Goal: Information Seeking & Learning: Compare options

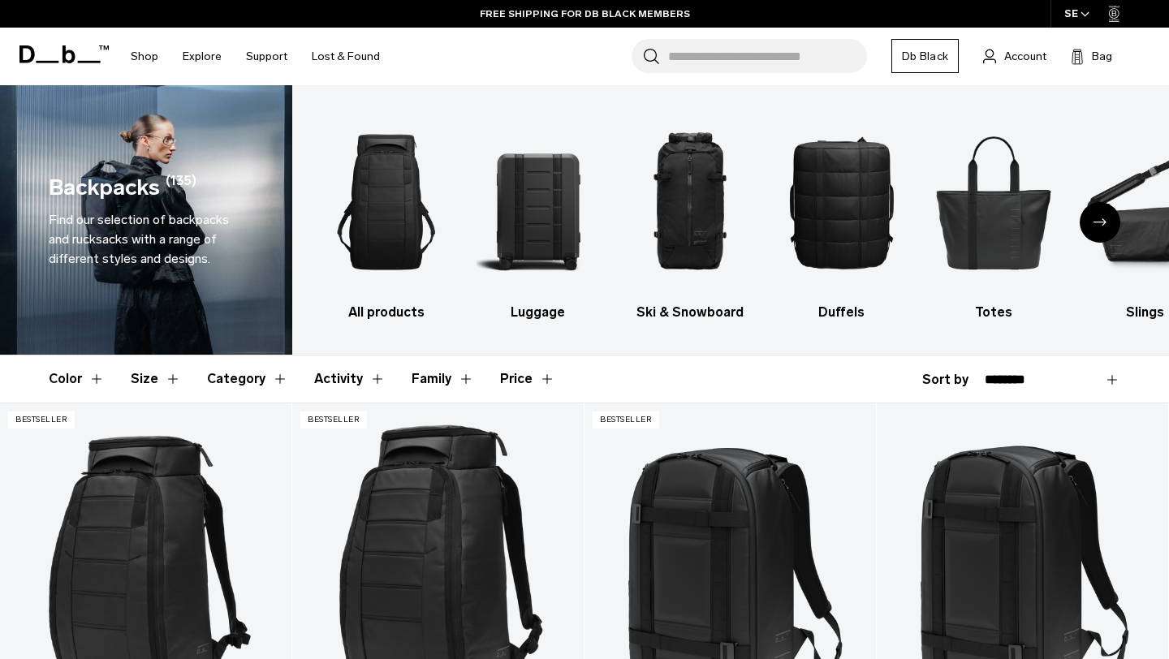
click at [169, 378] on button "Size" at bounding box center [156, 379] width 50 height 47
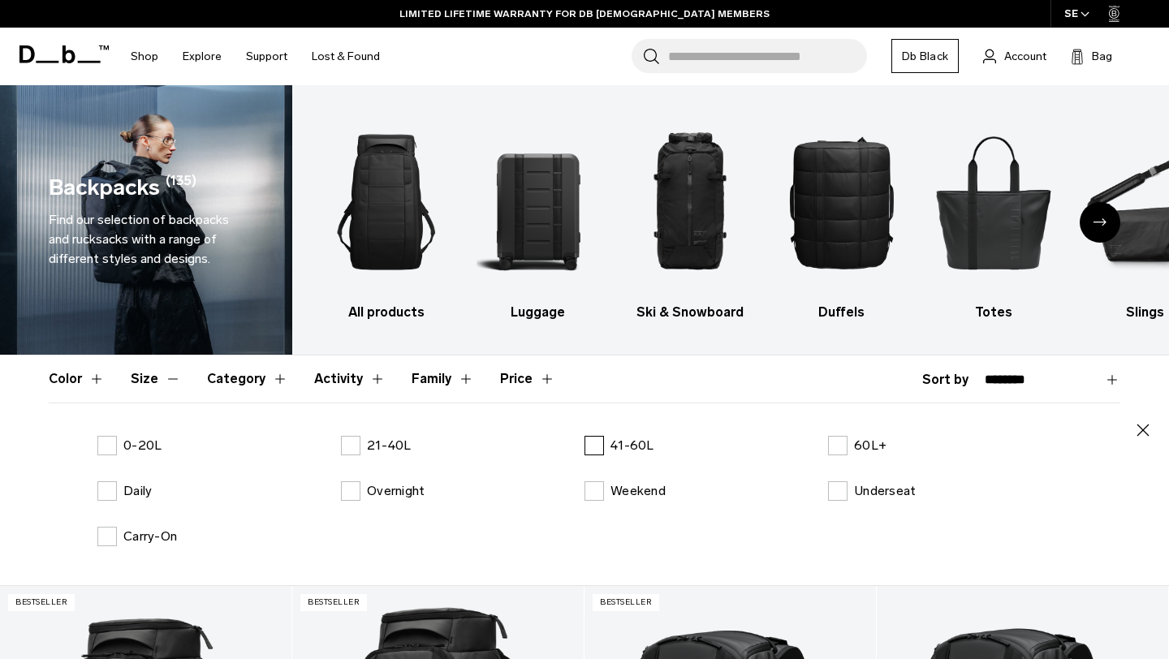
click at [594, 447] on label "41-60L" at bounding box center [620, 445] width 70 height 19
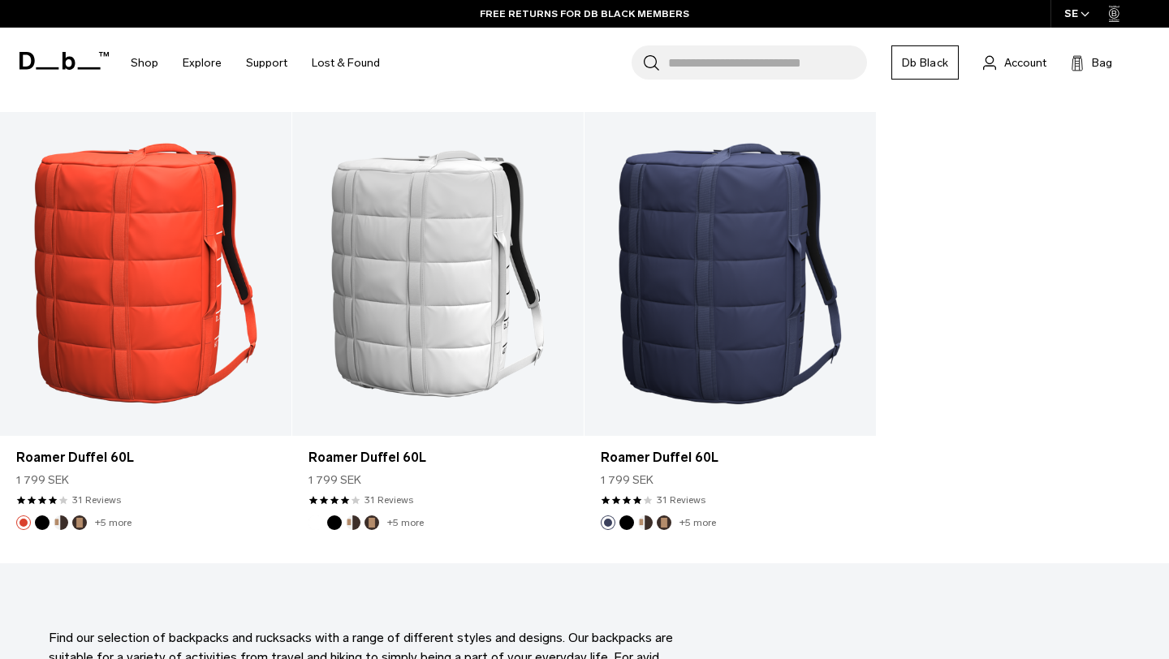
scroll to position [1886, 0]
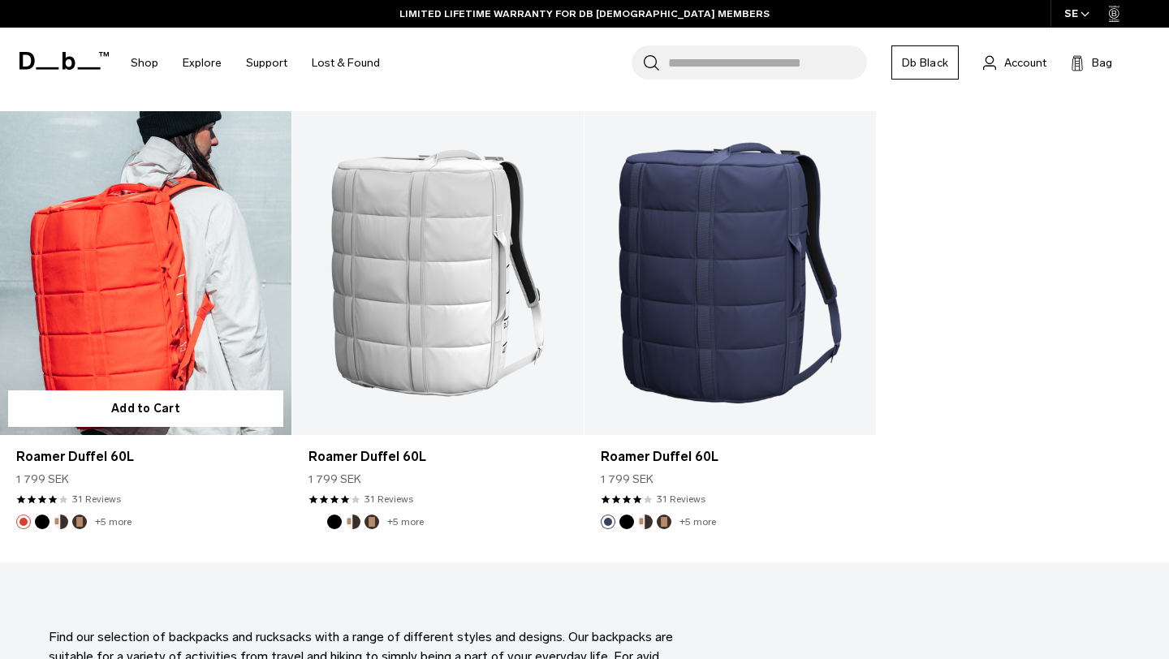
click at [127, 270] on link "Roamer Duffel 60L" at bounding box center [145, 273] width 291 height 324
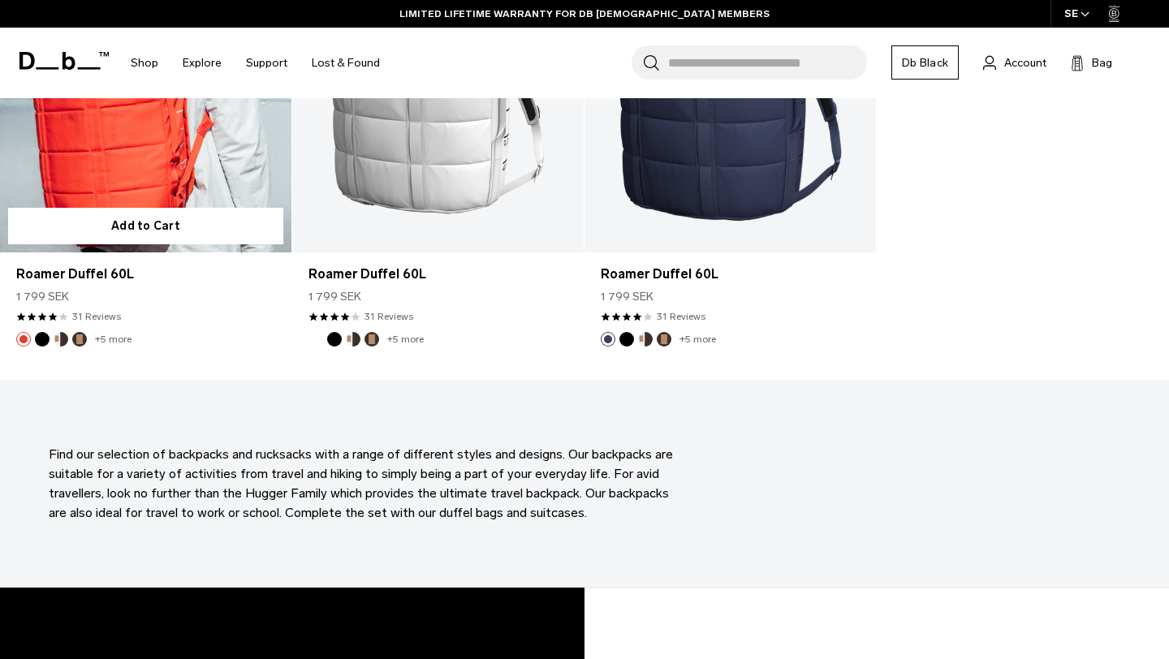
scroll to position [1703, 0]
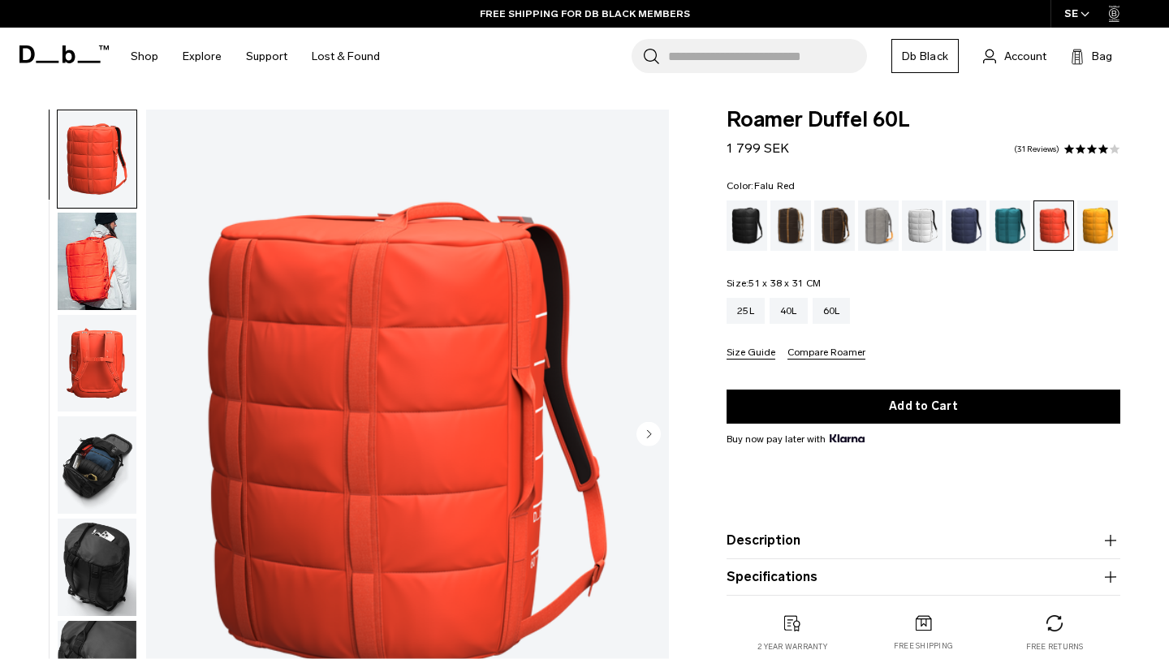
click at [107, 247] on img "button" at bounding box center [97, 261] width 79 height 97
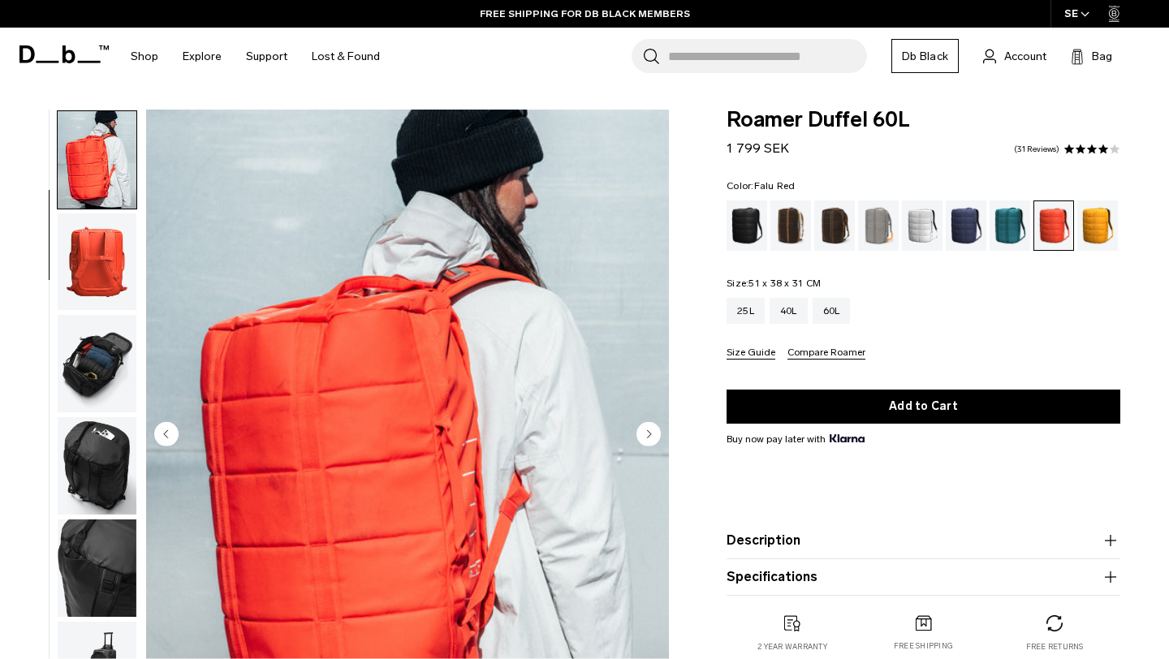
scroll to position [102, 0]
click at [105, 249] on img "button" at bounding box center [97, 261] width 79 height 97
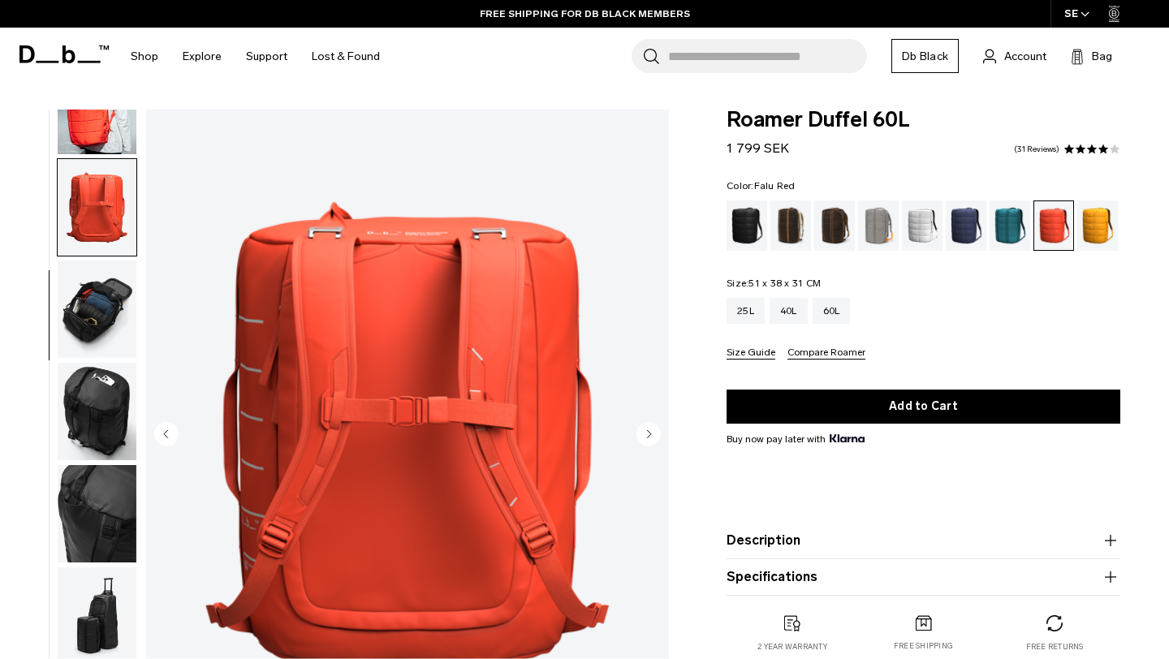
scroll to position [161, 0]
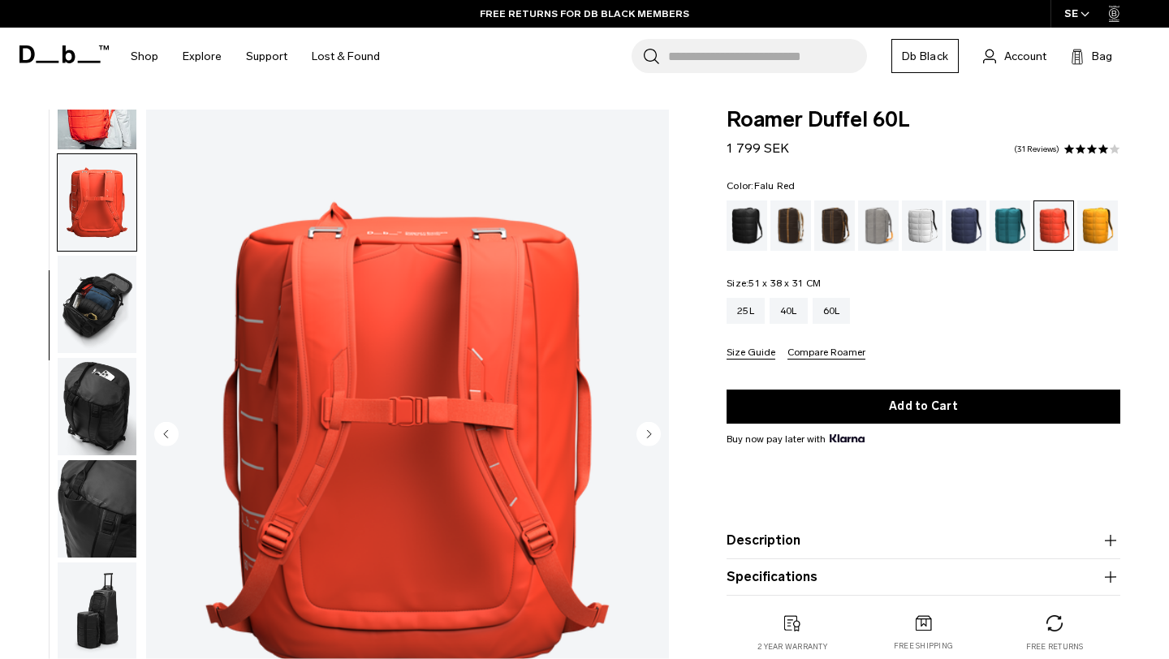
click at [105, 298] on img "button" at bounding box center [97, 304] width 79 height 97
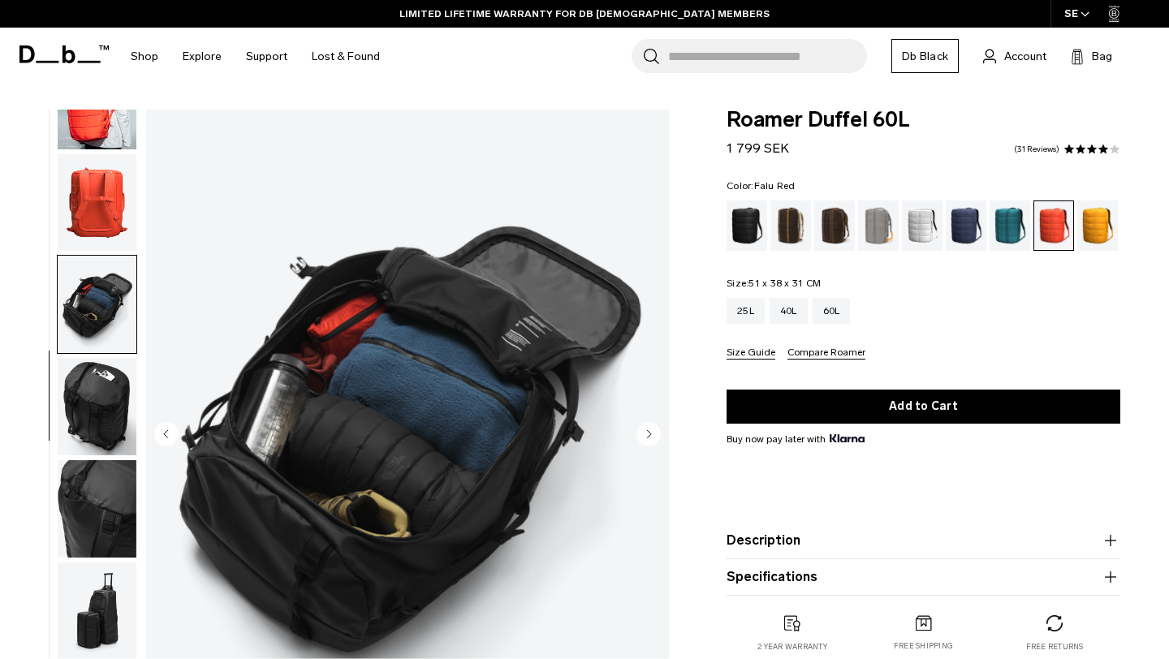
click at [99, 400] on img "button" at bounding box center [97, 406] width 79 height 97
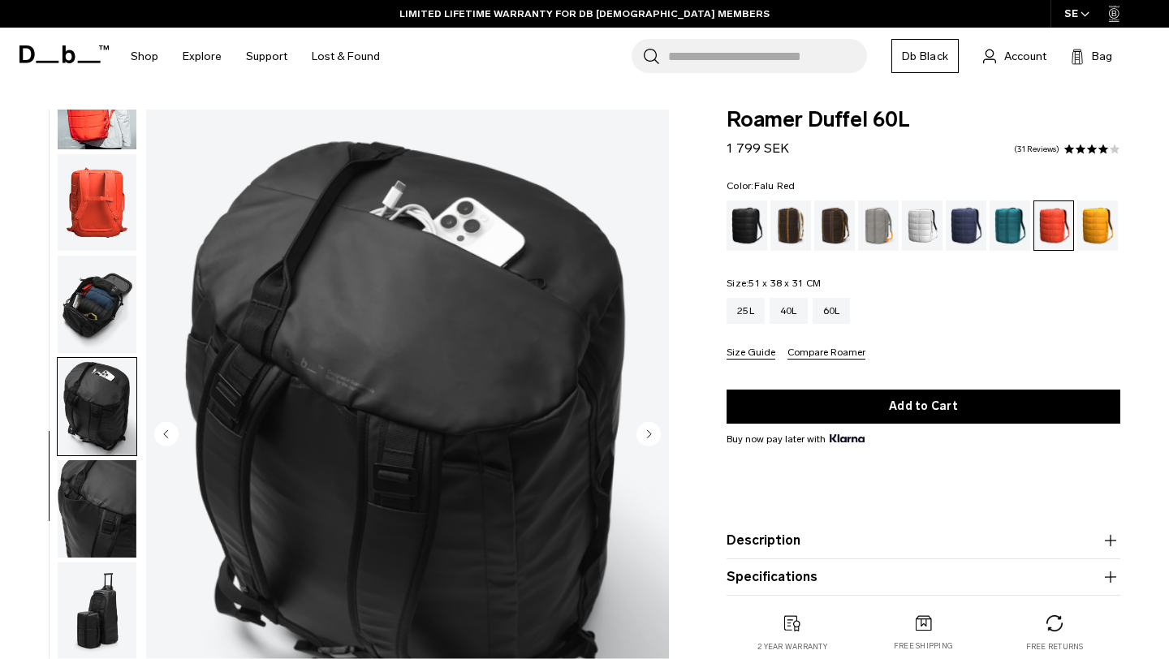
click at [97, 479] on img "button" at bounding box center [97, 508] width 79 height 97
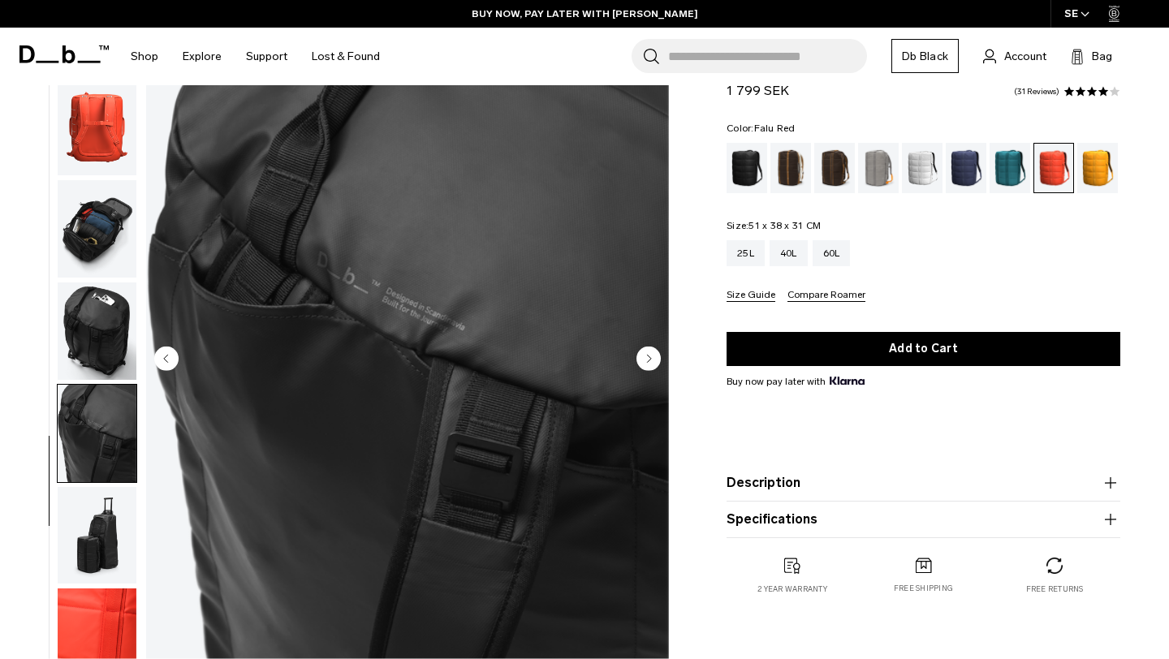
scroll to position [103, 0]
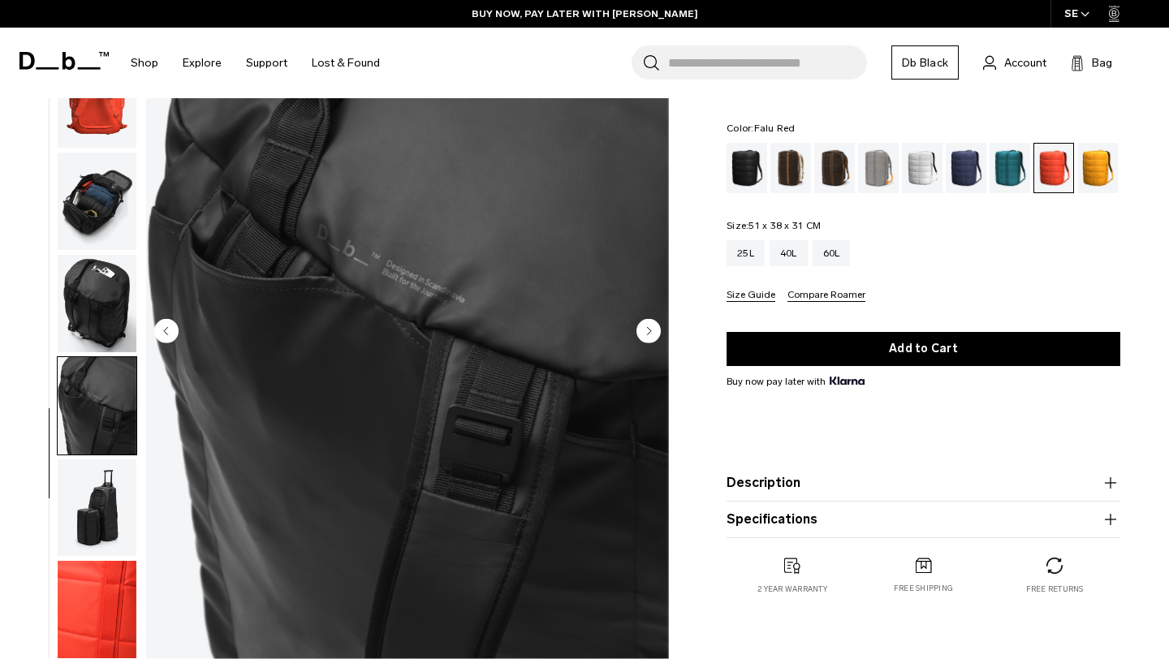
click at [93, 512] on img "button" at bounding box center [97, 508] width 79 height 97
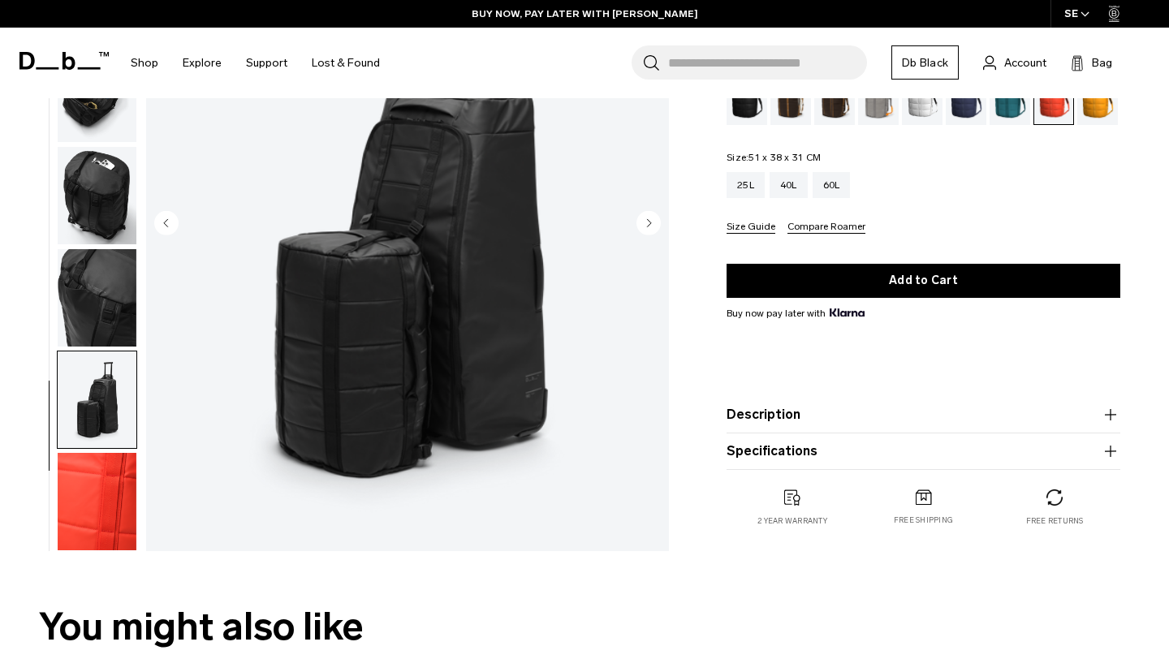
scroll to position [218, 0]
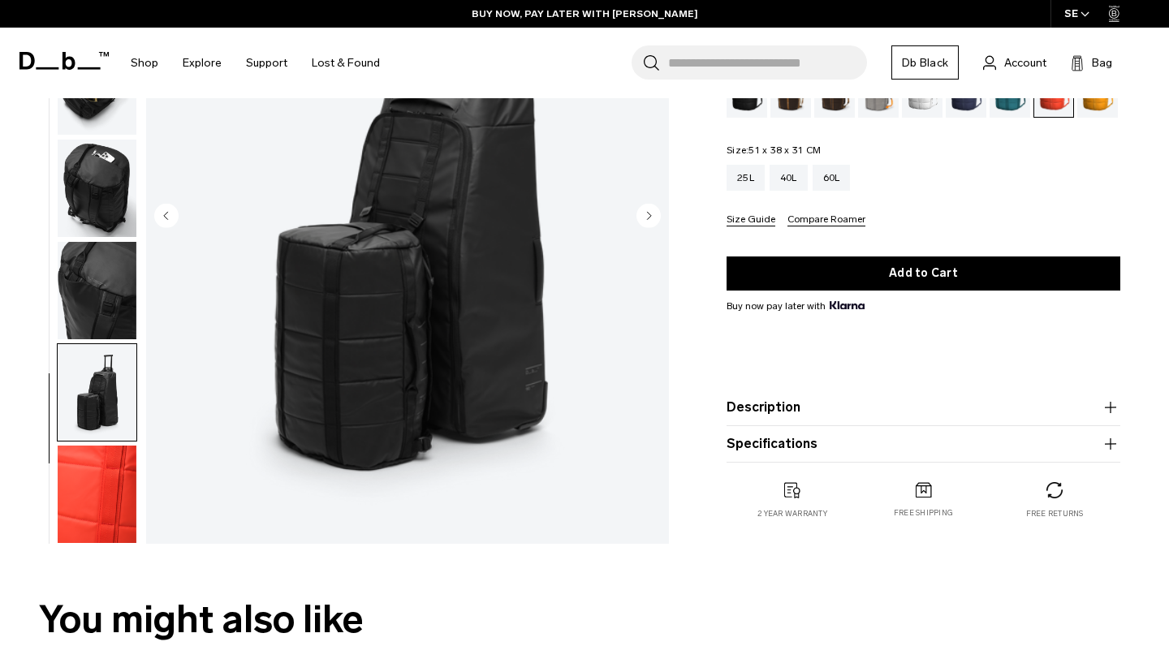
click at [87, 512] on img "button" at bounding box center [97, 494] width 79 height 97
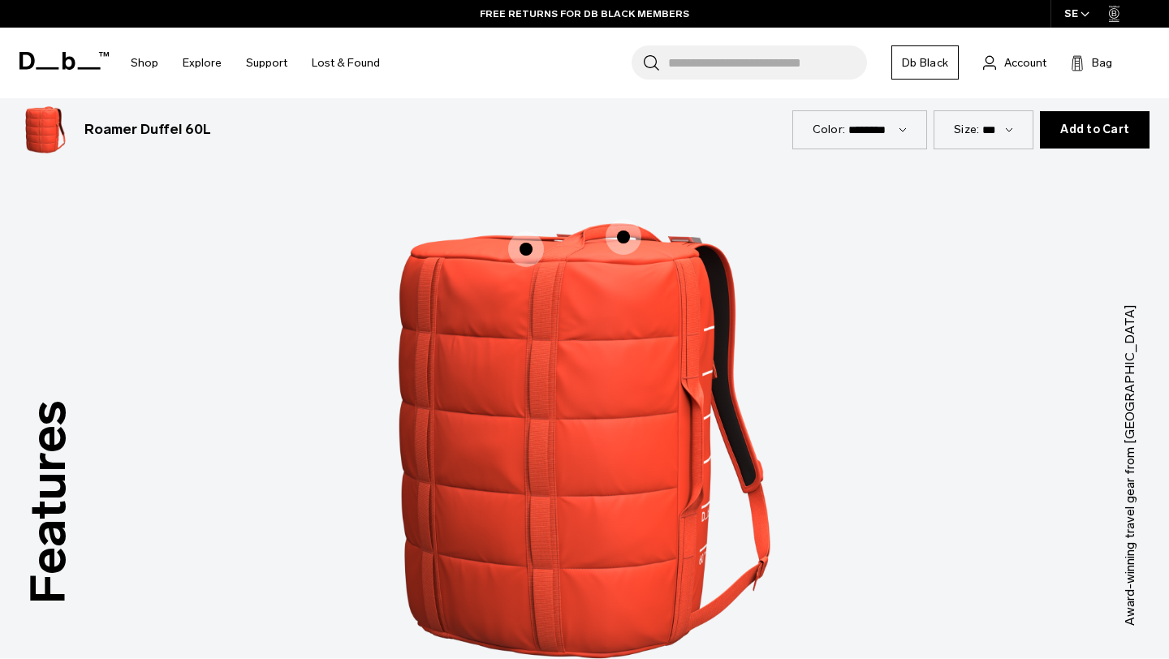
scroll to position [1832, 0]
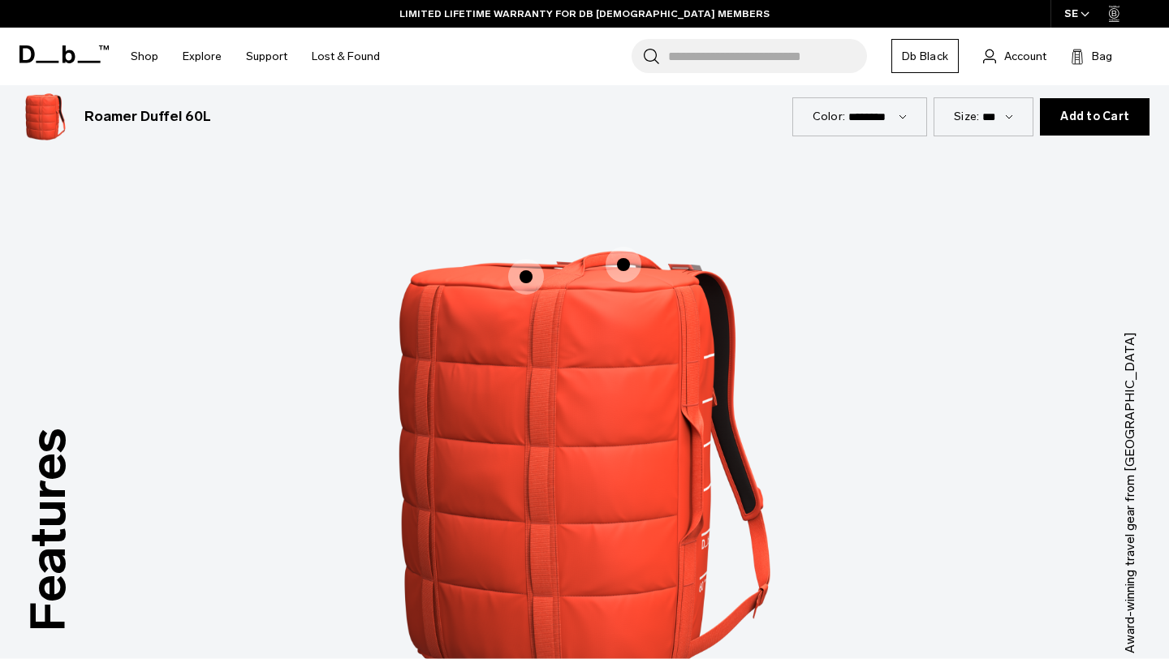
click at [530, 274] on span "1 / 3" at bounding box center [526, 277] width 36 height 36
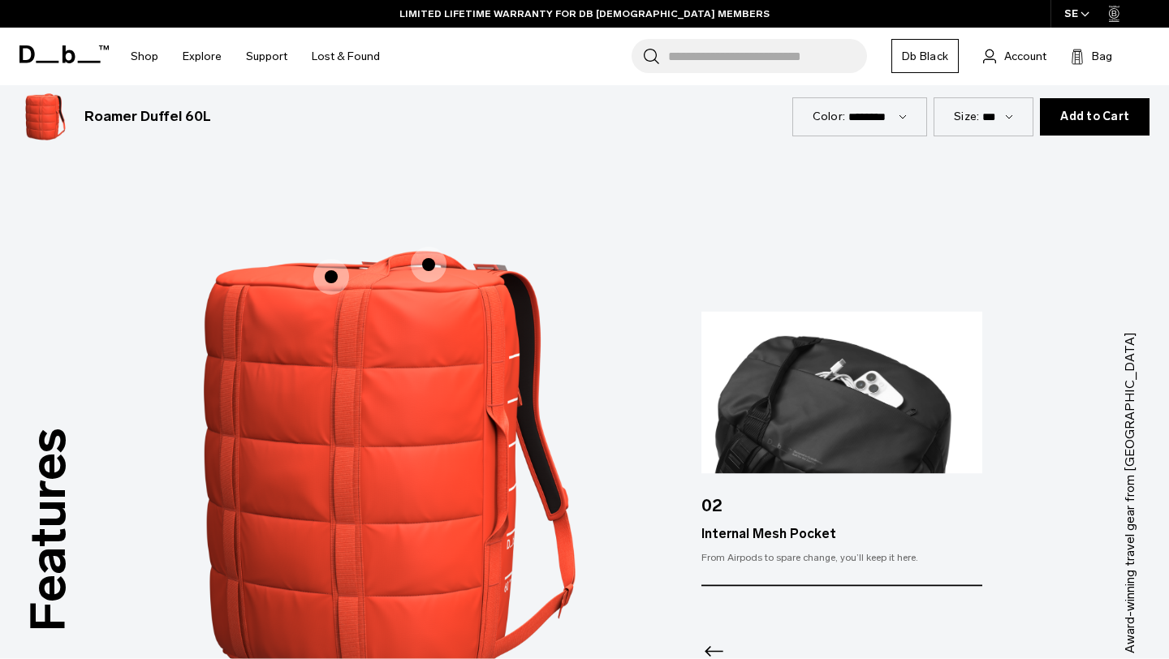
click at [430, 266] on span "1 / 3" at bounding box center [429, 265] width 36 height 36
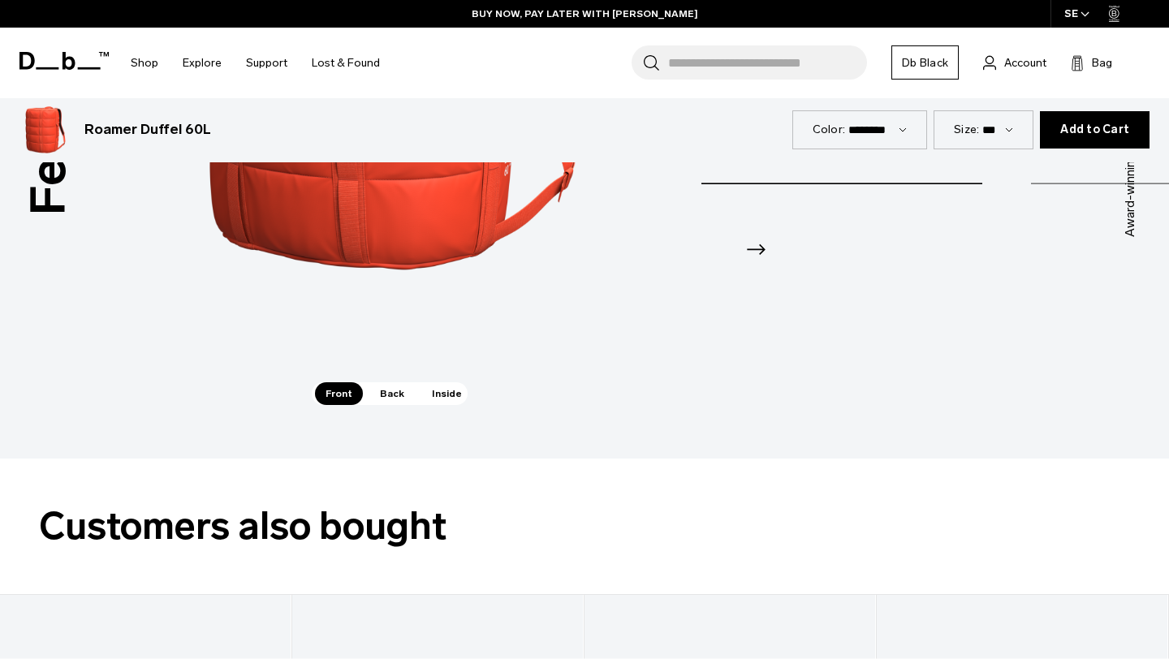
scroll to position [2255, 0]
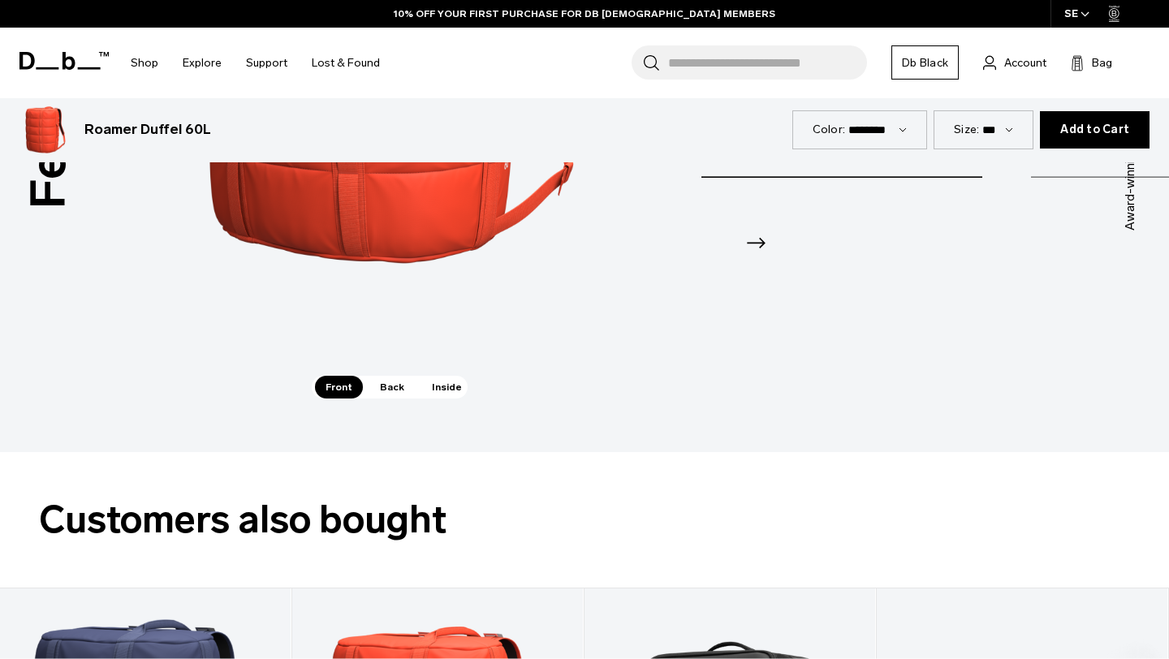
click at [391, 391] on span "Back" at bounding box center [391, 387] width 45 height 23
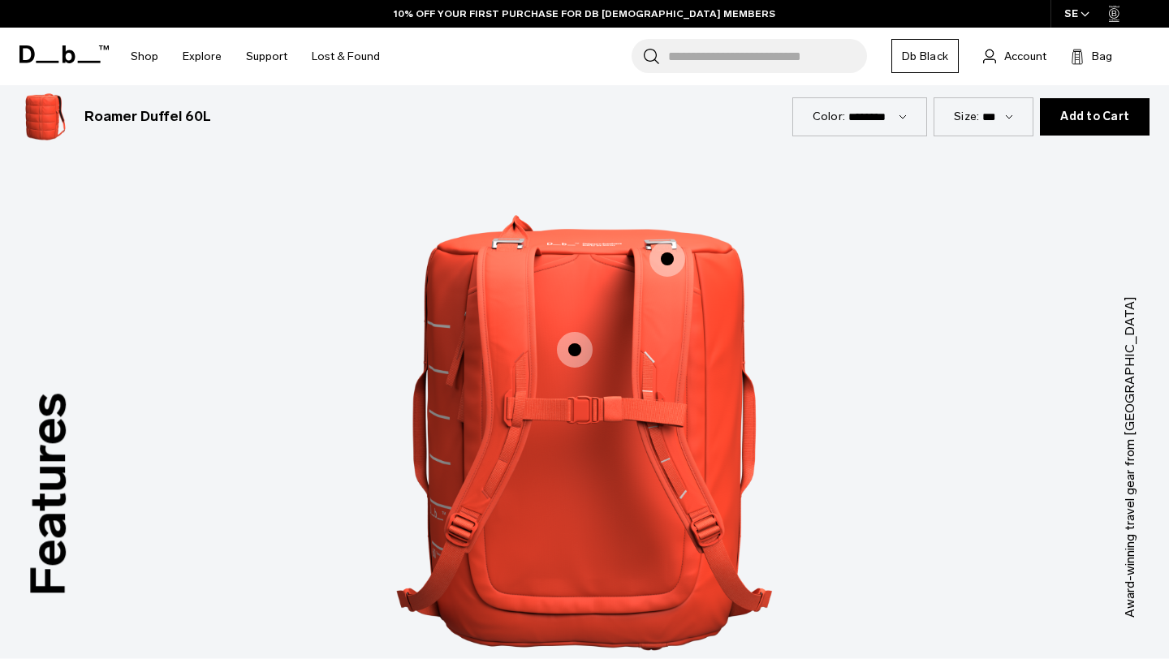
scroll to position [1867, 0]
click at [584, 351] on span "2 / 3" at bounding box center [575, 351] width 36 height 36
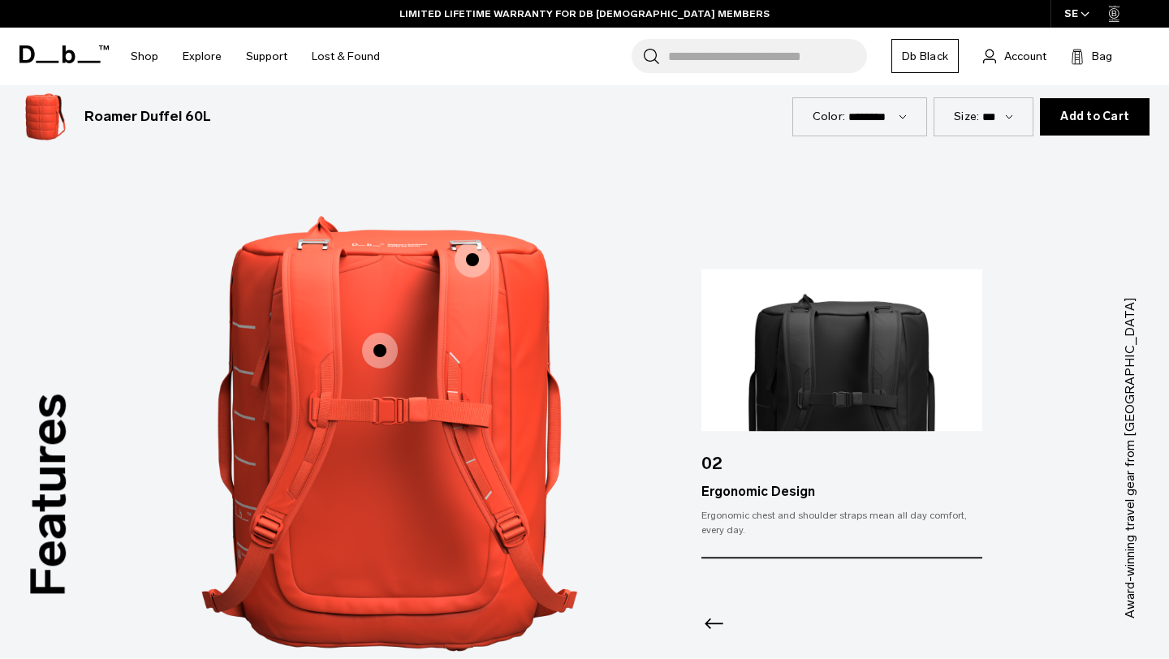
click at [473, 266] on span "2 / 3" at bounding box center [473, 260] width 36 height 36
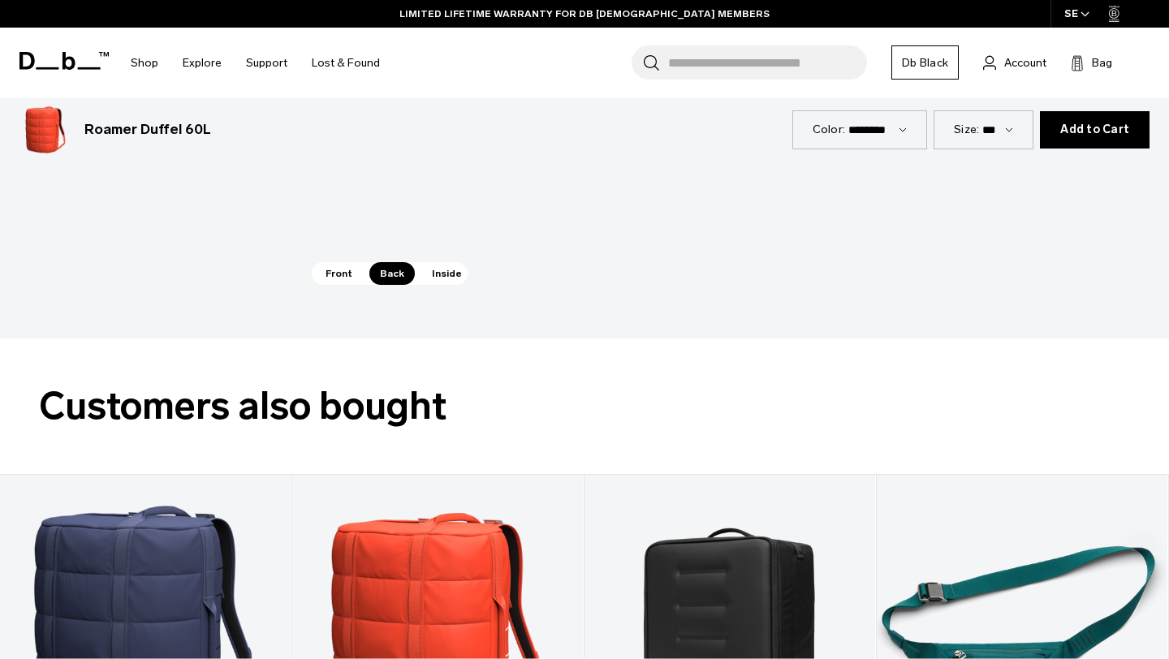
scroll to position [2370, 0]
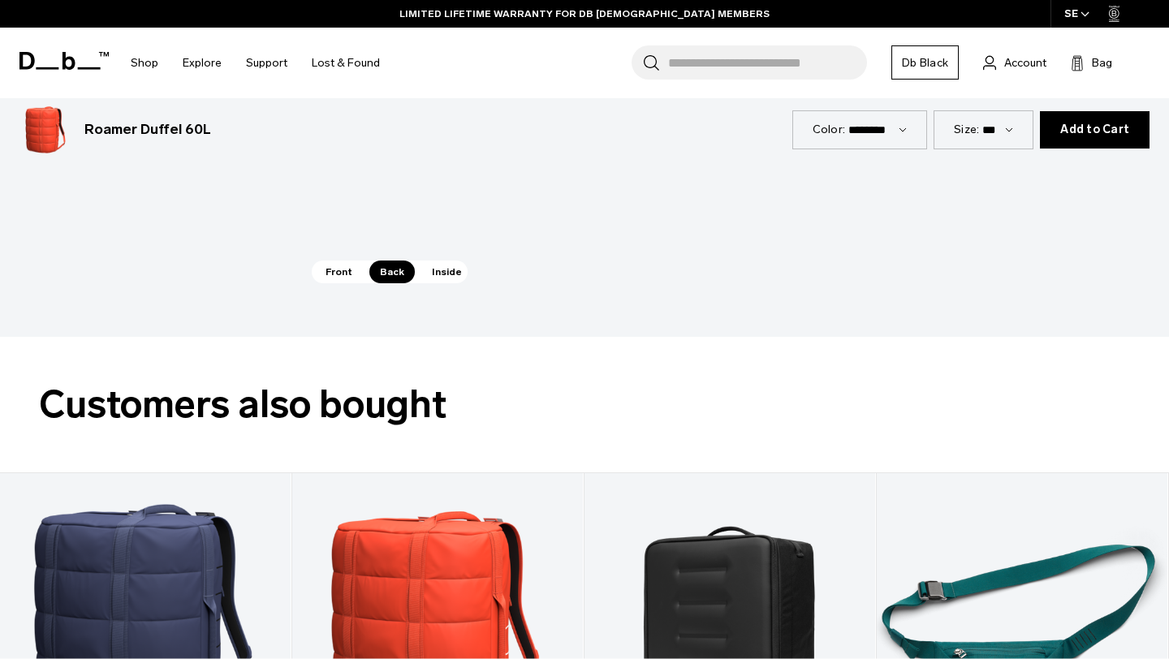
click at [448, 275] on span "Inside" at bounding box center [446, 272] width 51 height 23
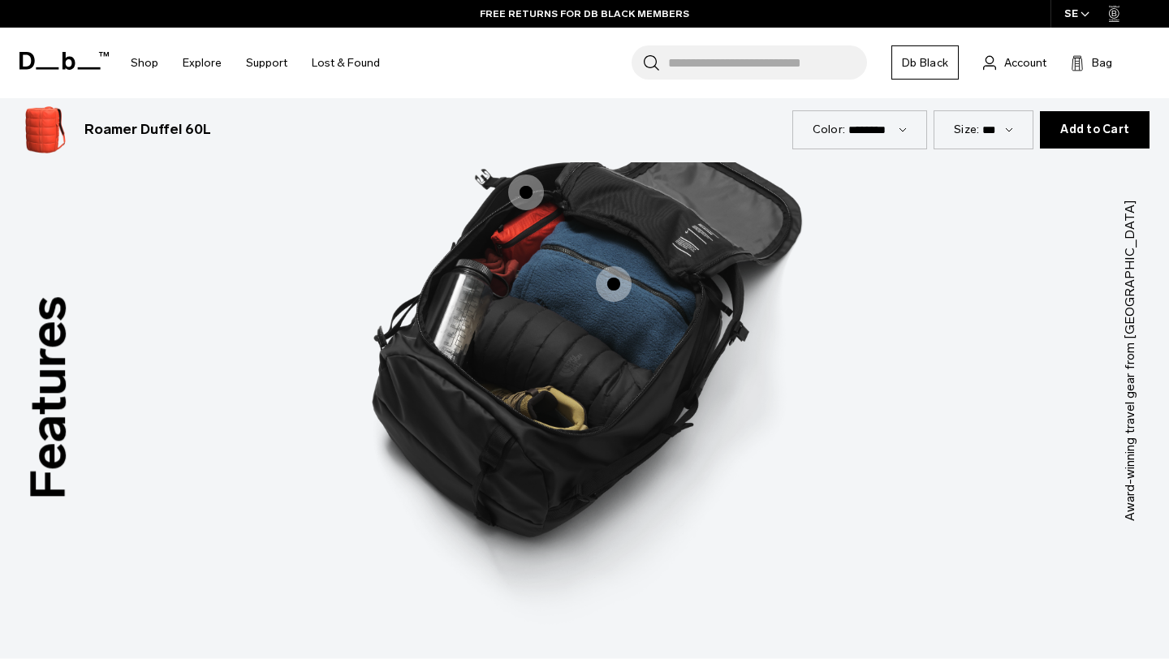
scroll to position [1968, 0]
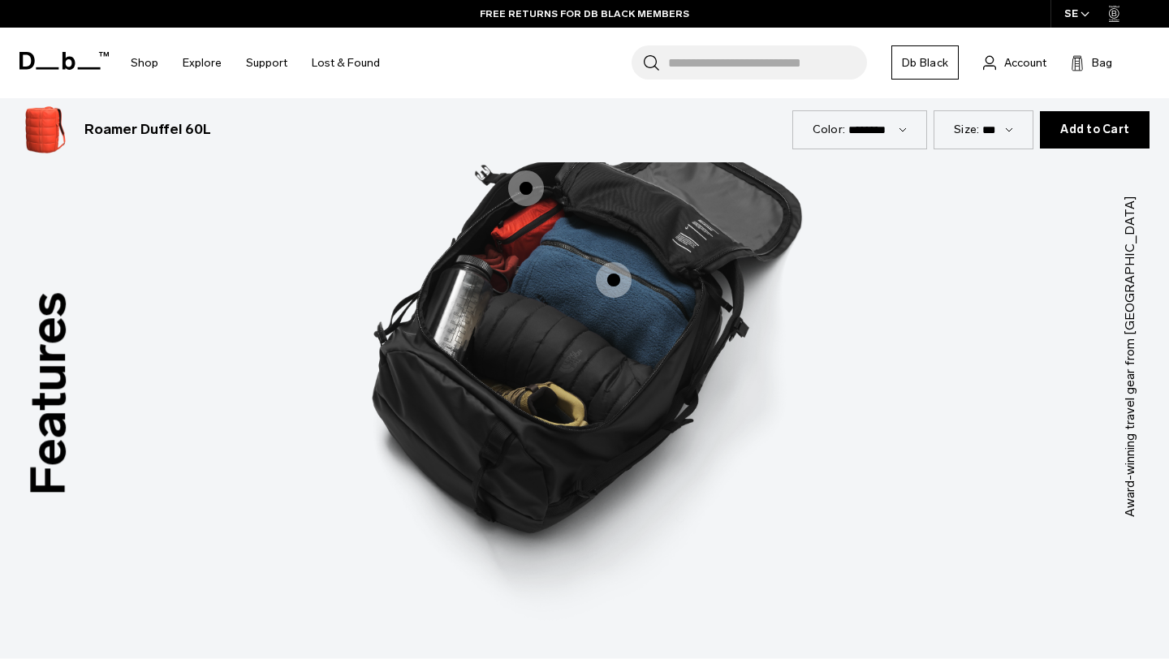
click at [518, 188] on span "3 / 3" at bounding box center [526, 189] width 36 height 36
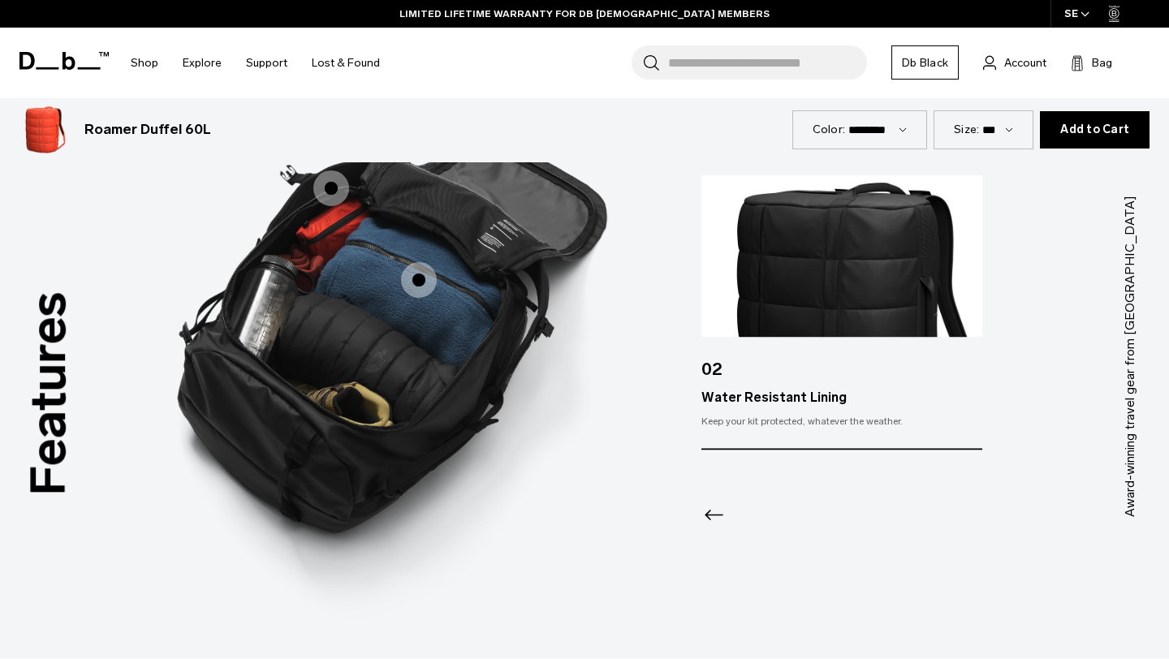
click at [427, 275] on span "3 / 3" at bounding box center [419, 280] width 36 height 36
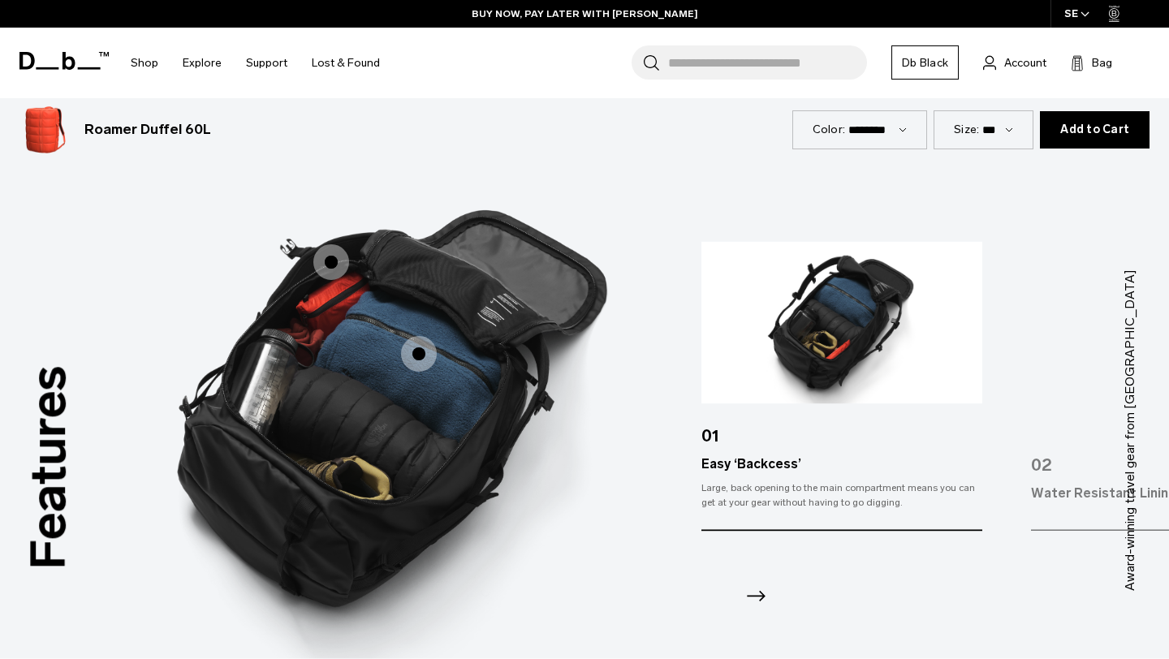
scroll to position [1893, 0]
click at [766, 594] on icon "Next slide" at bounding box center [756, 598] width 26 height 26
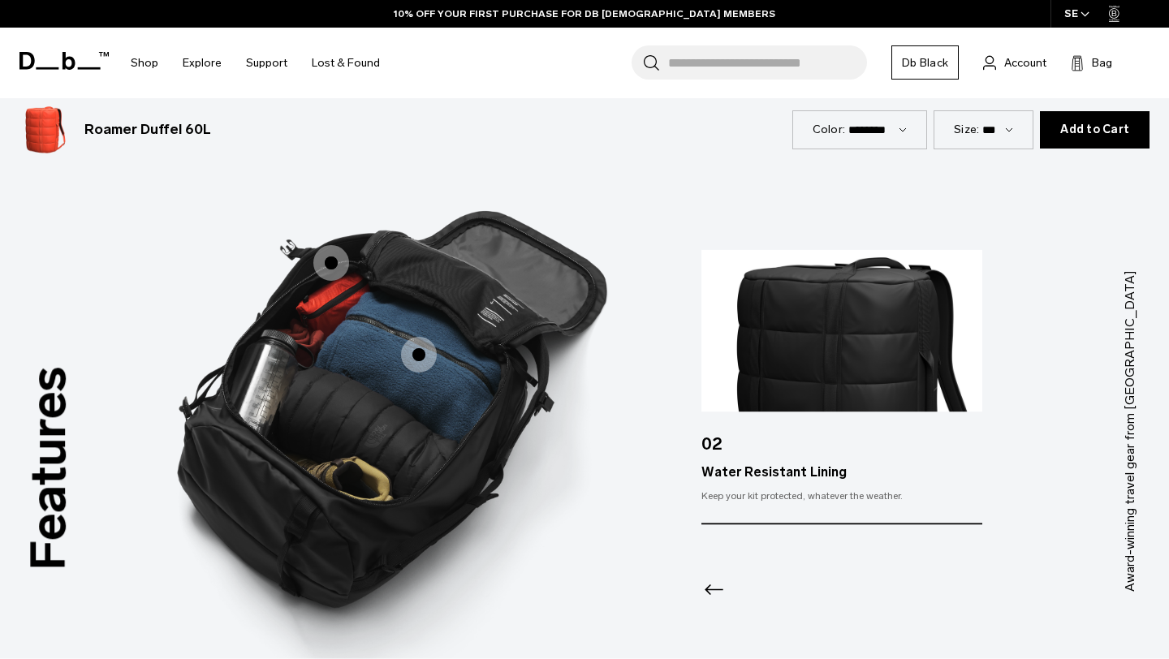
click at [762, 594] on div at bounding box center [842, 569] width 281 height 88
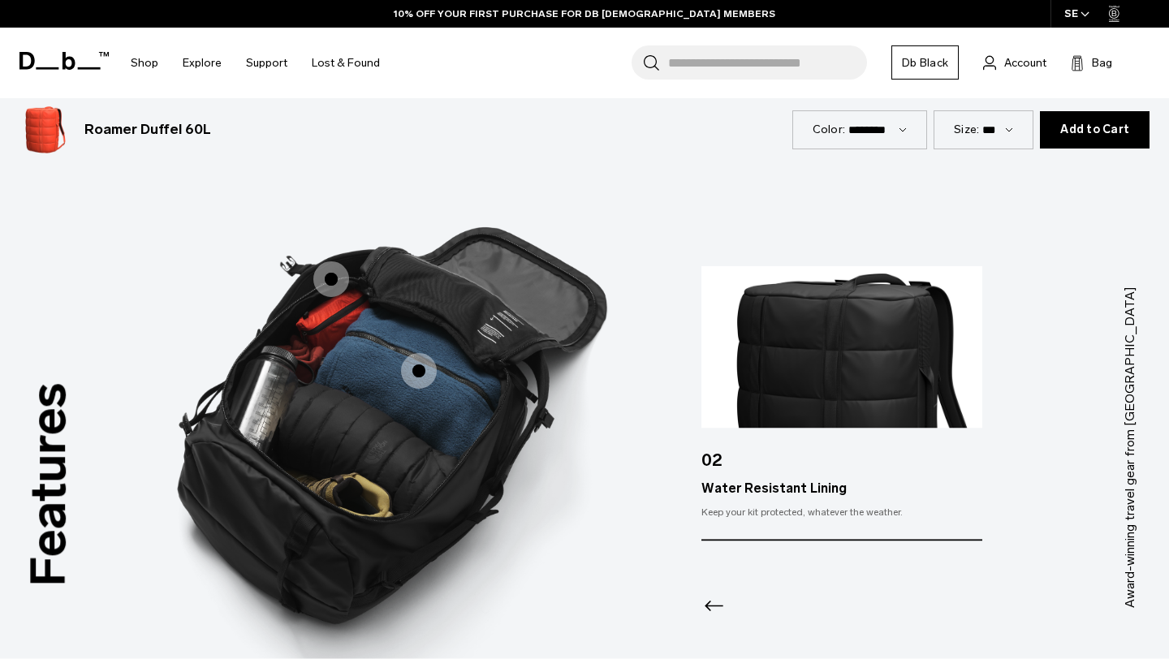
scroll to position [1861, 0]
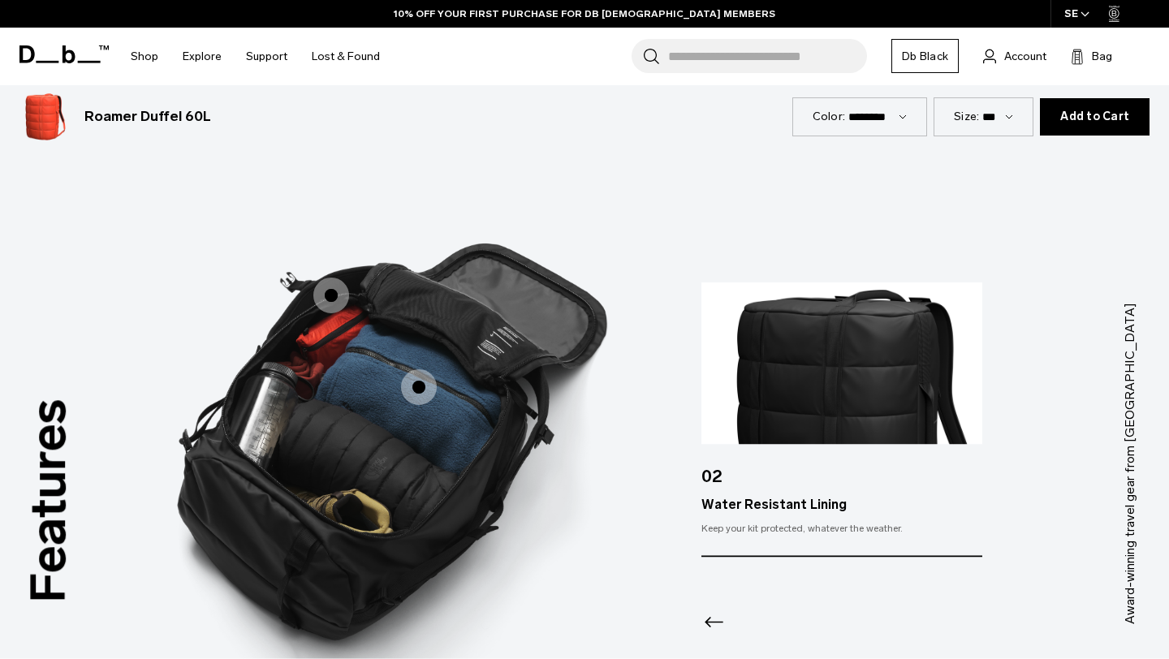
click at [511, 315] on img "3 / 3" at bounding box center [389, 439] width 487 height 609
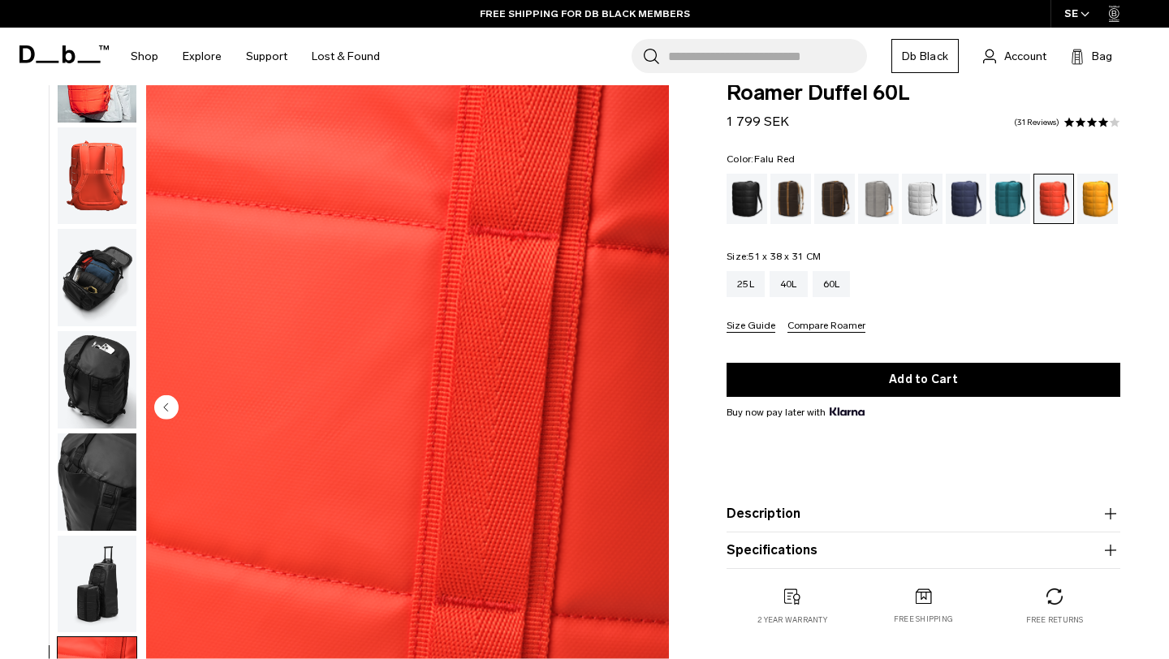
scroll to position [0, 0]
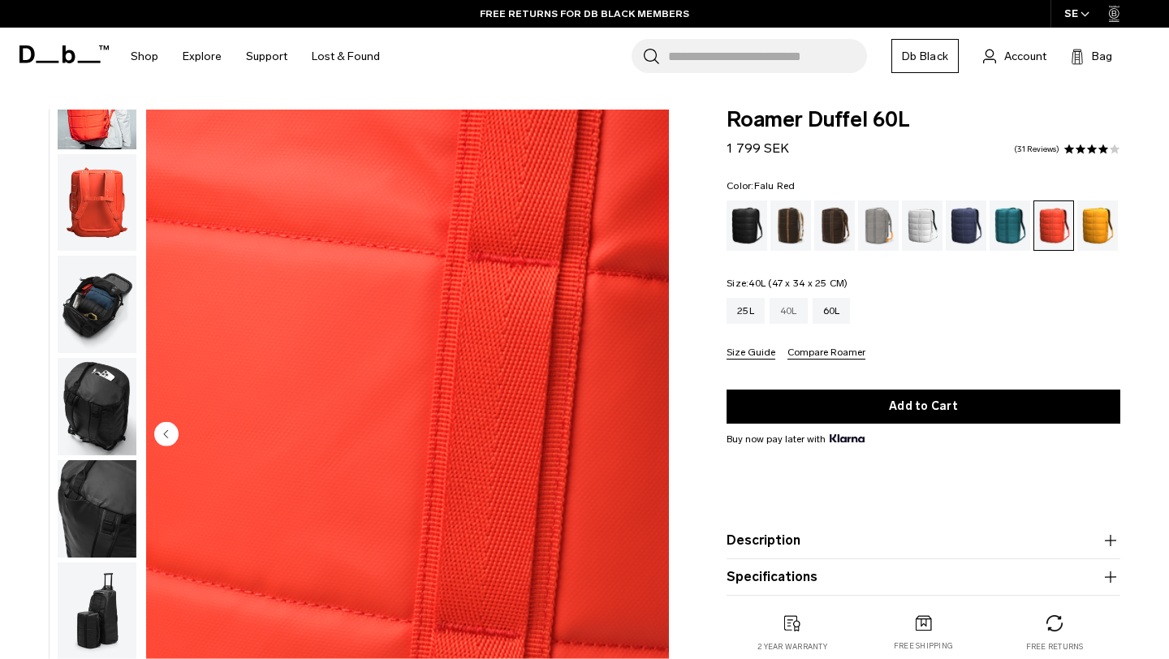
click at [792, 309] on div "40L" at bounding box center [789, 311] width 38 height 26
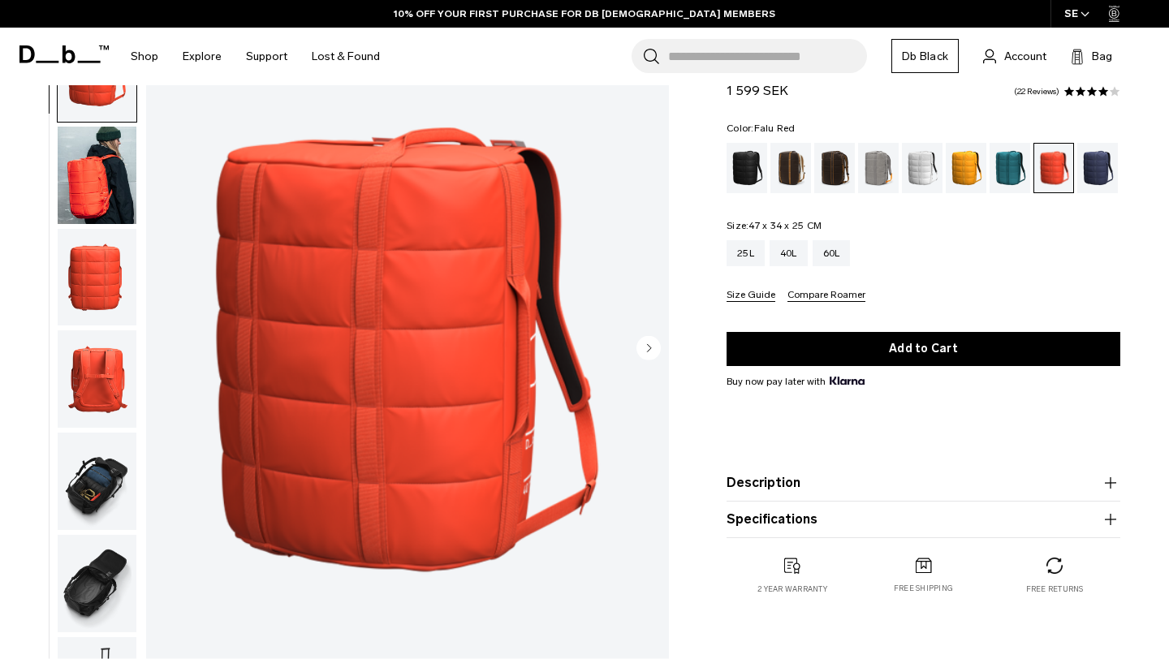
scroll to position [87, 0]
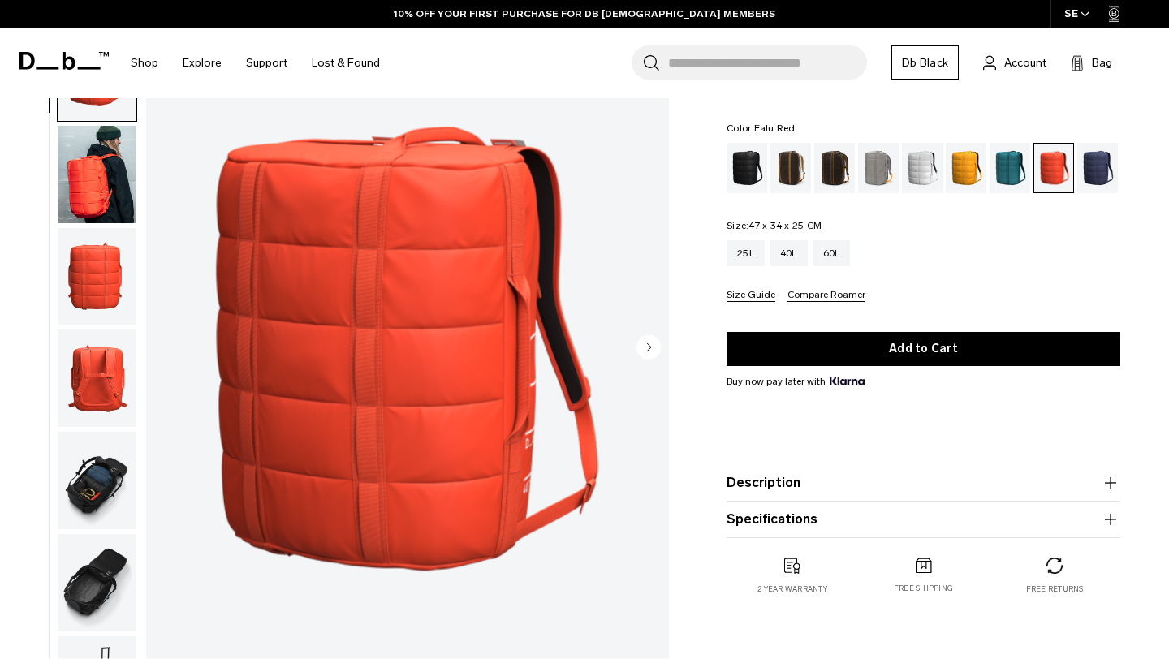
click at [97, 557] on img "button" at bounding box center [97, 582] width 79 height 97
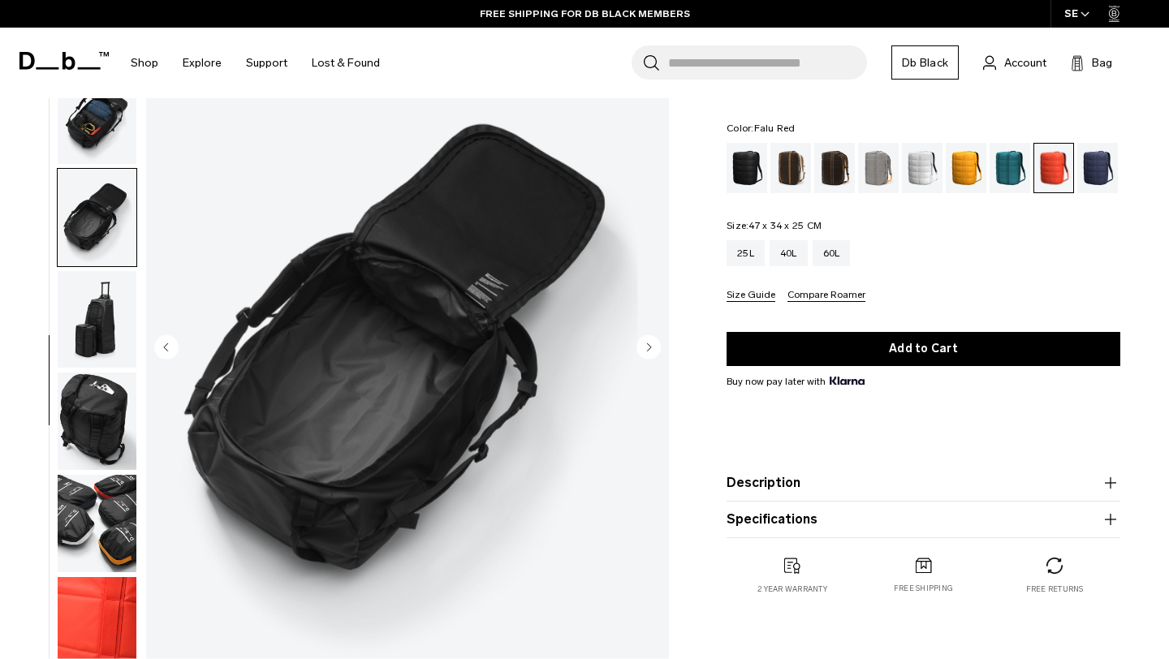
scroll to position [106, 0]
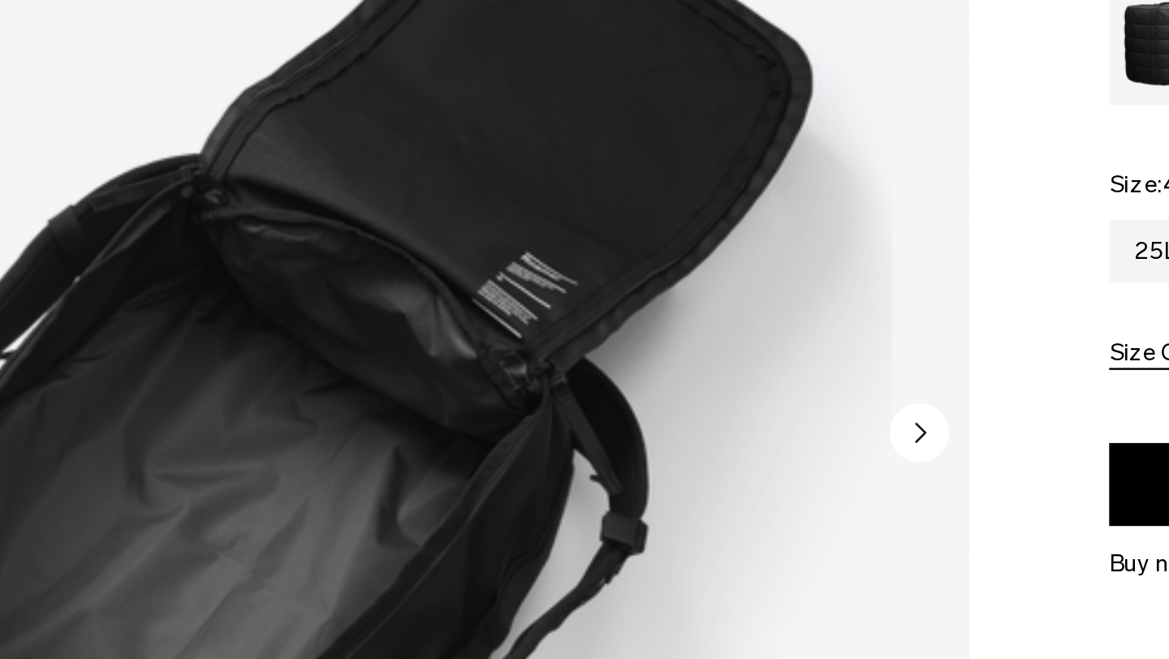
click at [512, 201] on img "6 / 10" at bounding box center [407, 329] width 523 height 653
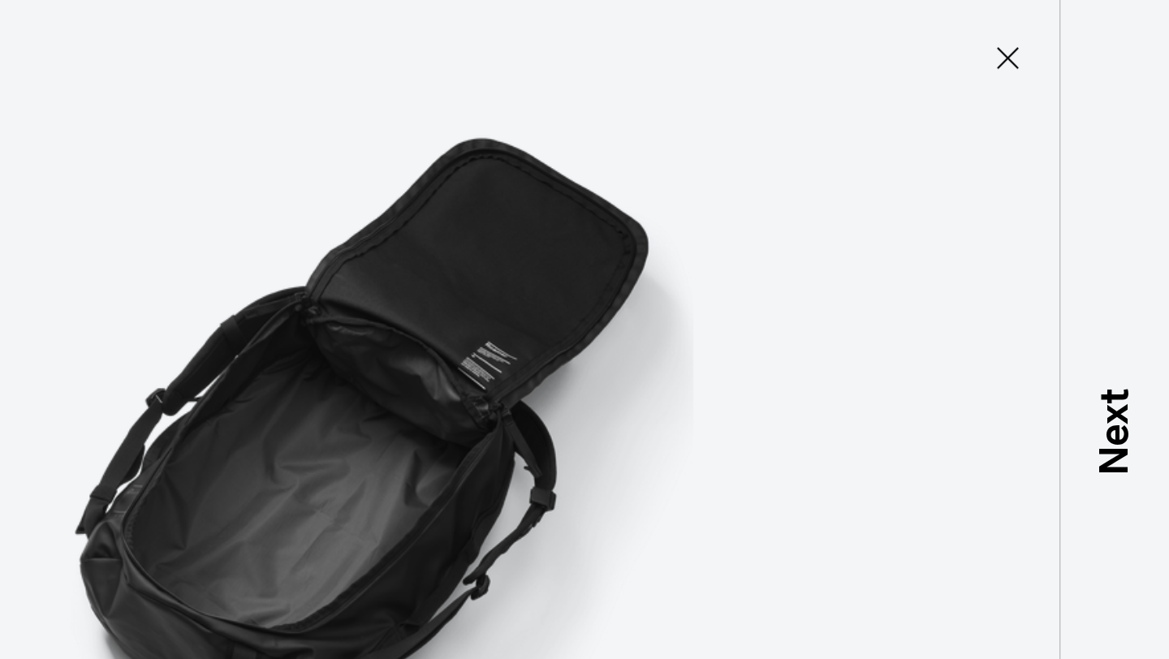
click at [654, 166] on img at bounding box center [584, 329] width 731 height 659
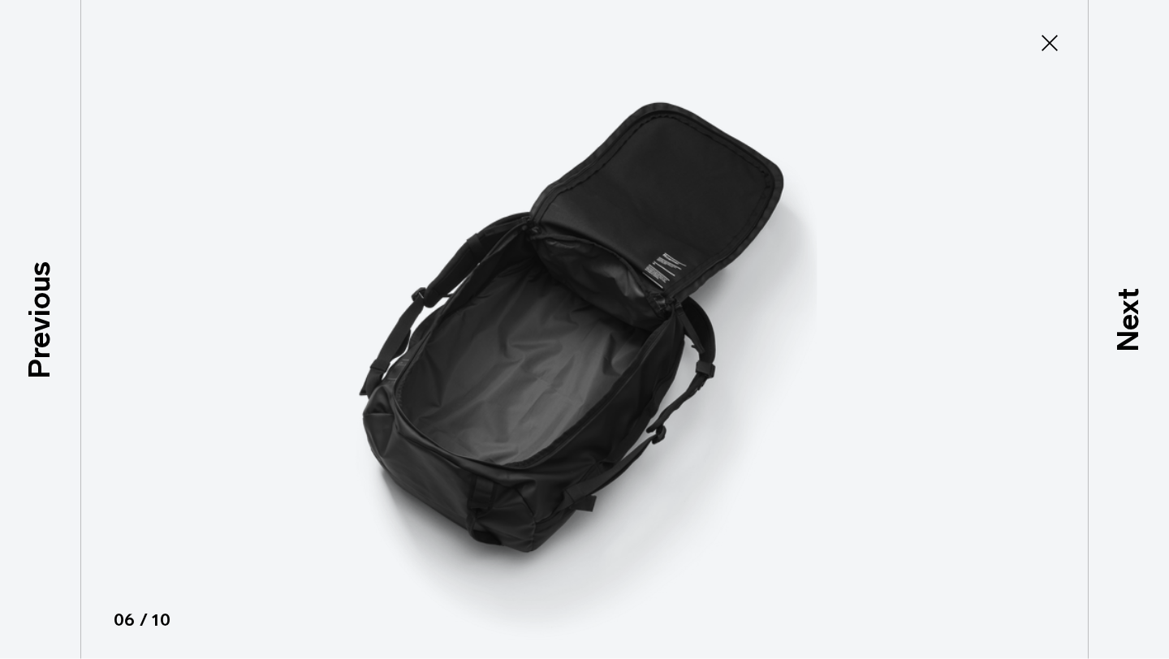
click at [1045, 47] on icon at bounding box center [1050, 43] width 16 height 16
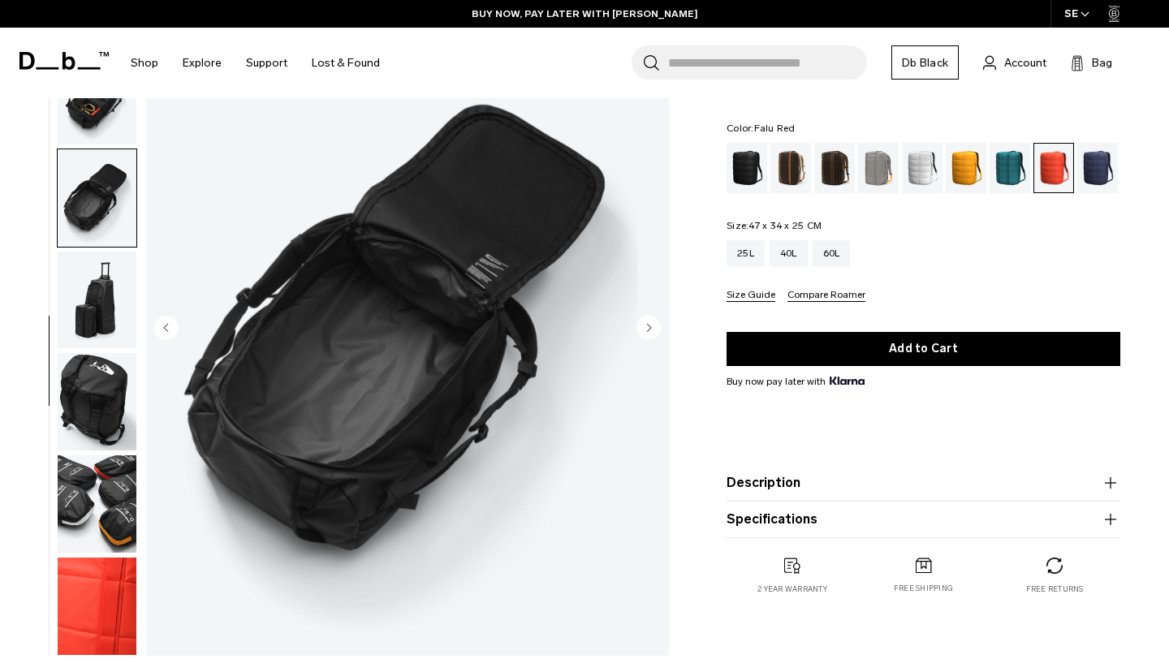
click at [1017, 514] on button "Specifications" at bounding box center [924, 519] width 394 height 19
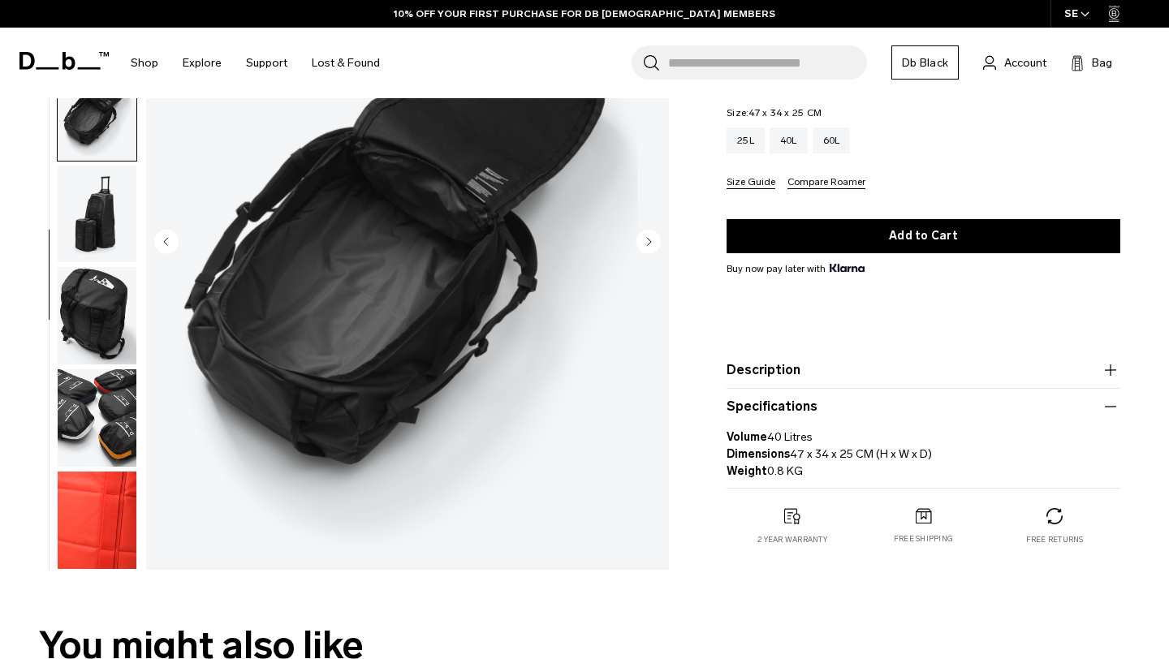
scroll to position [145, 0]
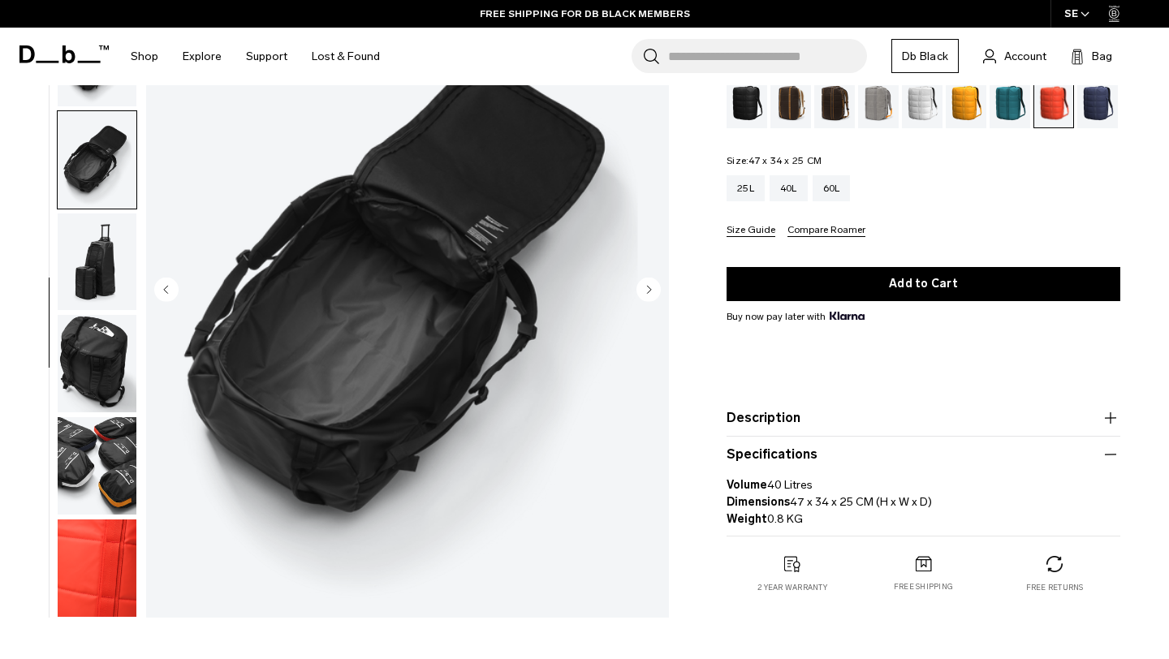
click at [101, 189] on img "button" at bounding box center [97, 159] width 79 height 97
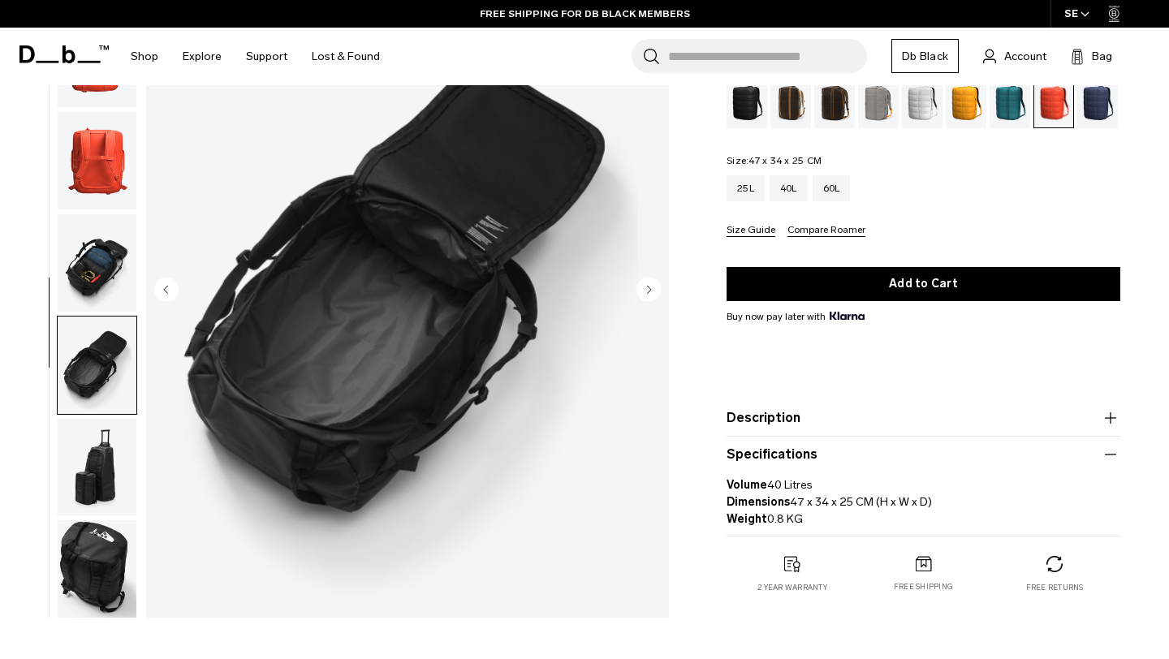
click at [104, 261] on img "button" at bounding box center [97, 262] width 79 height 97
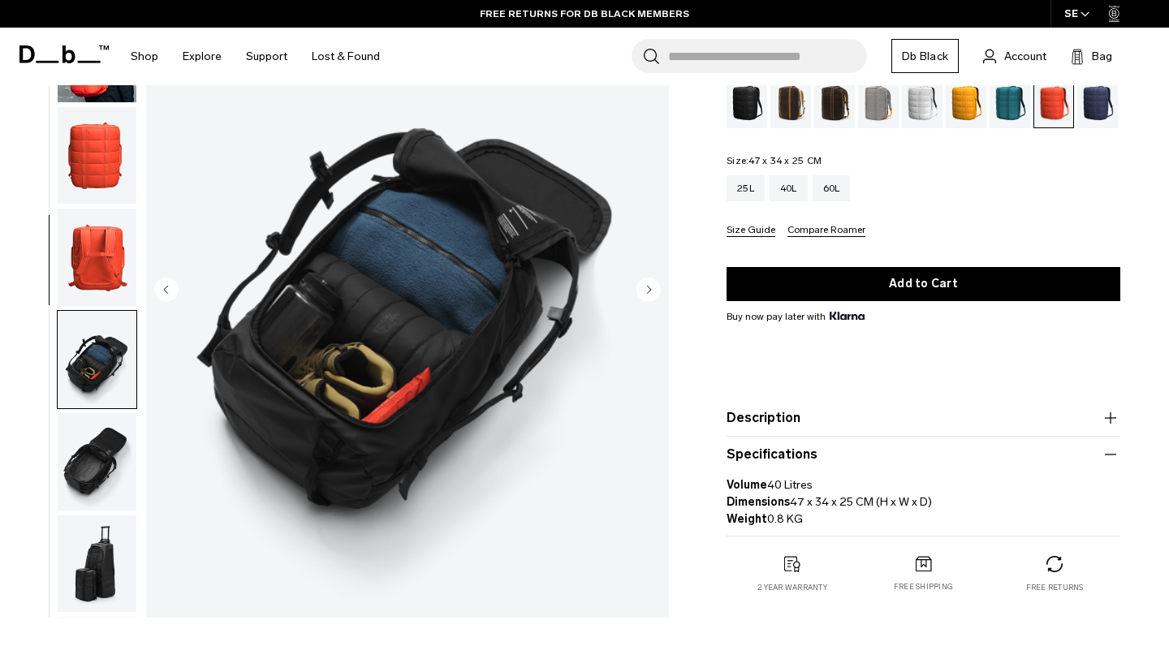
scroll to position [63, 0]
click at [102, 369] on img "button" at bounding box center [97, 360] width 79 height 97
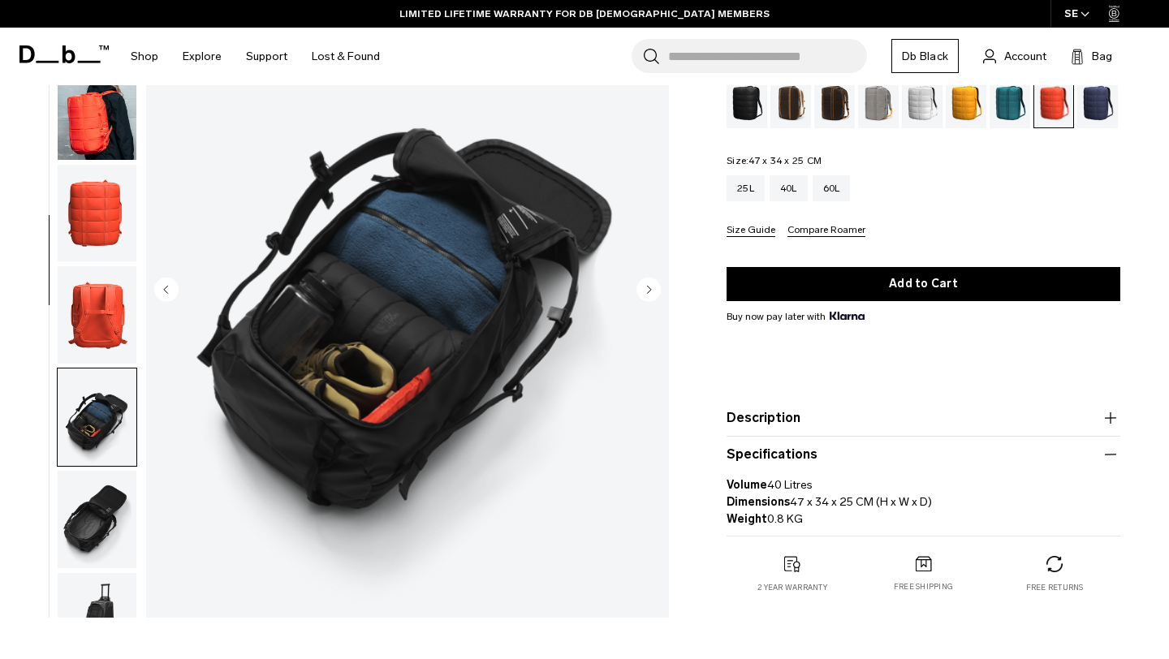
scroll to position [0, 0]
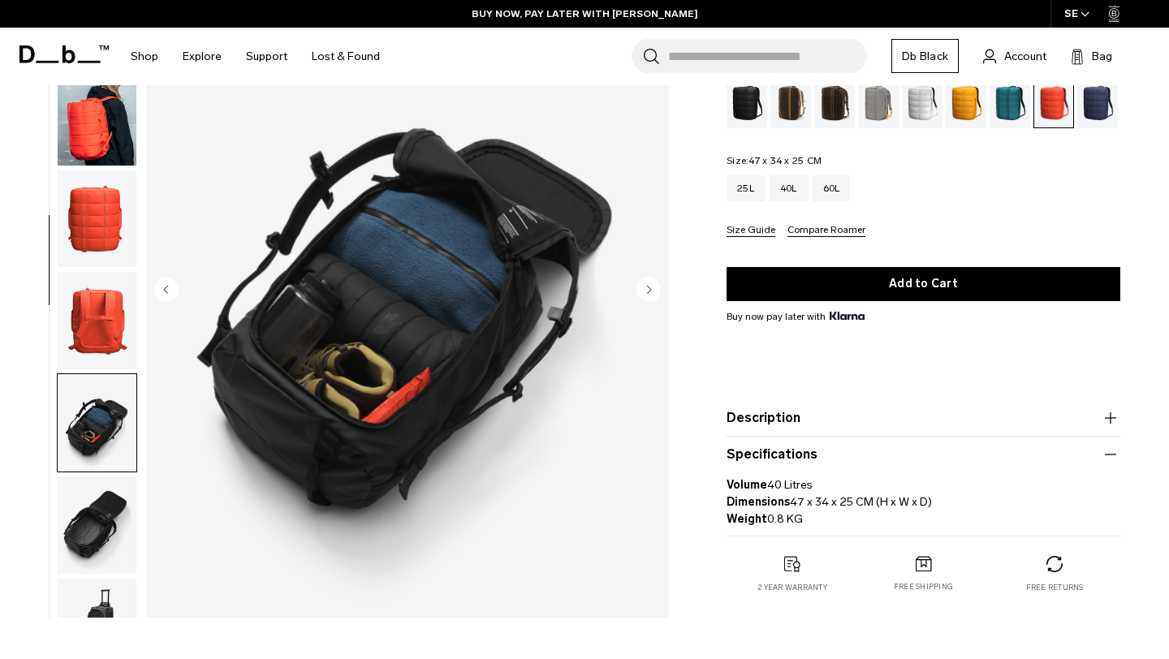
click at [830, 233] on button "Compare Roamer" at bounding box center [827, 231] width 78 height 12
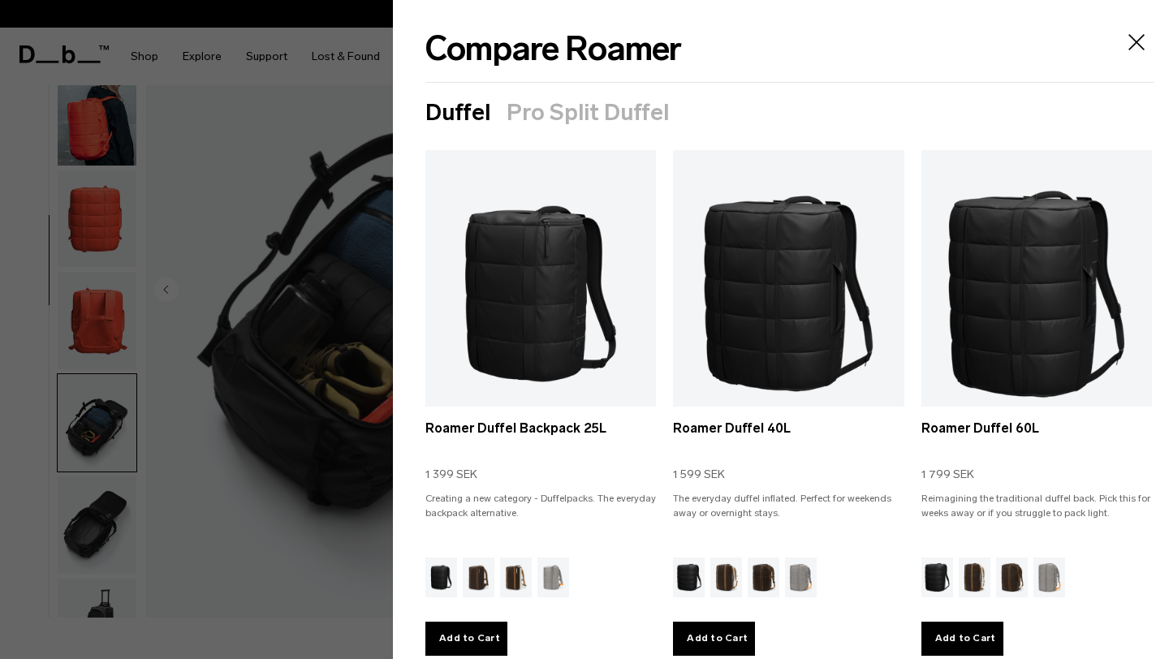
click at [611, 114] on button "Pro Split Duffel" at bounding box center [588, 113] width 162 height 26
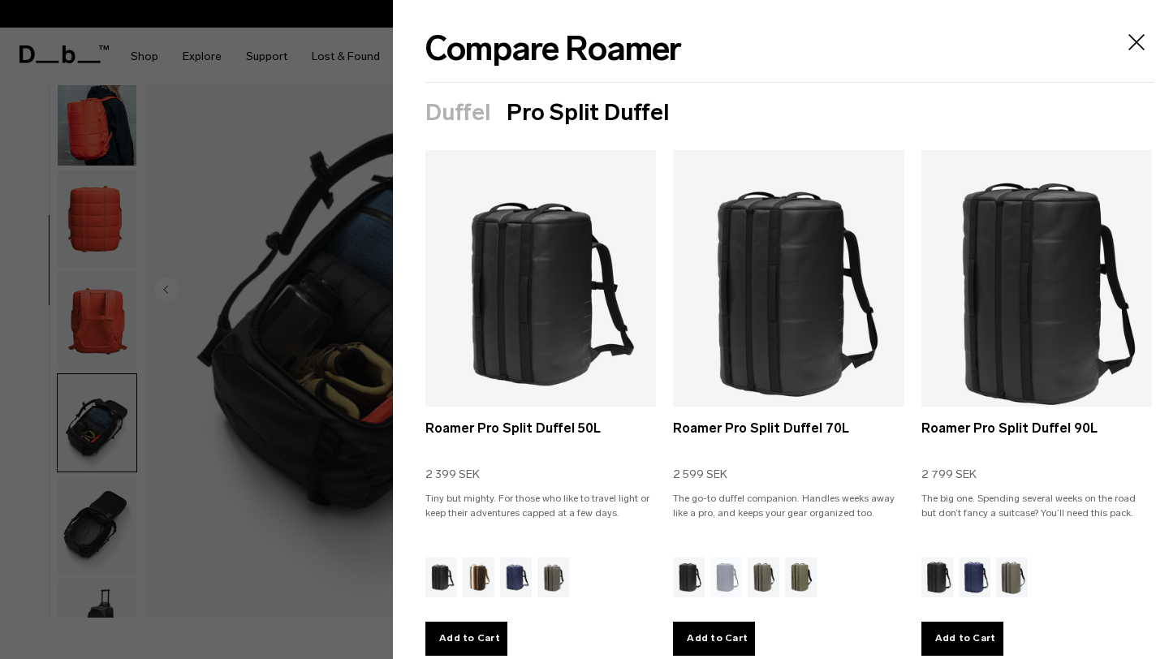
click at [1134, 46] on icon "Close" at bounding box center [1137, 42] width 26 height 26
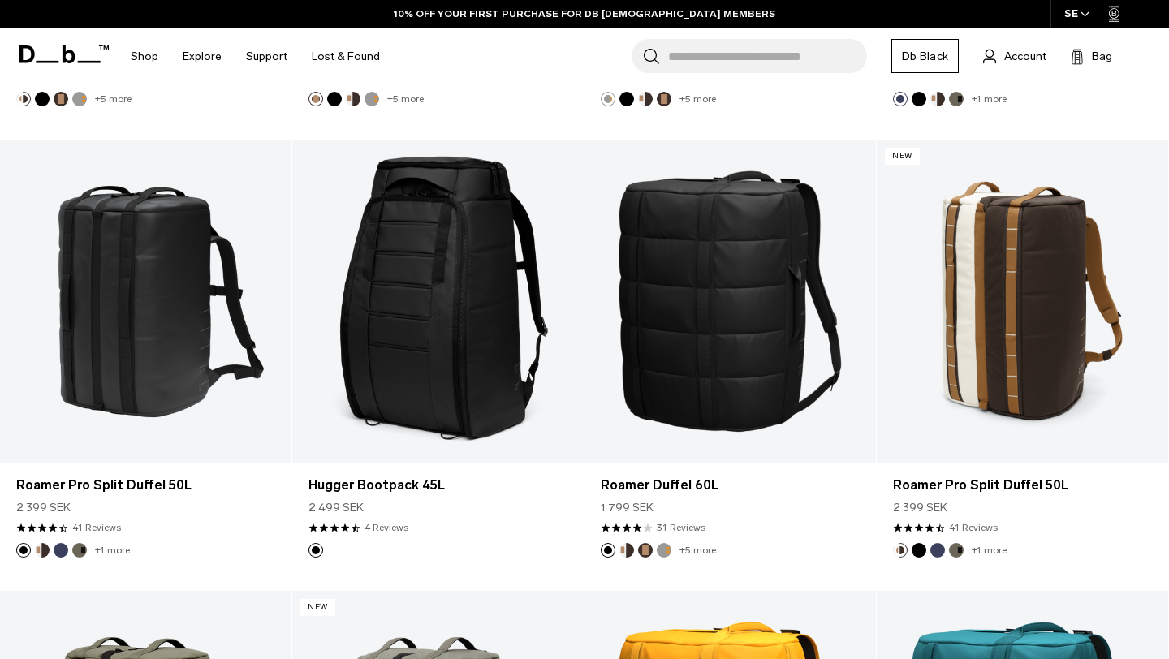
scroll to position [766, 0]
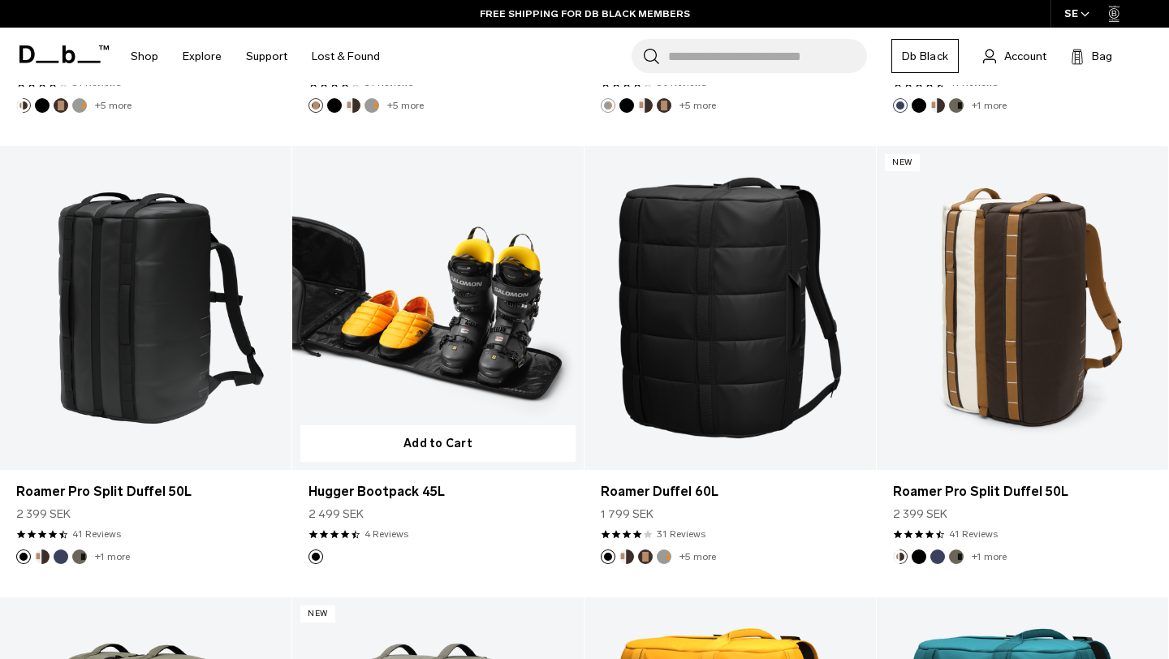
click at [458, 324] on link "Hugger Bootpack 45L" at bounding box center [437, 308] width 291 height 324
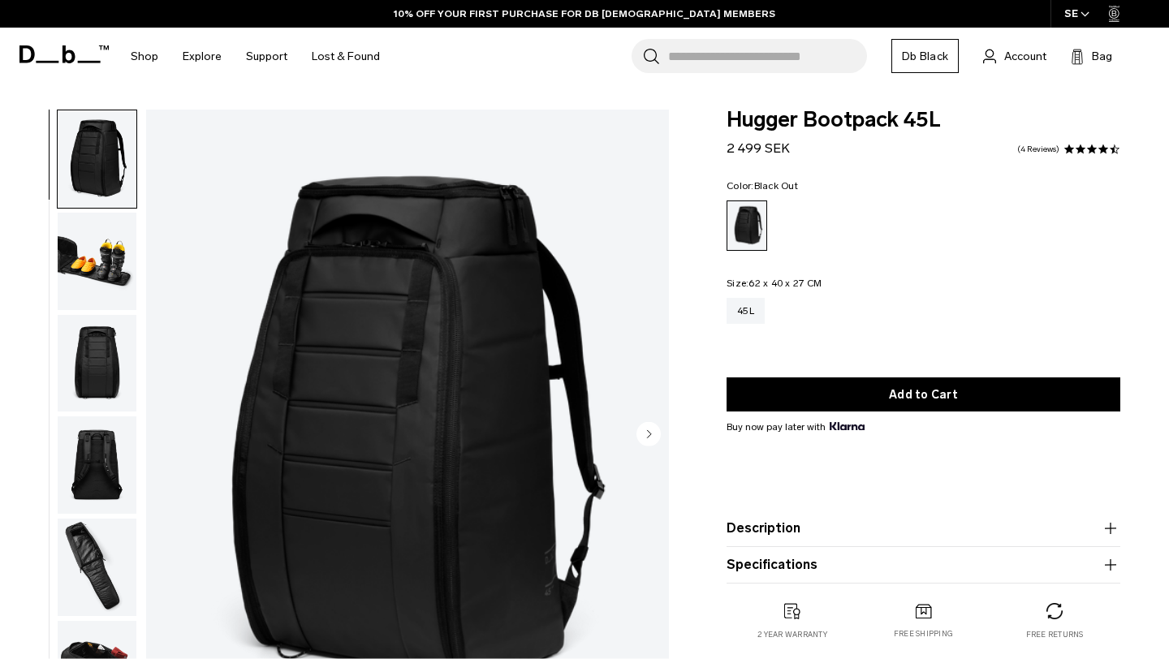
click at [106, 252] on img "button" at bounding box center [97, 261] width 79 height 97
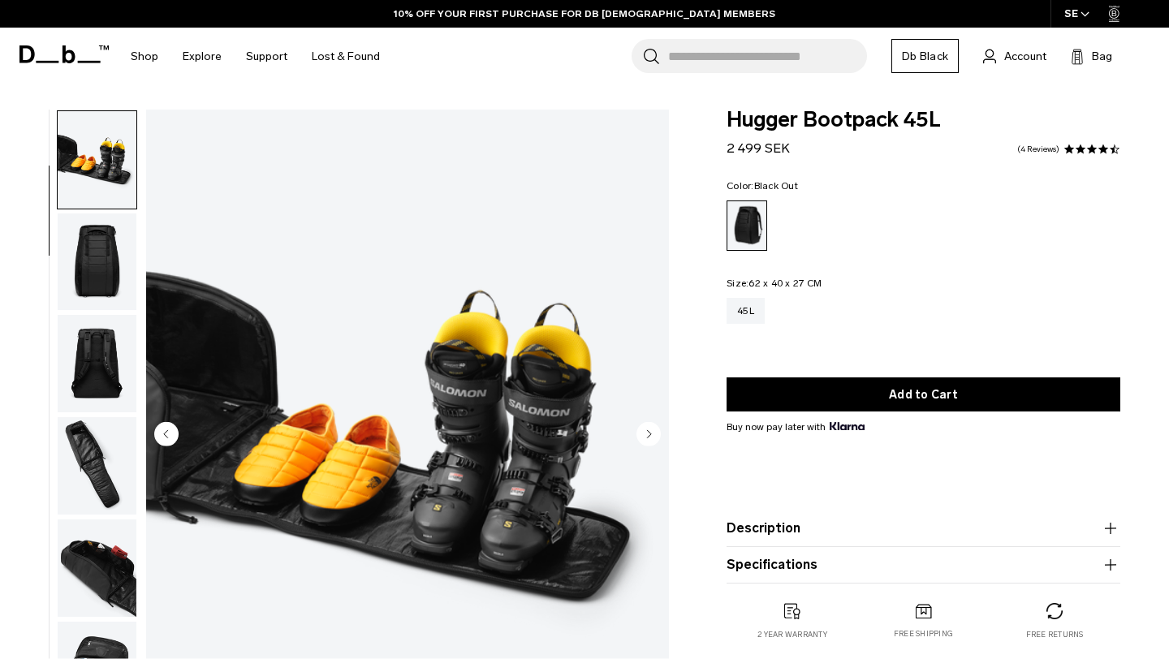
scroll to position [102, 0]
click at [103, 263] on img "button" at bounding box center [97, 261] width 79 height 97
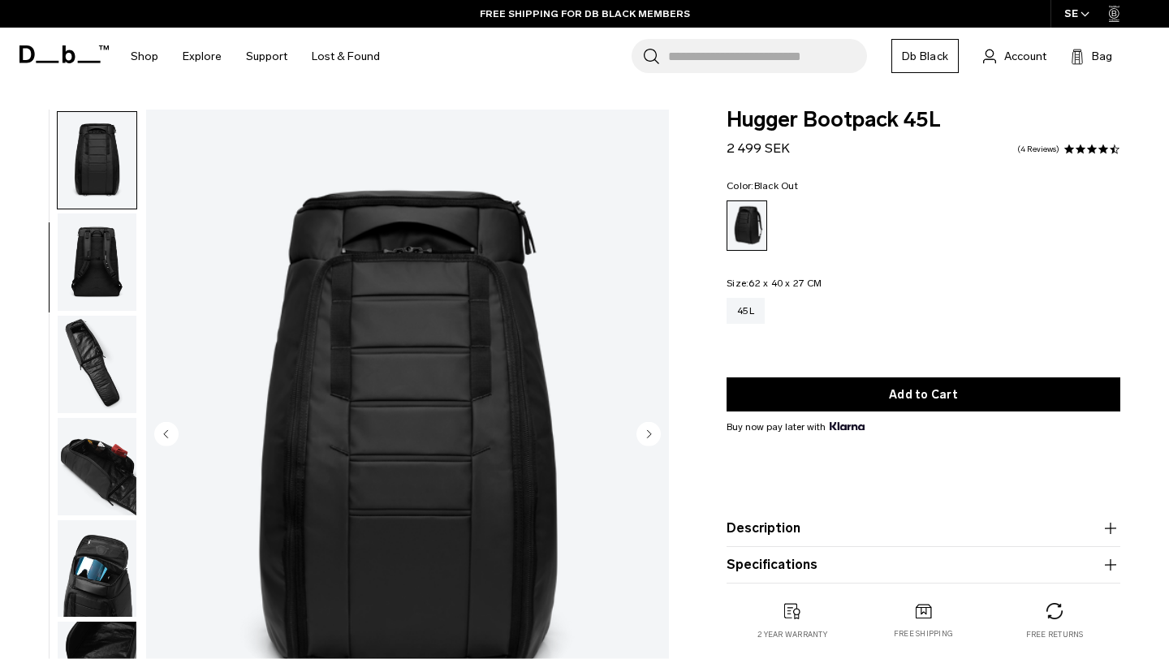
scroll to position [205, 0]
click at [103, 251] on img "button" at bounding box center [97, 260] width 79 height 97
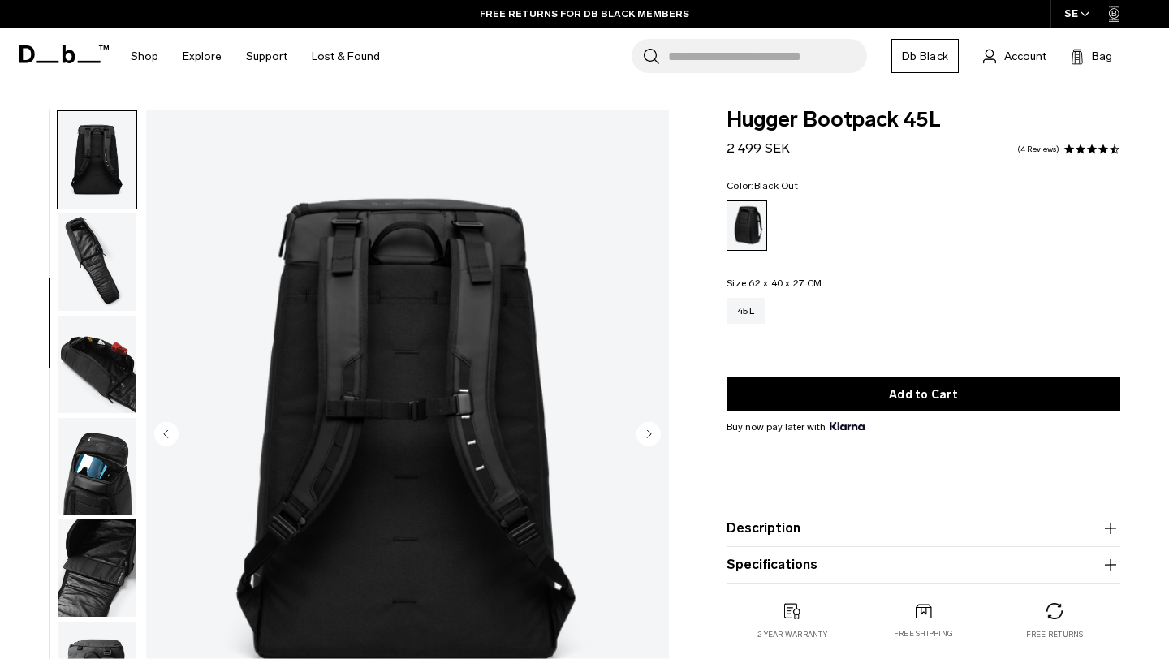
scroll to position [306, 0]
click at [103, 251] on img "button" at bounding box center [97, 261] width 79 height 97
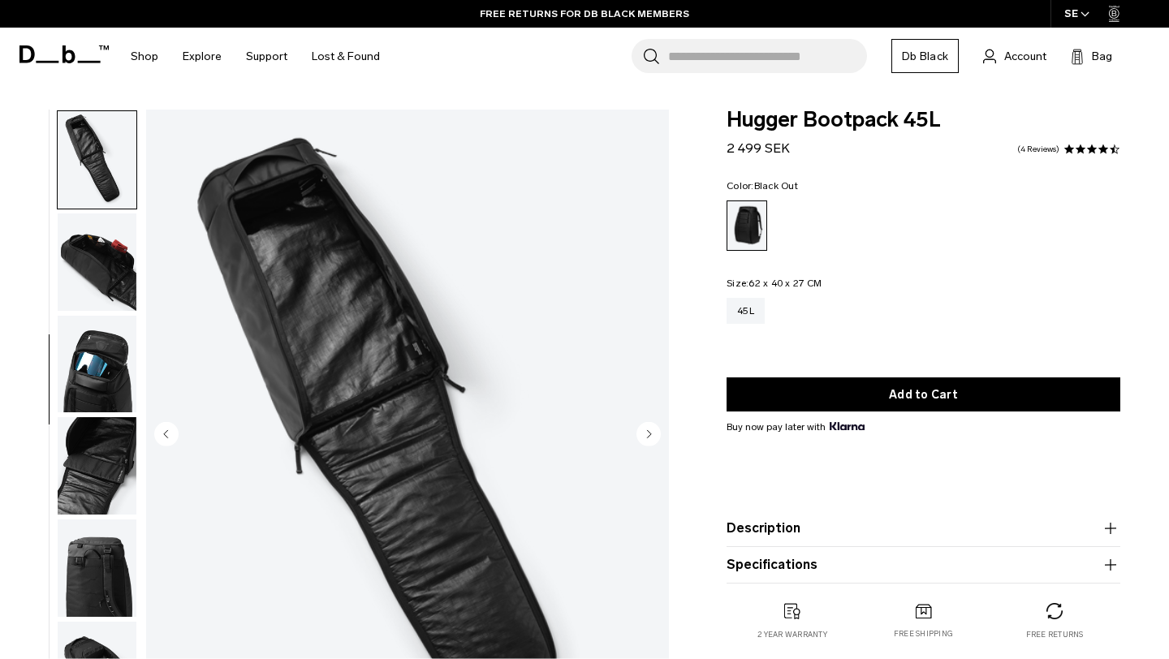
scroll to position [408, 0]
click at [103, 251] on img "button" at bounding box center [97, 261] width 79 height 97
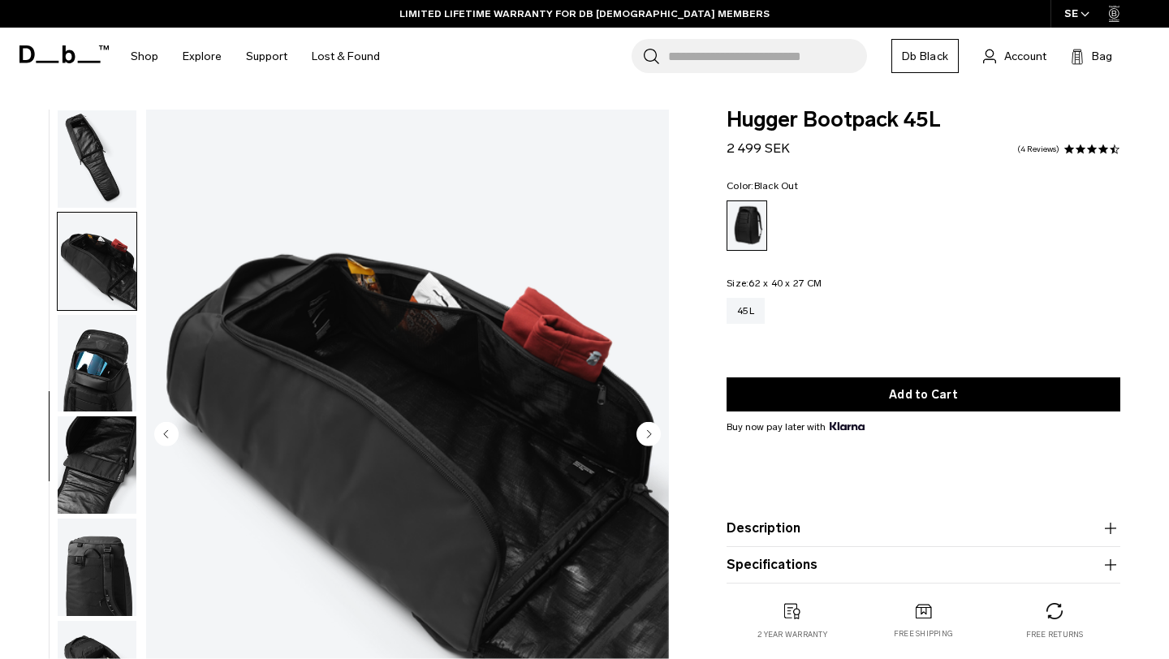
scroll to position [467, 0]
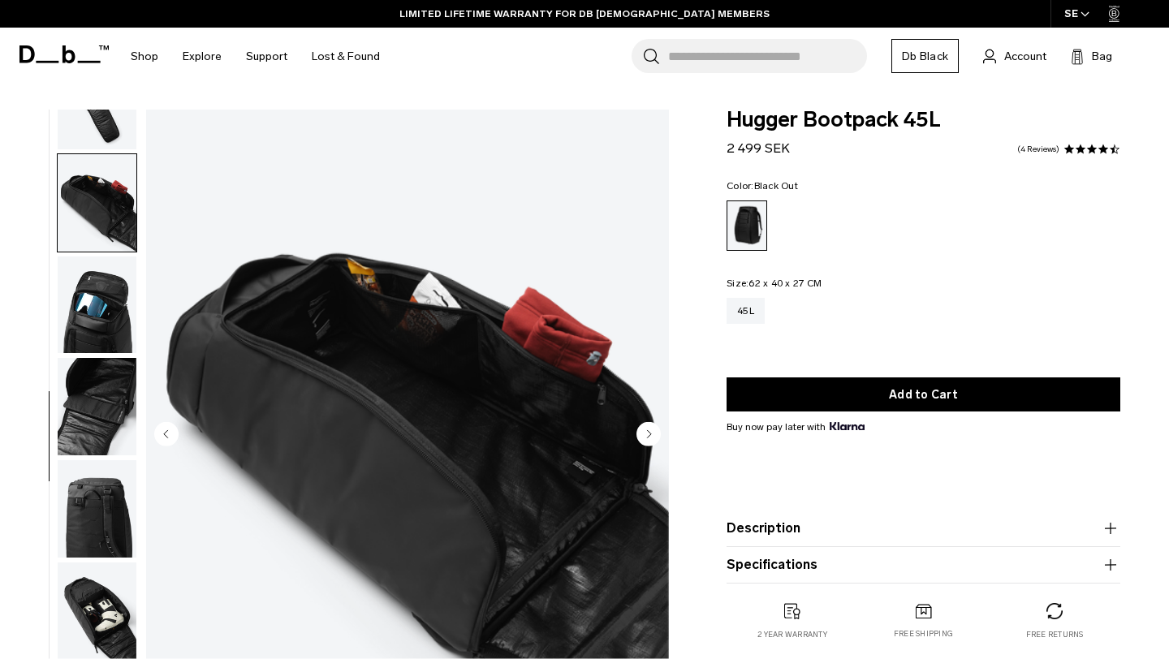
click at [103, 251] on button "button" at bounding box center [97, 202] width 80 height 99
click at [104, 307] on img "button" at bounding box center [97, 305] width 79 height 97
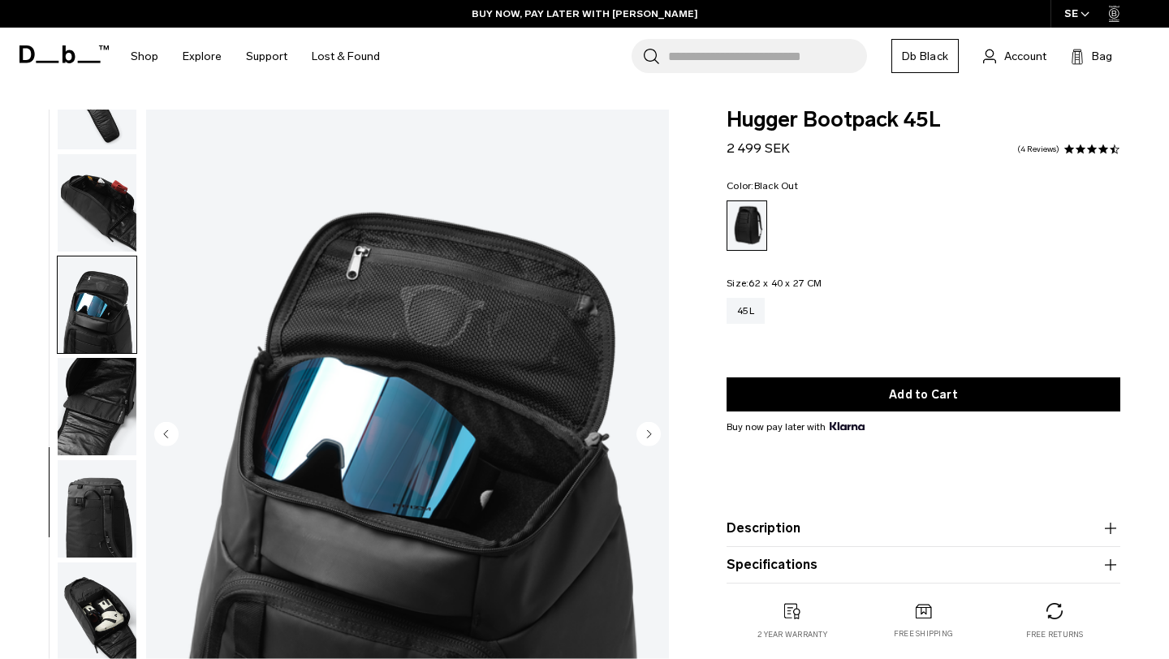
click at [99, 404] on img "button" at bounding box center [97, 406] width 79 height 97
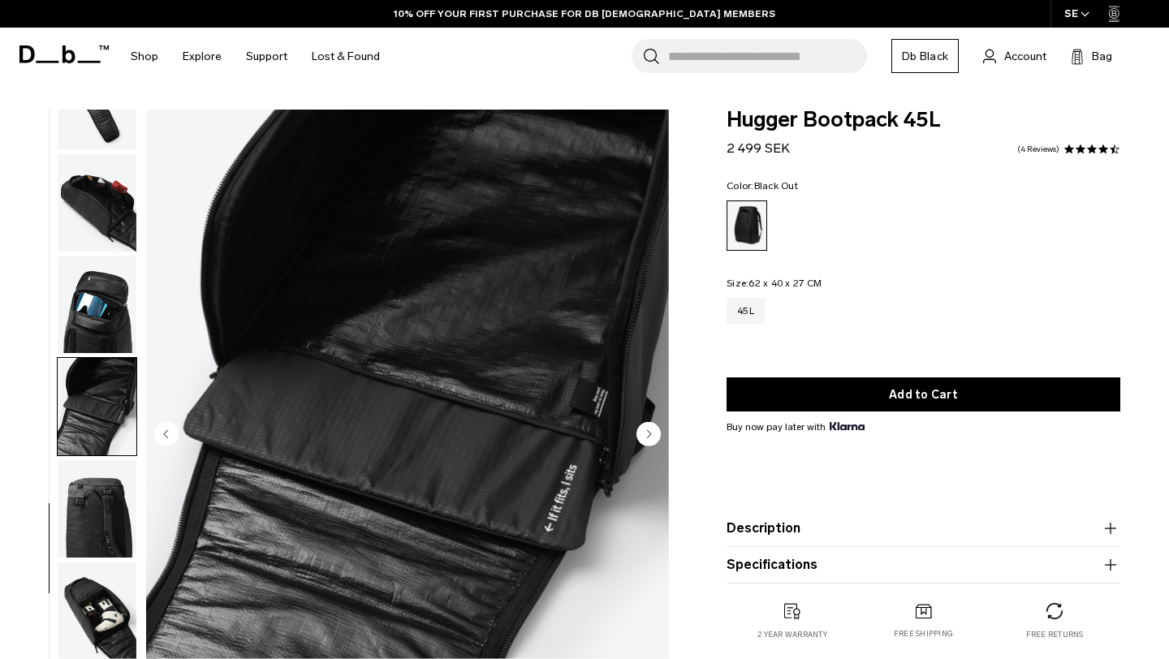
click at [96, 534] on img "button" at bounding box center [97, 508] width 79 height 97
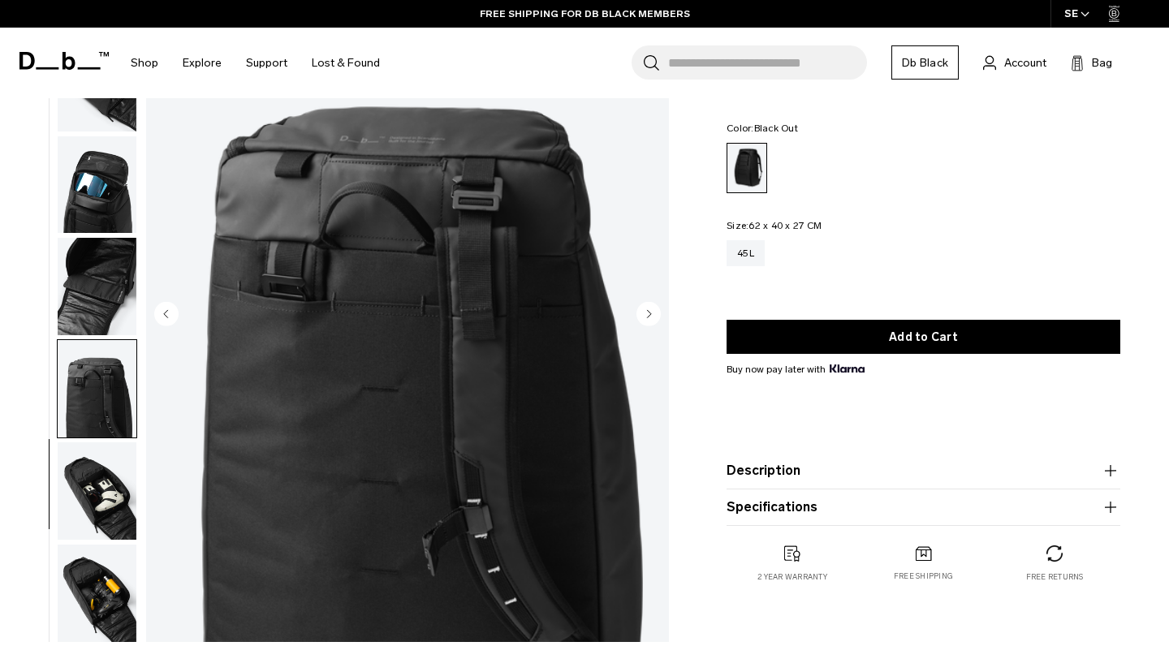
scroll to position [124, 0]
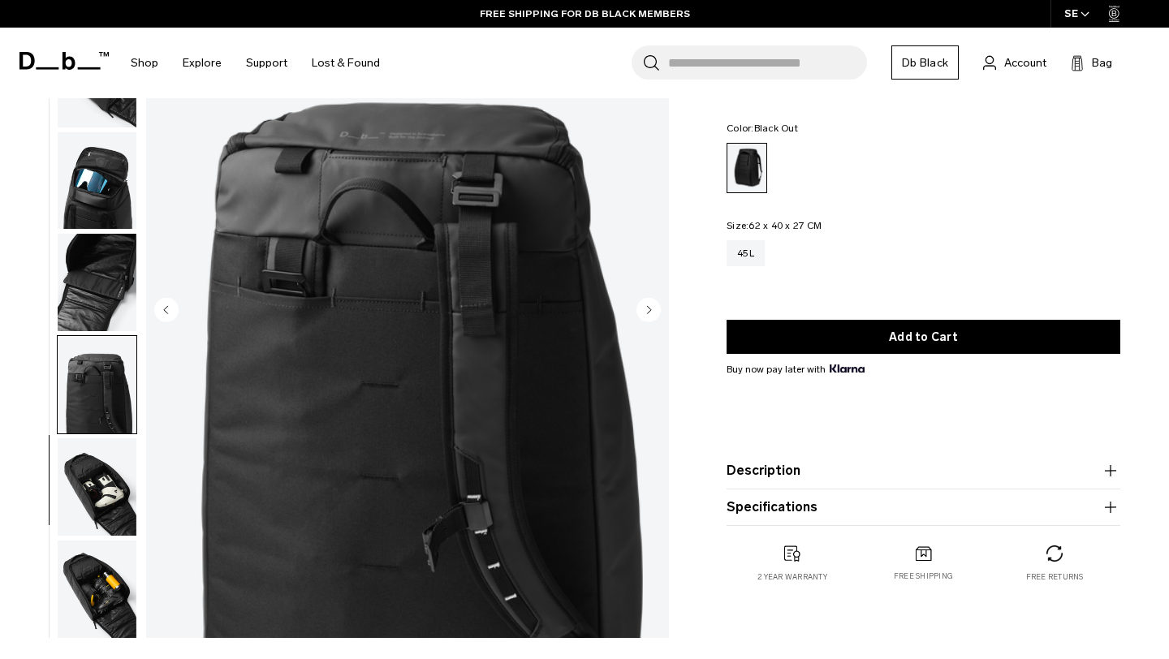
click at [113, 505] on img "button" at bounding box center [97, 486] width 79 height 97
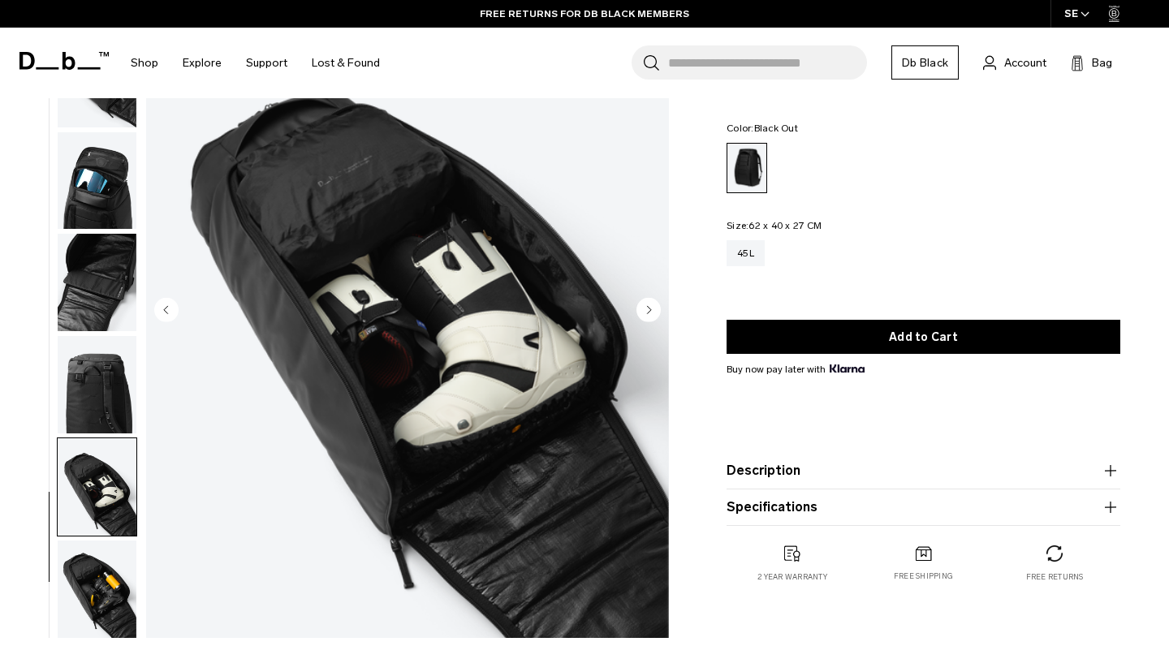
click at [117, 481] on img "button" at bounding box center [97, 486] width 79 height 97
click at [106, 574] on img "button" at bounding box center [97, 589] width 79 height 97
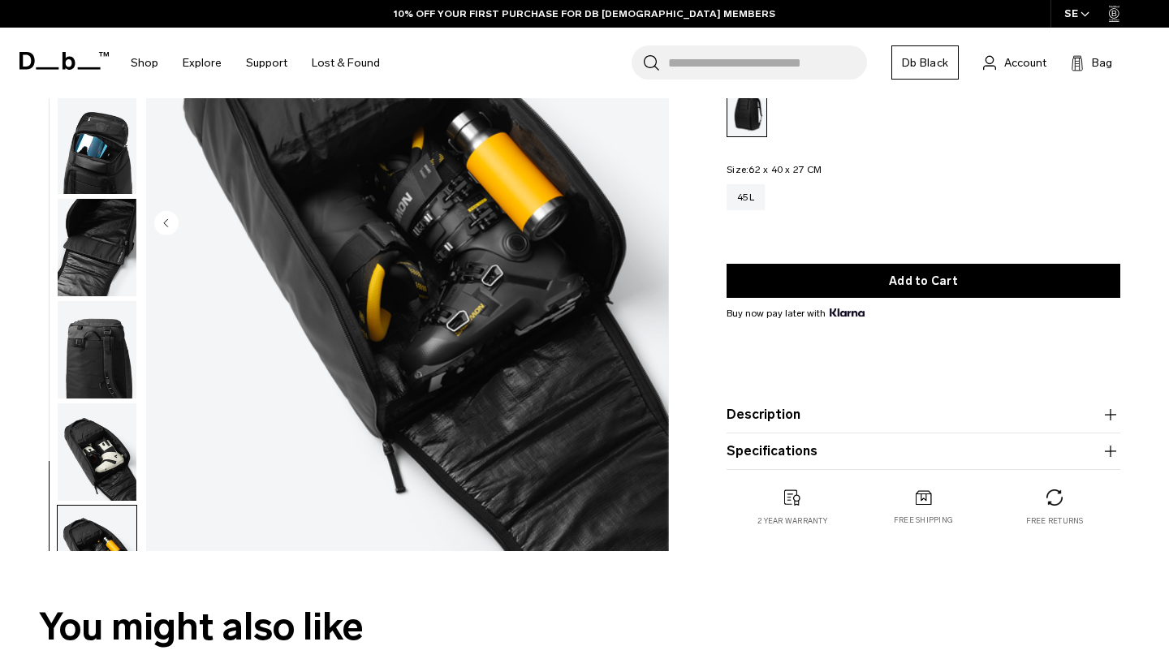
scroll to position [411, 0]
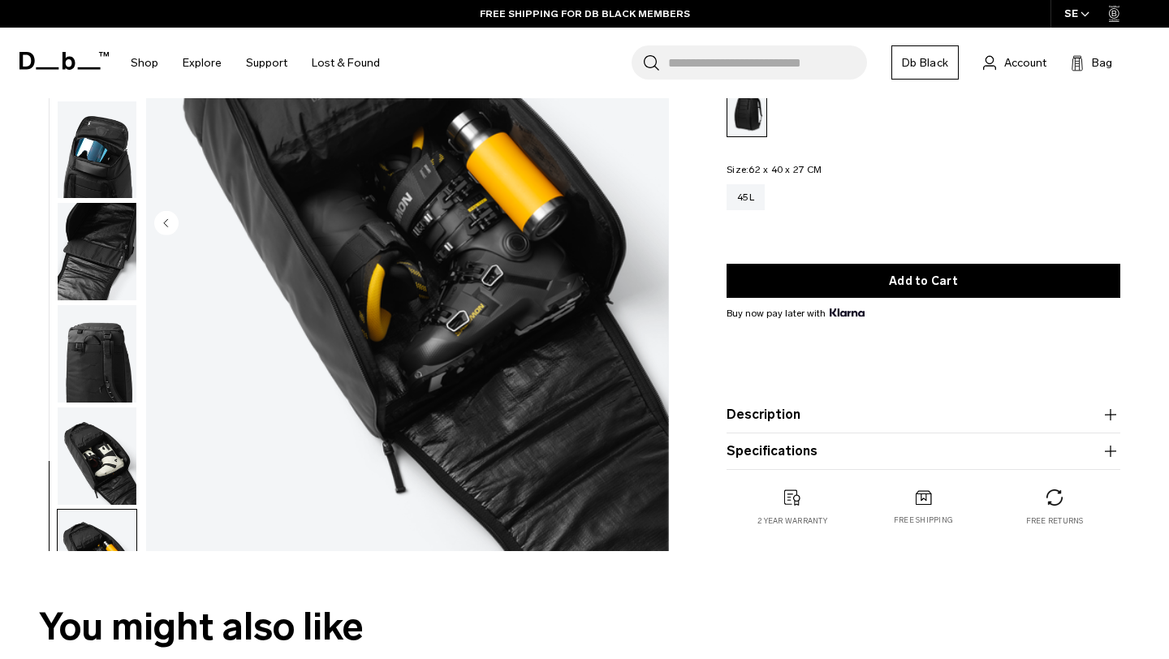
click at [98, 437] on img "button" at bounding box center [97, 456] width 79 height 97
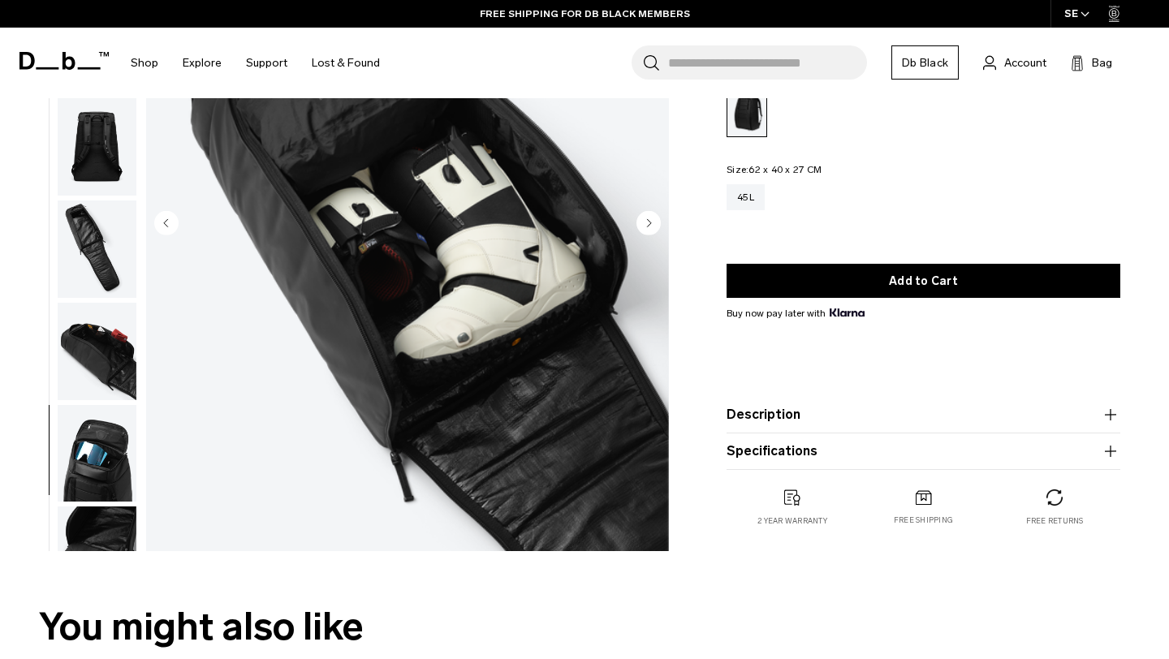
scroll to position [105, 0]
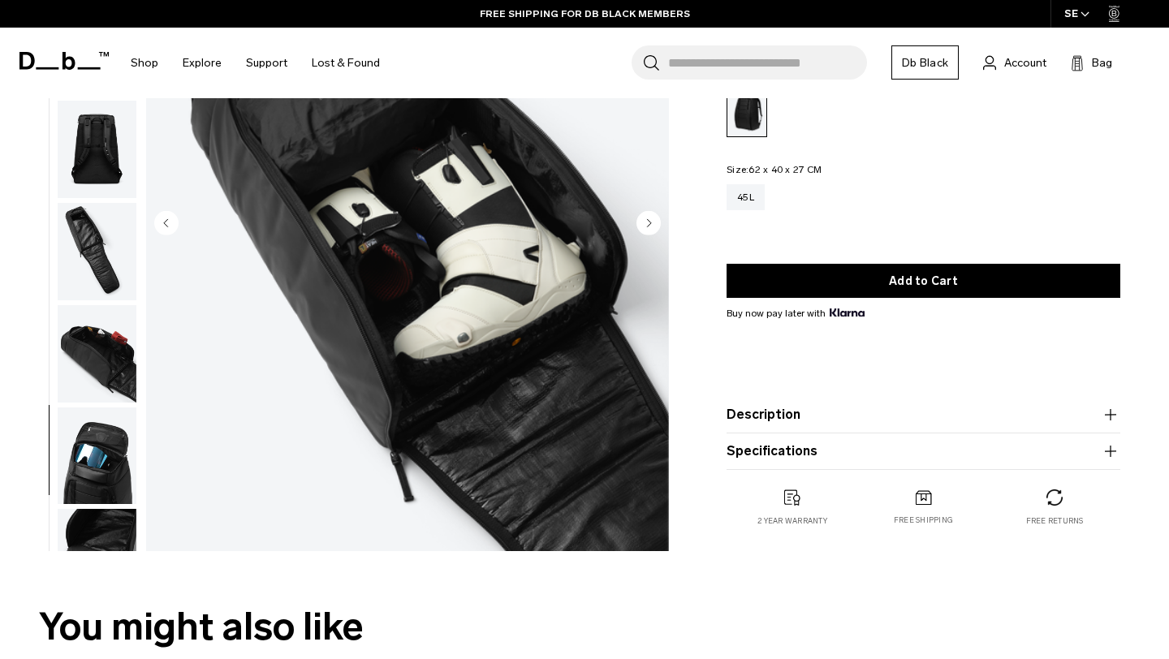
click at [93, 235] on img "button" at bounding box center [97, 251] width 79 height 97
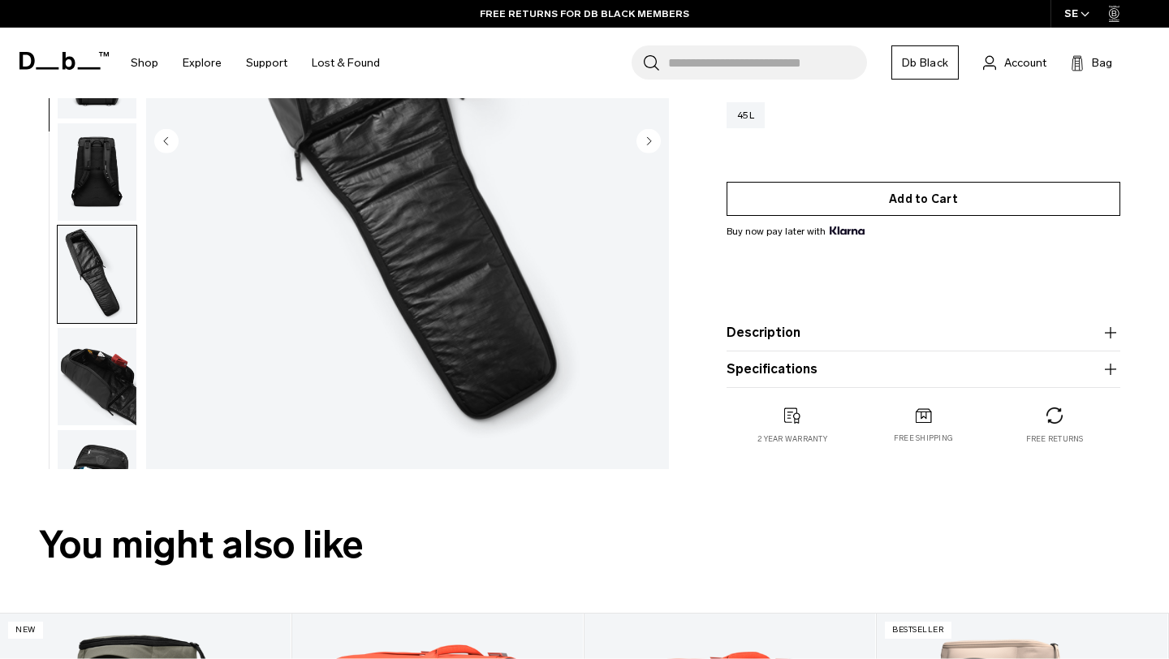
scroll to position [303, 0]
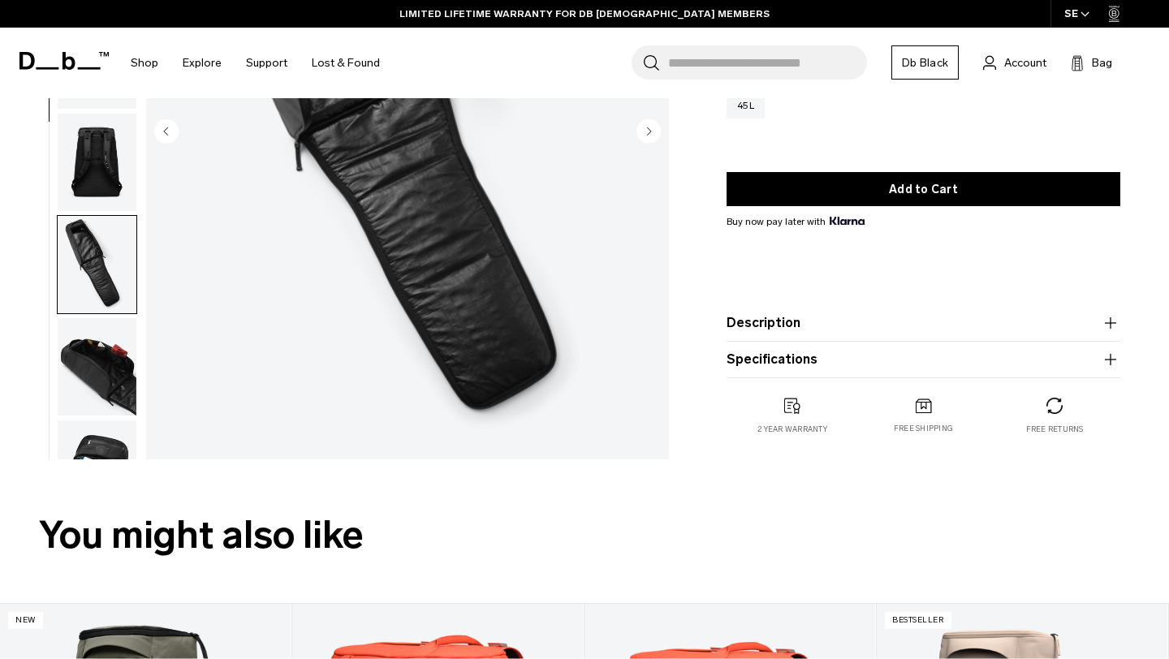
click at [911, 359] on button "Specifications" at bounding box center [924, 359] width 394 height 19
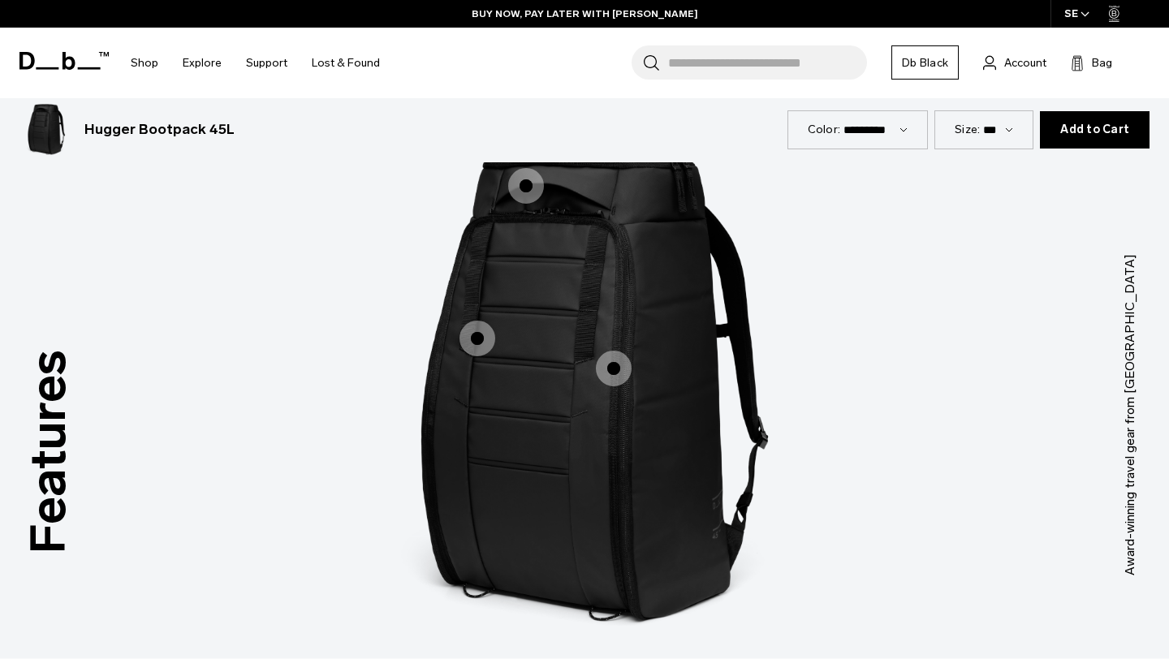
scroll to position [2572, 0]
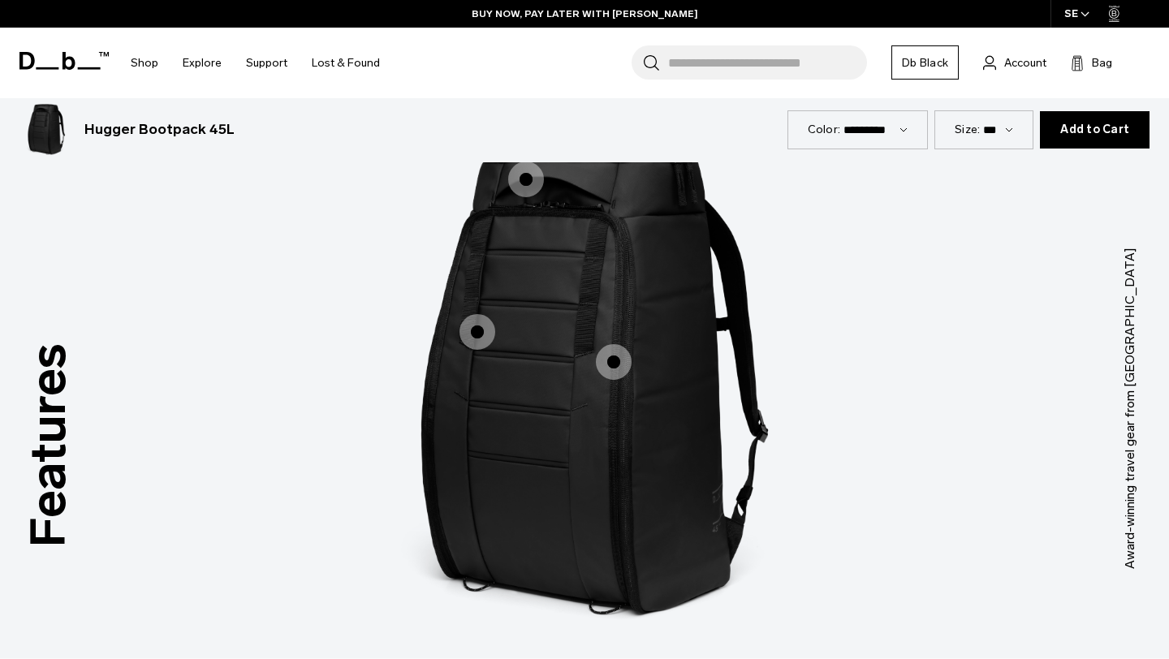
click at [535, 188] on span "1 / 3" at bounding box center [526, 180] width 36 height 36
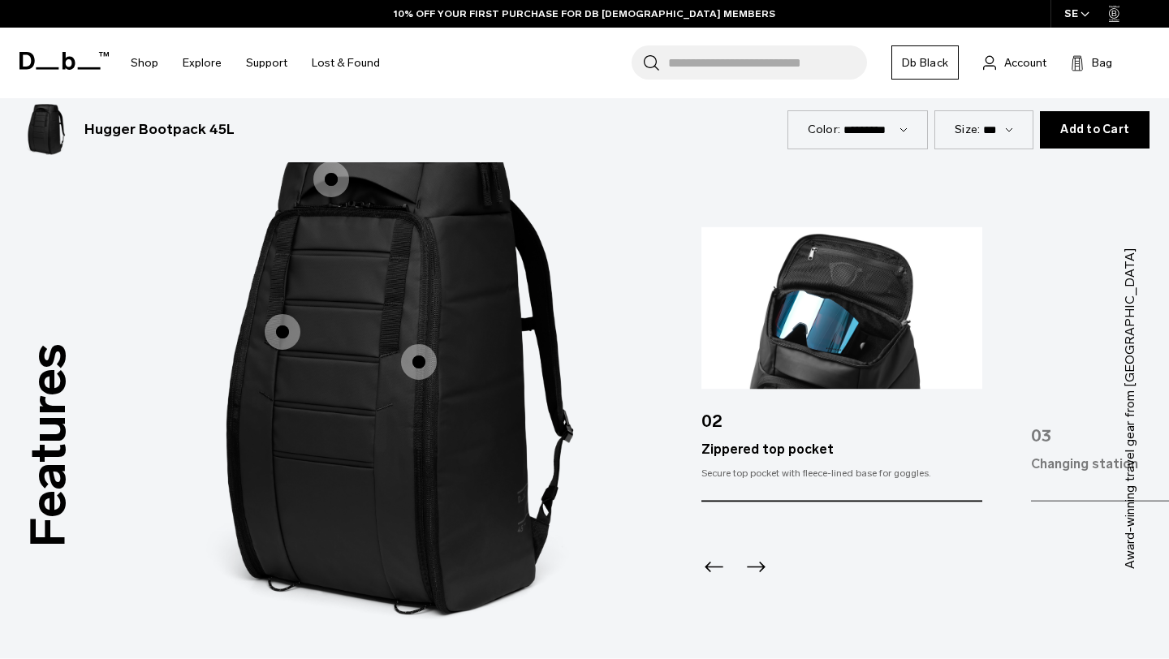
click at [301, 337] on label "Water-resistant fabric" at bounding box center [282, 332] width 39 height 39
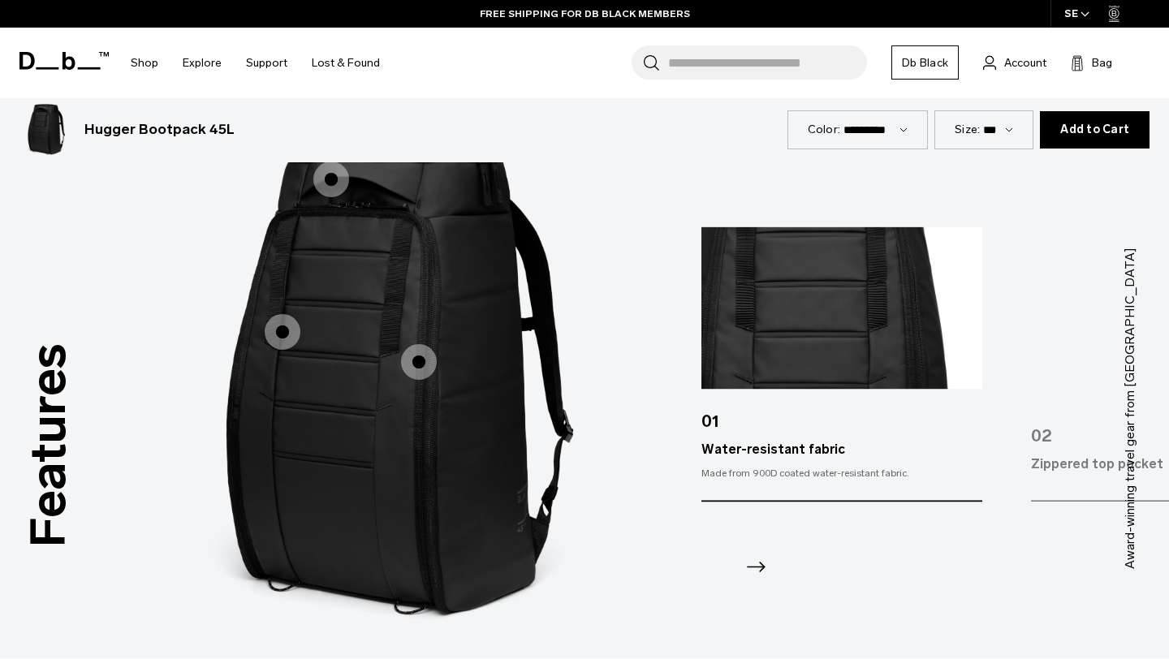
click at [418, 369] on span "1 / 3" at bounding box center [419, 362] width 36 height 36
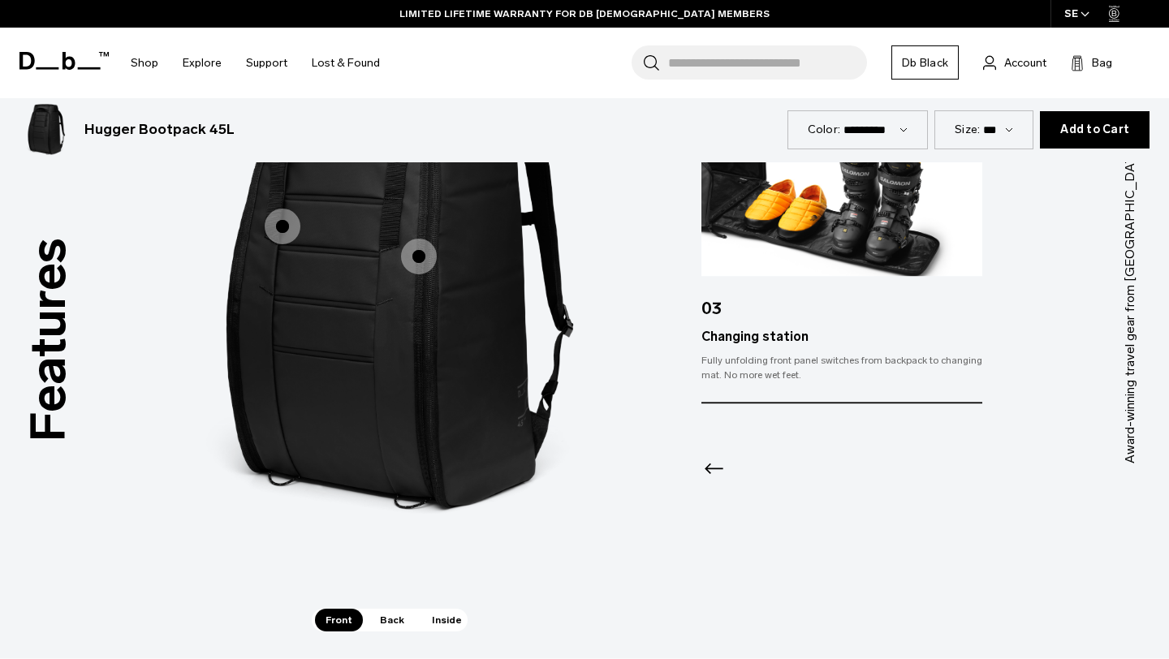
scroll to position [2679, 0]
click at [389, 618] on span "Back" at bounding box center [391, 619] width 45 height 23
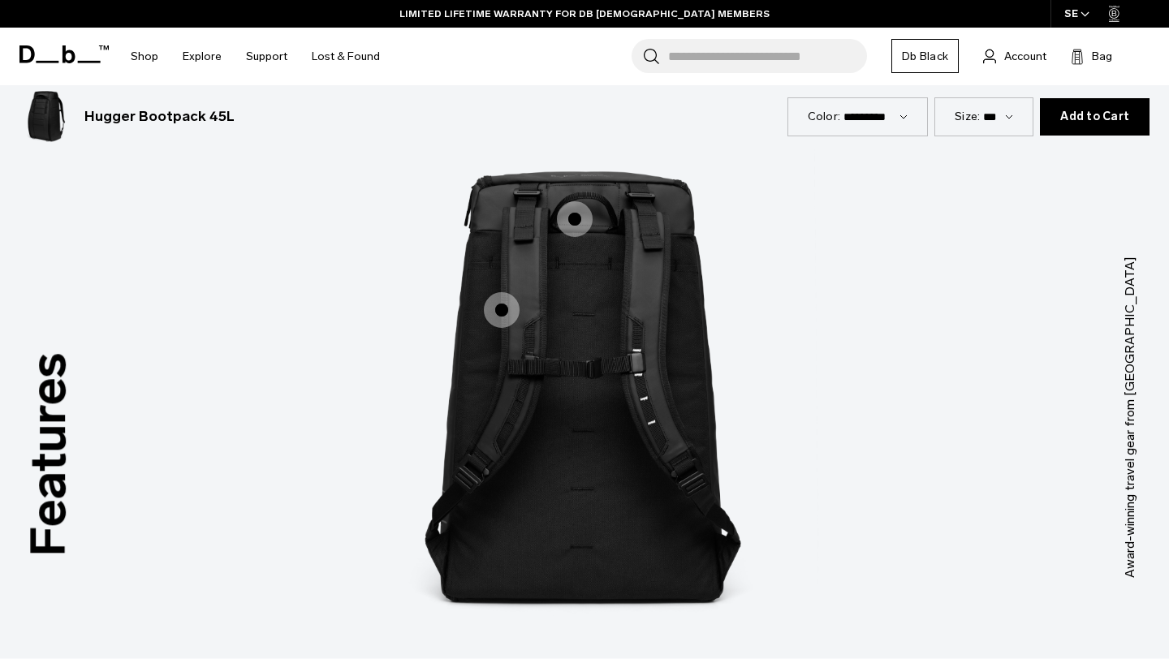
scroll to position [2541, 0]
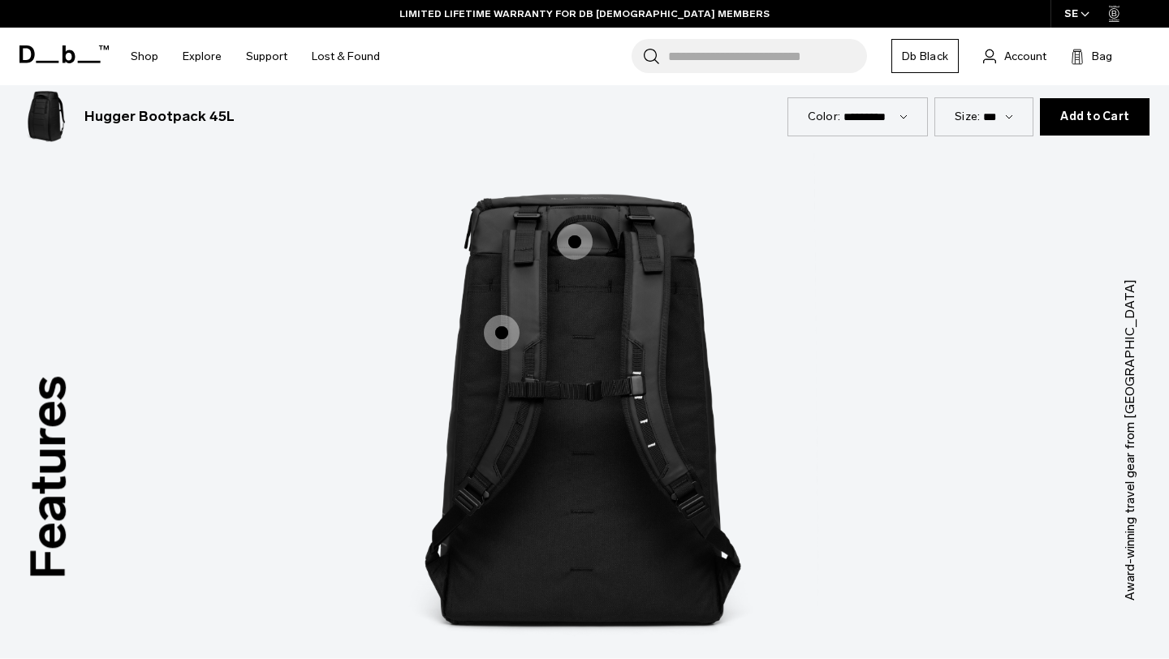
click at [579, 244] on span "2 / 3" at bounding box center [575, 242] width 36 height 36
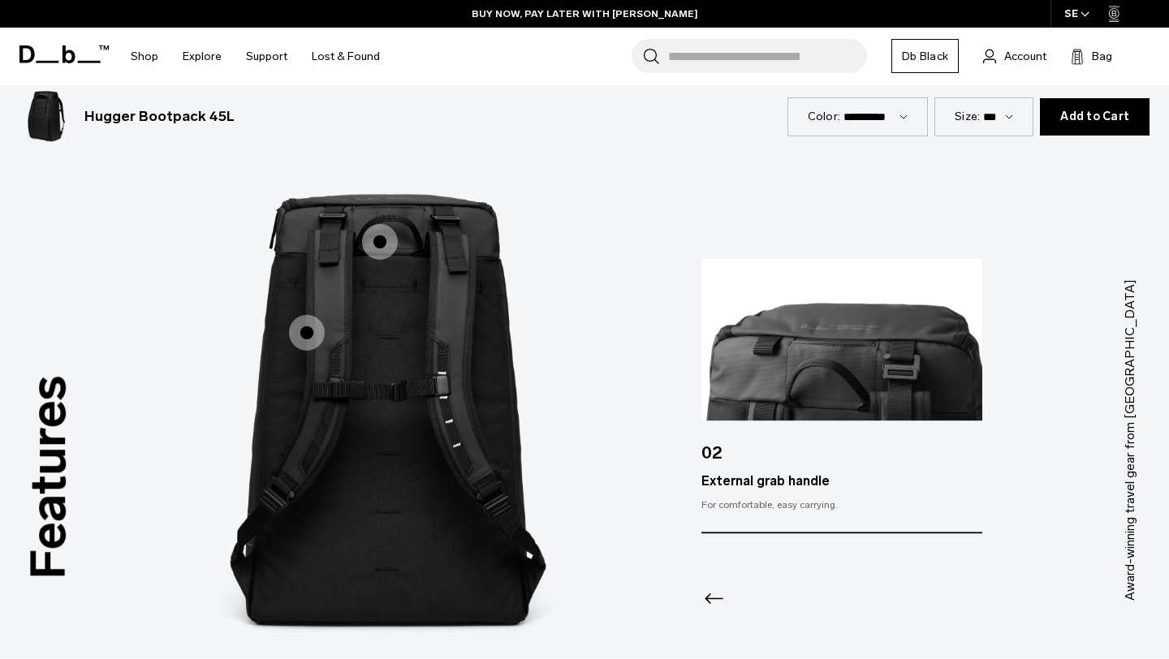
click at [313, 330] on span "2 / 3" at bounding box center [307, 333] width 36 height 36
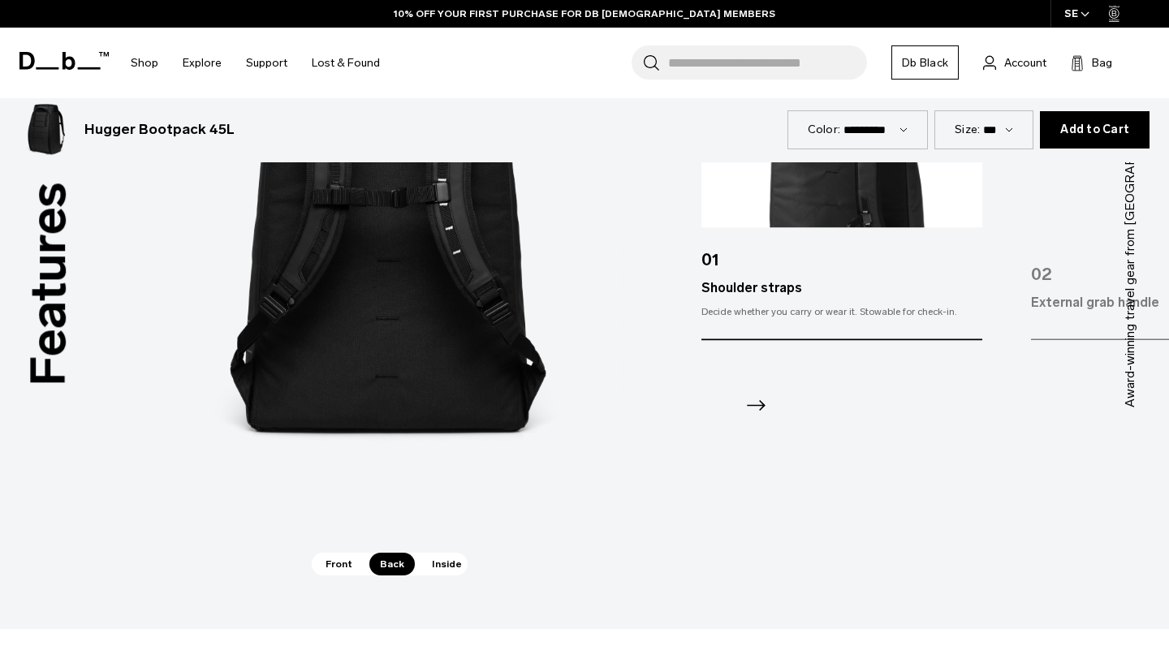
scroll to position [2737, 0]
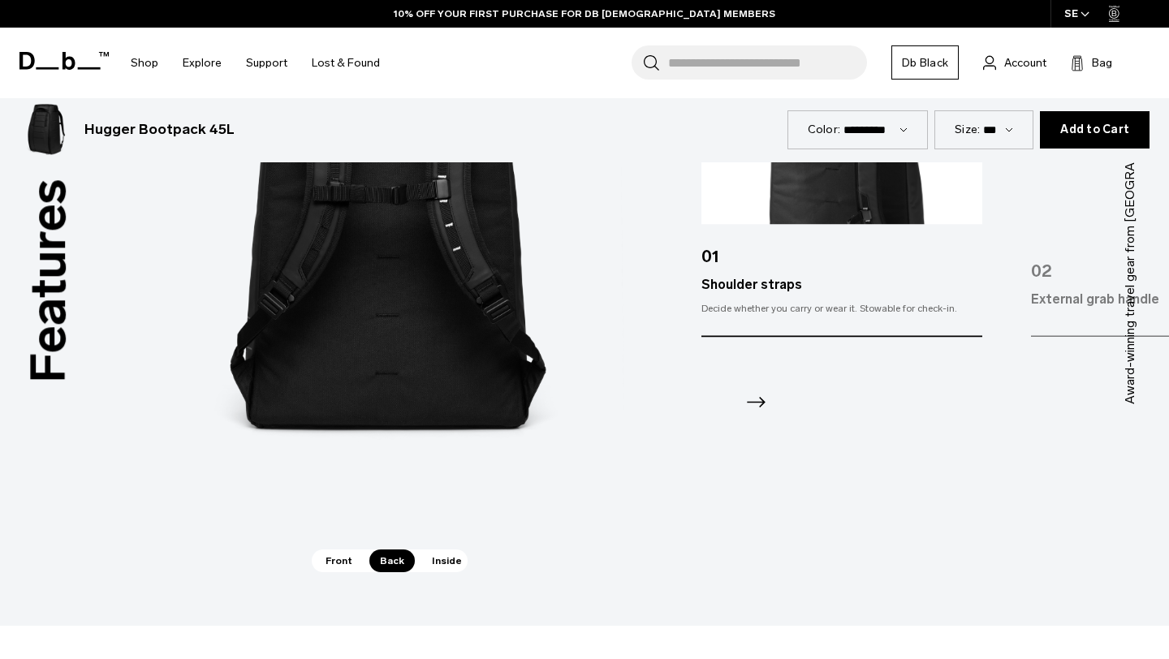
click at [442, 563] on span "Inside" at bounding box center [446, 561] width 51 height 23
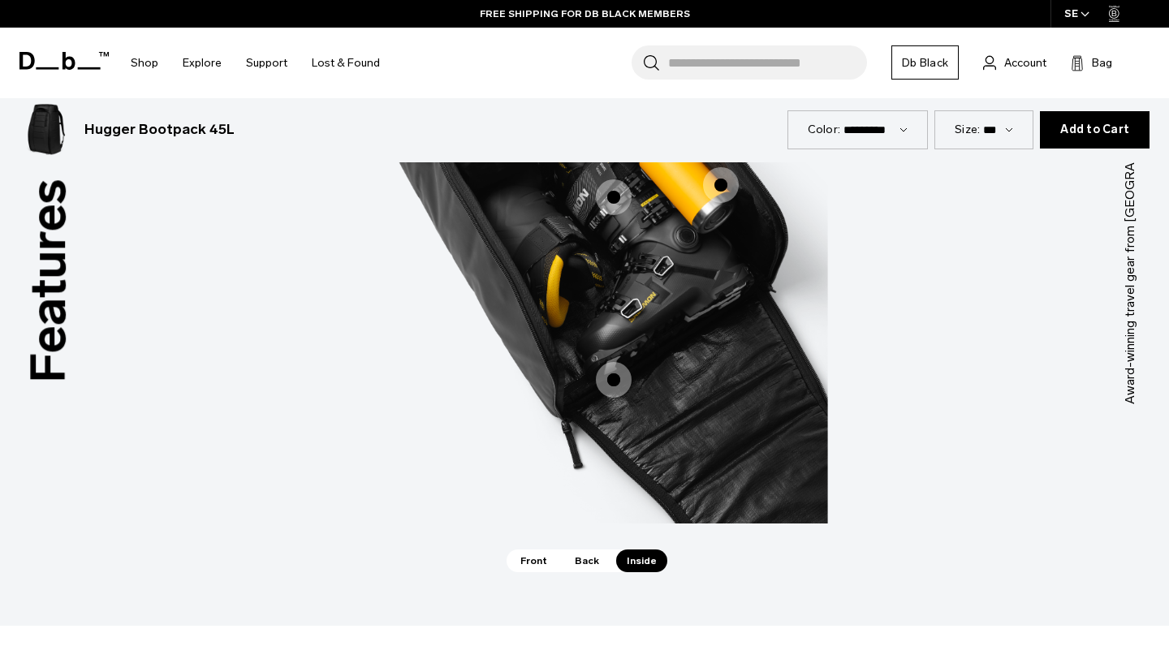
click at [619, 385] on span "3 / 3" at bounding box center [614, 380] width 36 height 36
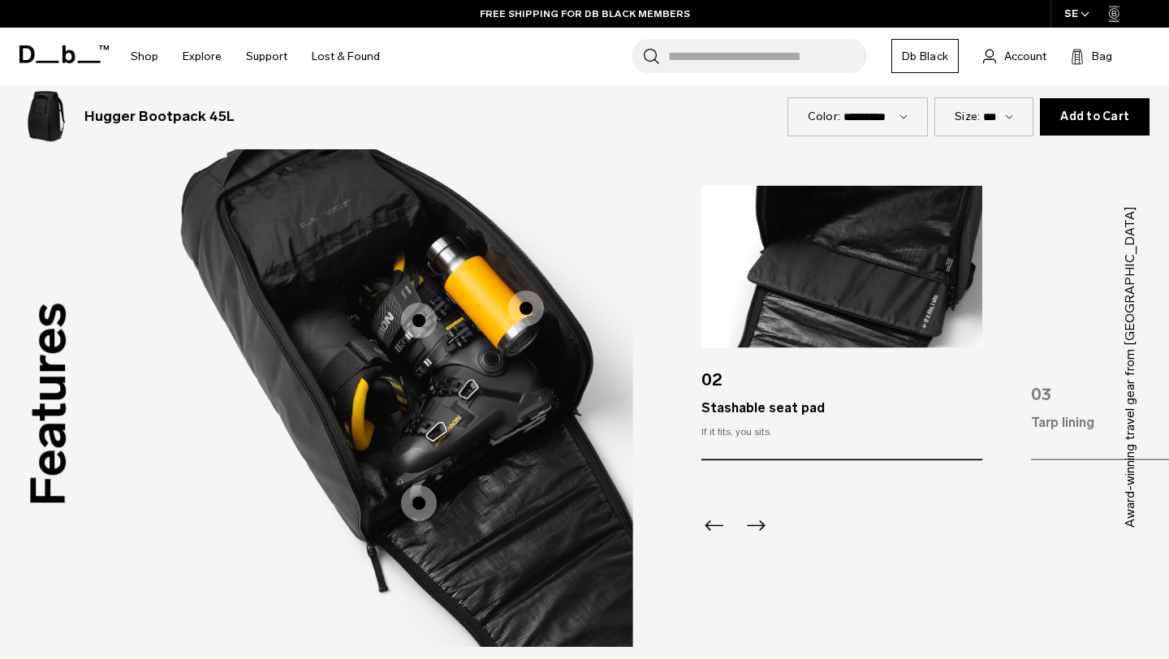
scroll to position [2598, 0]
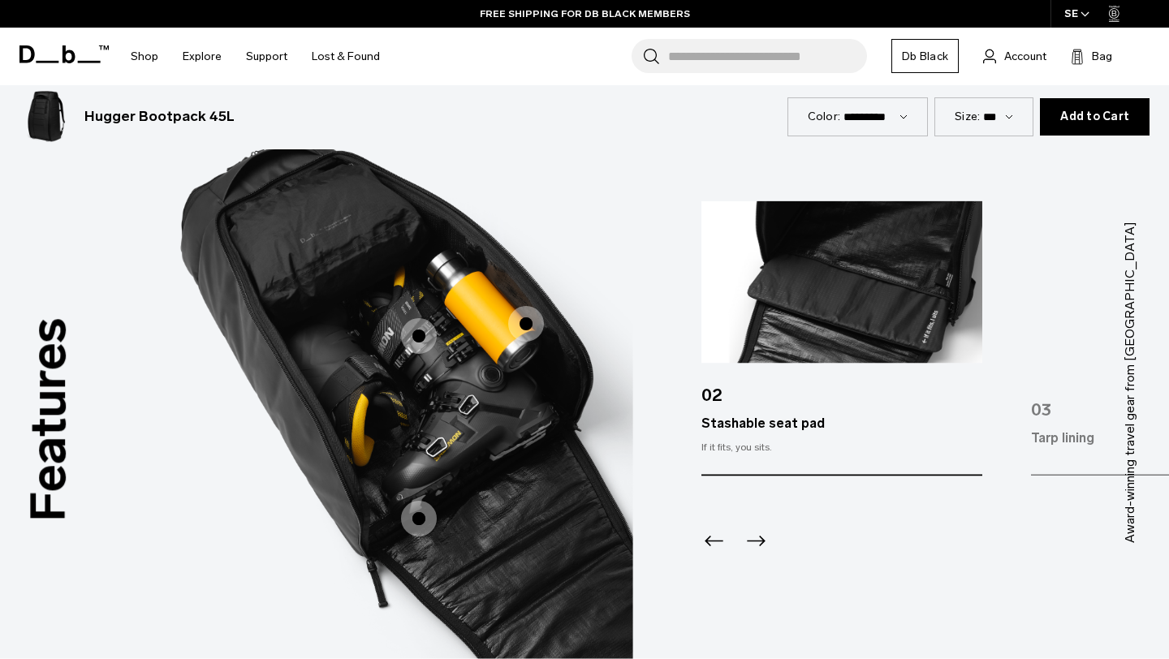
click at [533, 335] on span "3 / 3" at bounding box center [526, 324] width 36 height 36
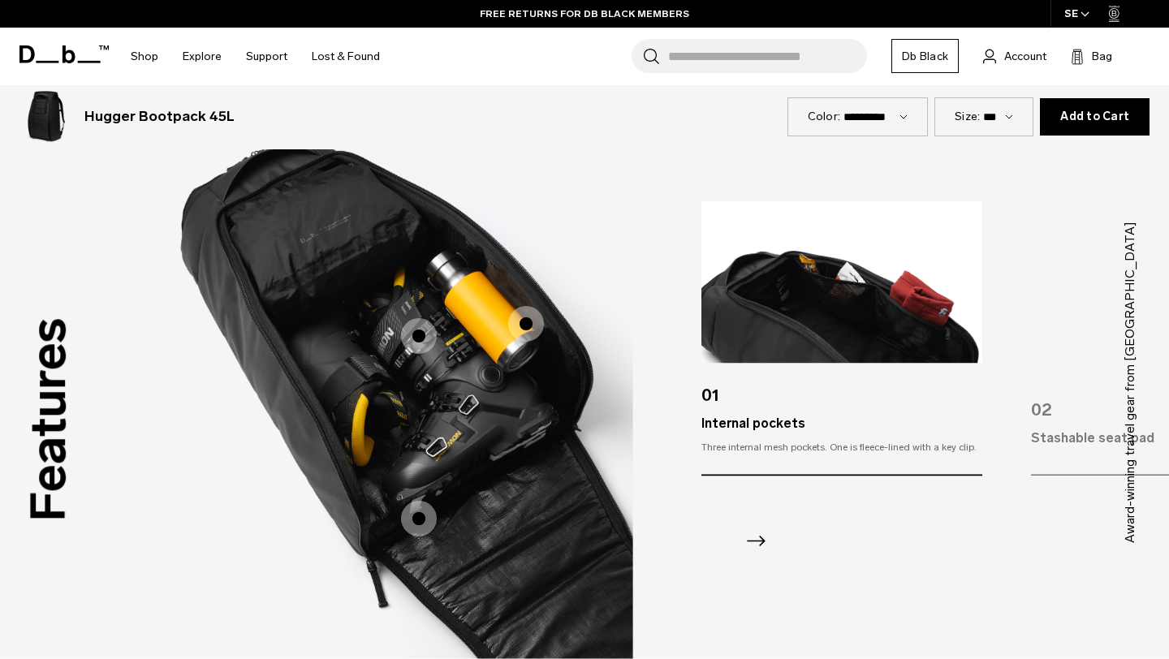
click at [417, 339] on span "3 / 3" at bounding box center [419, 336] width 36 height 36
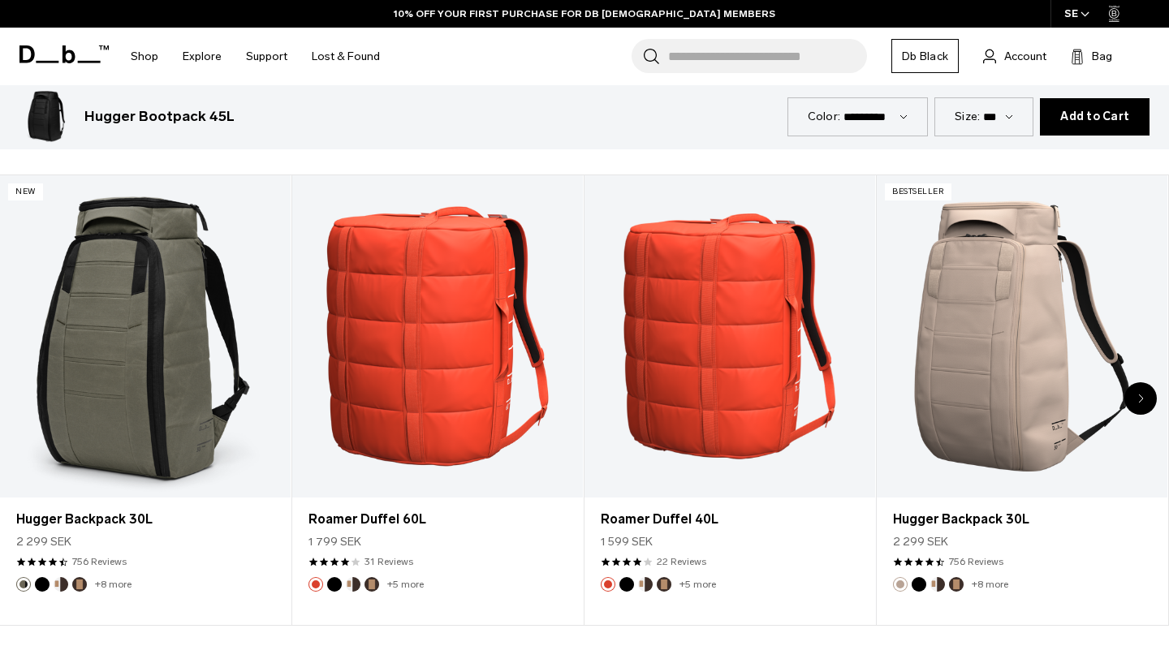
scroll to position [729, 0]
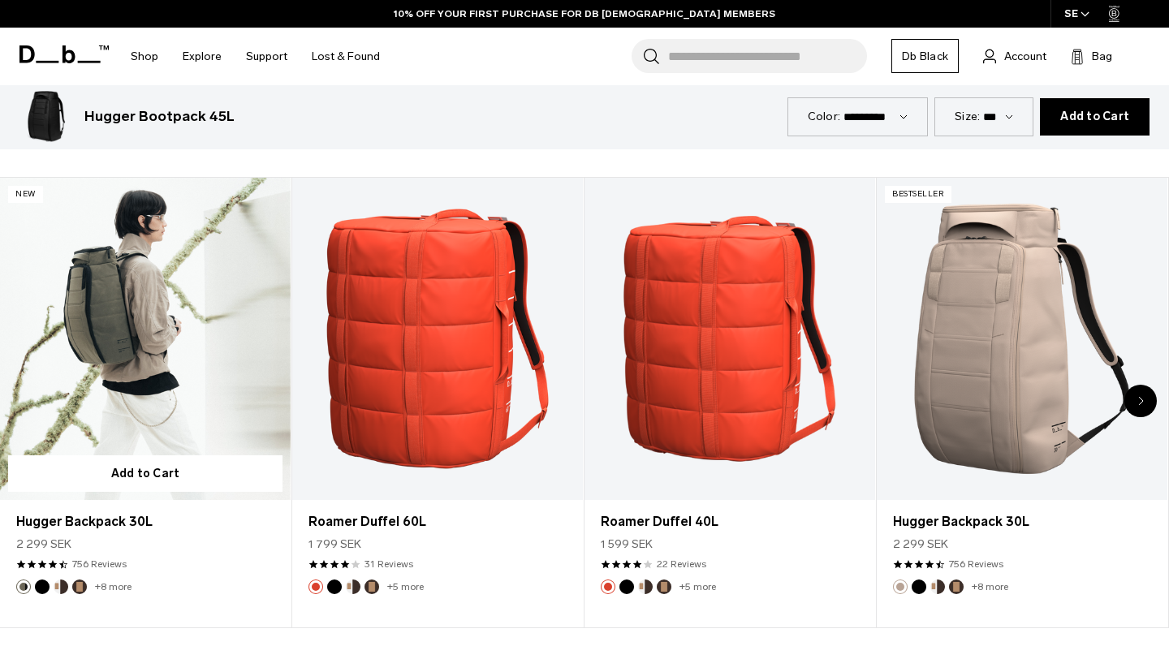
click at [154, 361] on link "Hugger Backpack 30L" at bounding box center [145, 339] width 291 height 323
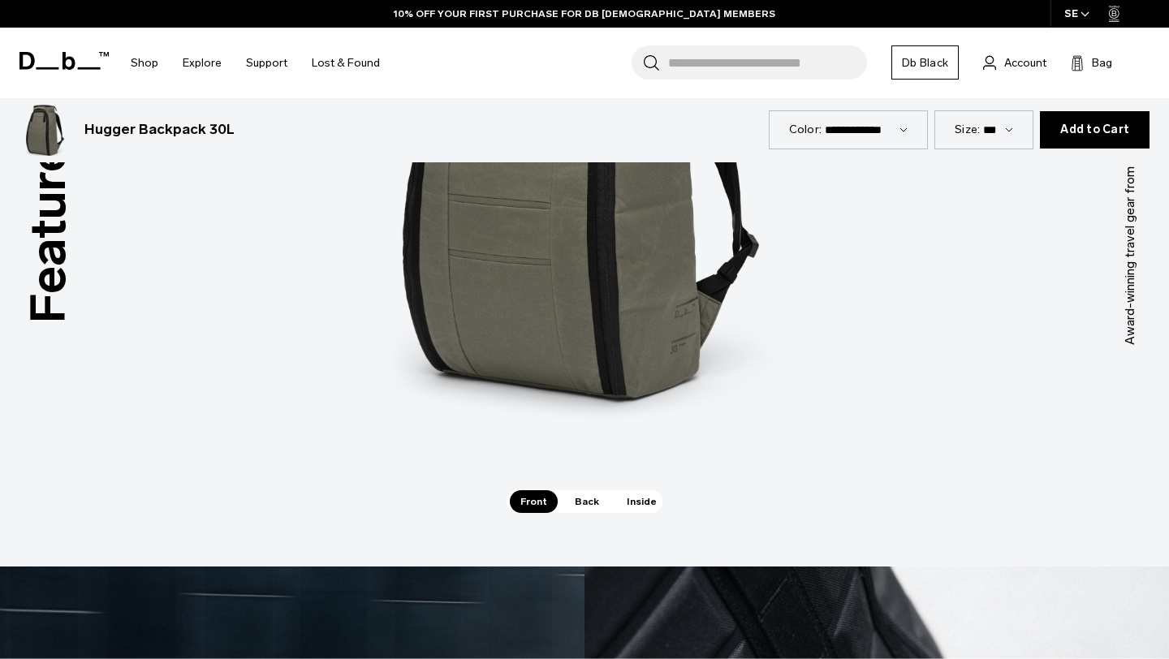
scroll to position [2227, 0]
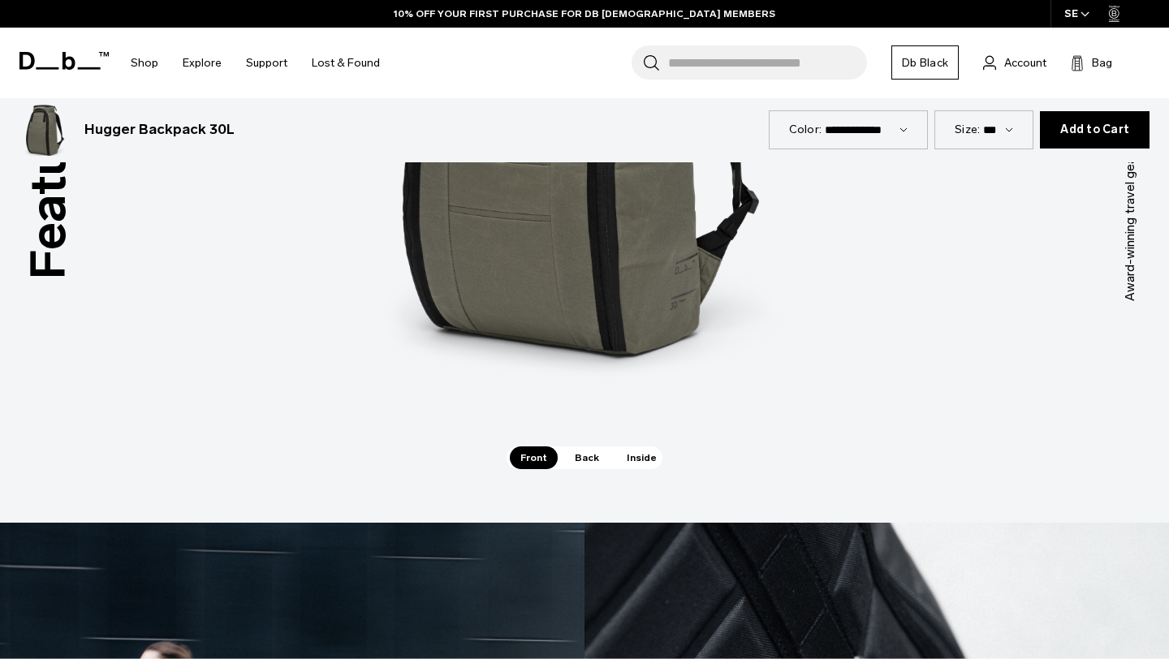
click at [591, 463] on span "Back" at bounding box center [586, 458] width 45 height 23
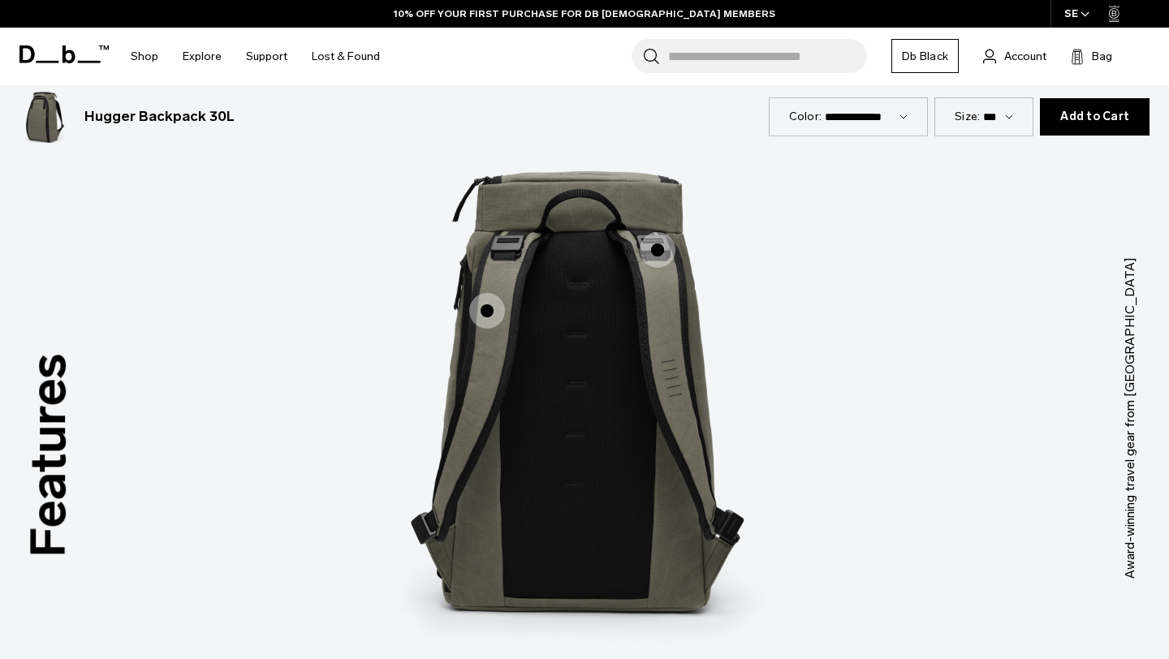
scroll to position [1944, 0]
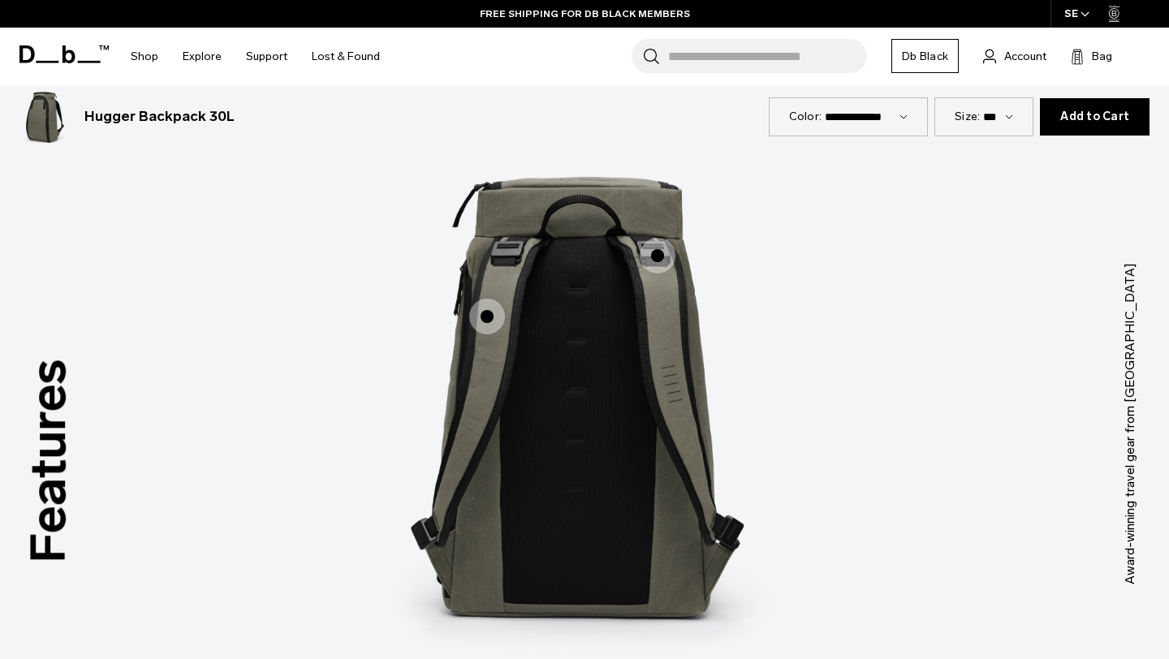
click at [485, 312] on span "2 / 3" at bounding box center [487, 317] width 36 height 36
click at [490, 313] on span "2 / 3" at bounding box center [487, 317] width 36 height 36
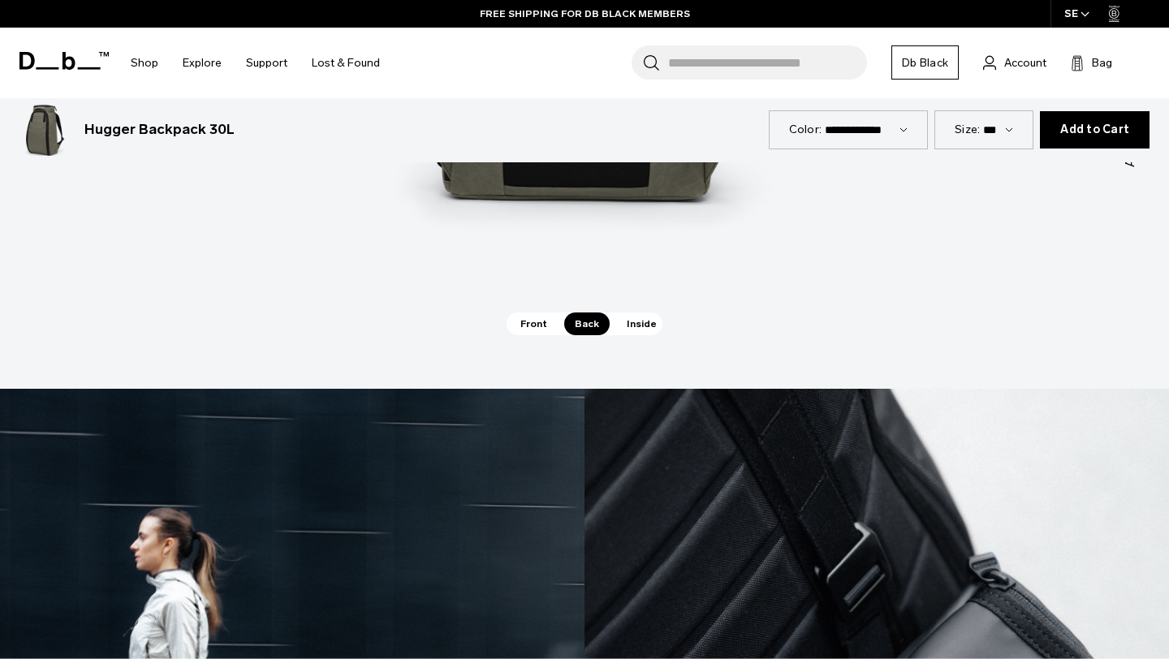
scroll to position [2398, 0]
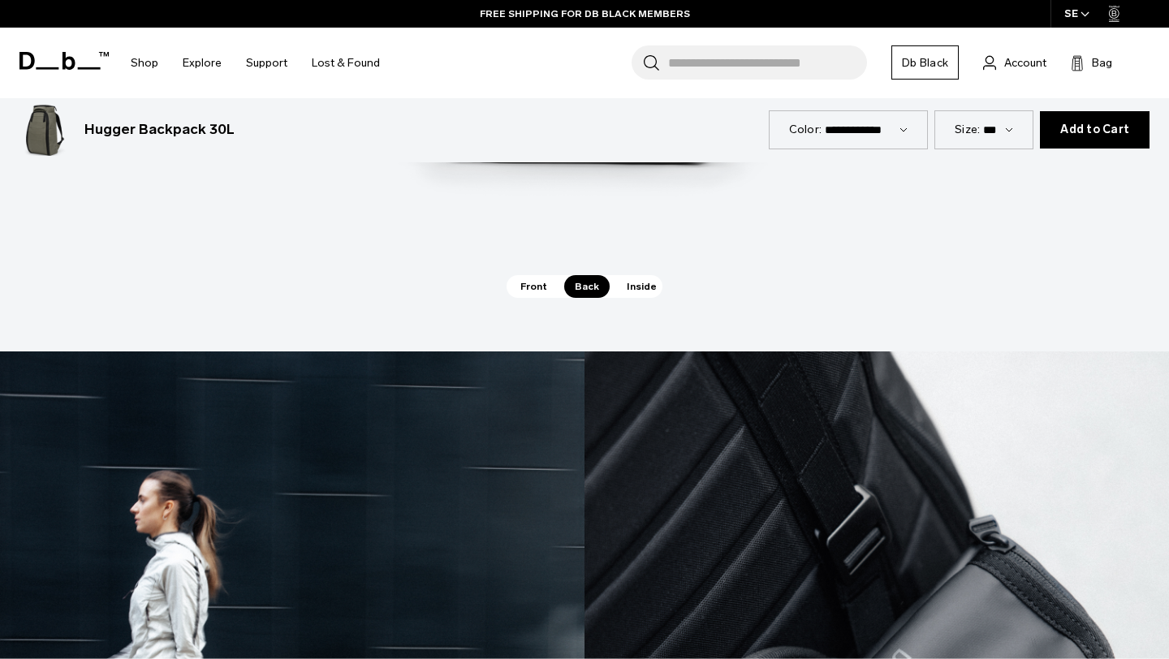
click at [641, 297] on div "Front Back Inside" at bounding box center [585, 286] width 156 height 23
click at [640, 288] on span "Inside" at bounding box center [641, 286] width 51 height 23
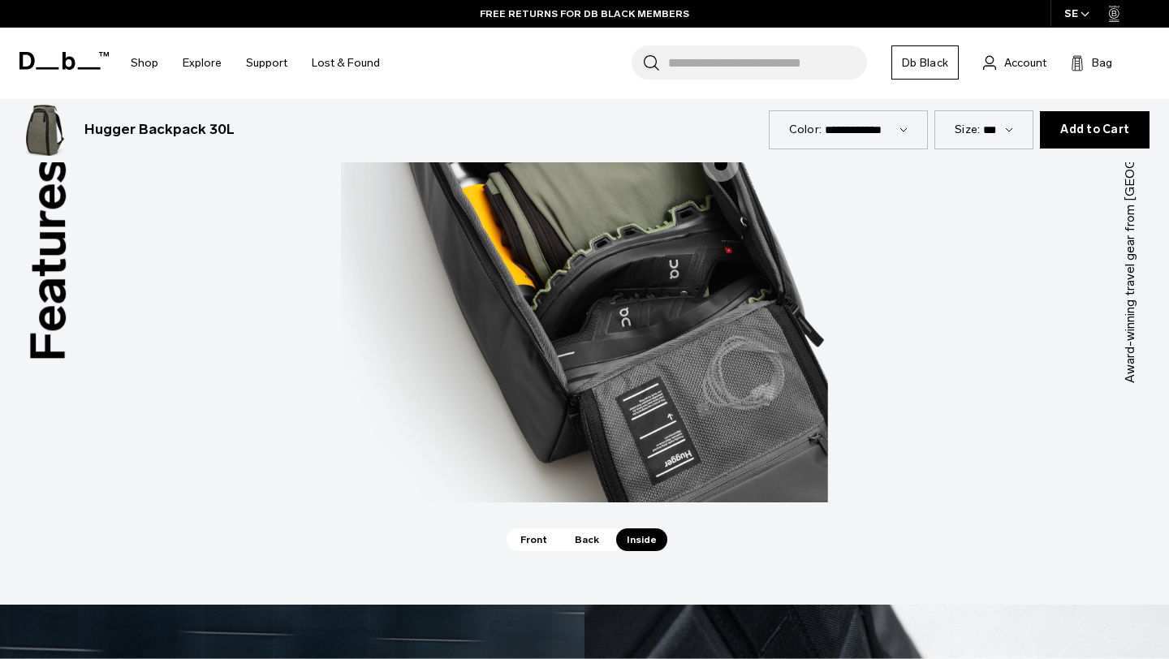
scroll to position [2134, 0]
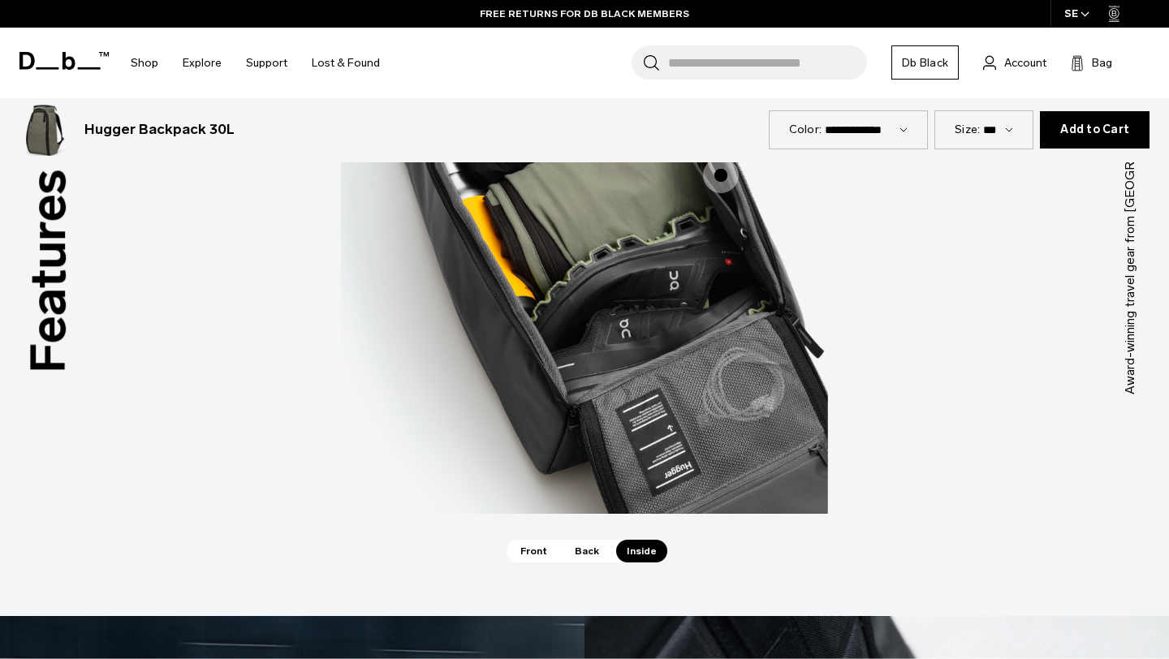
click at [585, 550] on span "Back" at bounding box center [586, 551] width 45 height 23
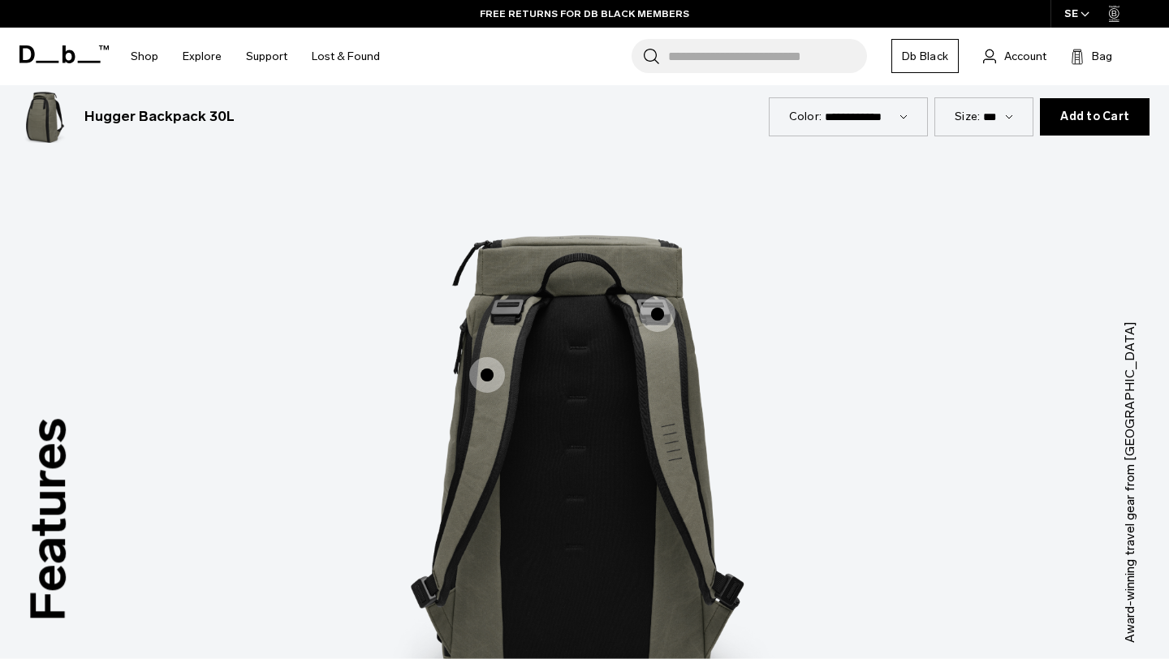
scroll to position [1875, 0]
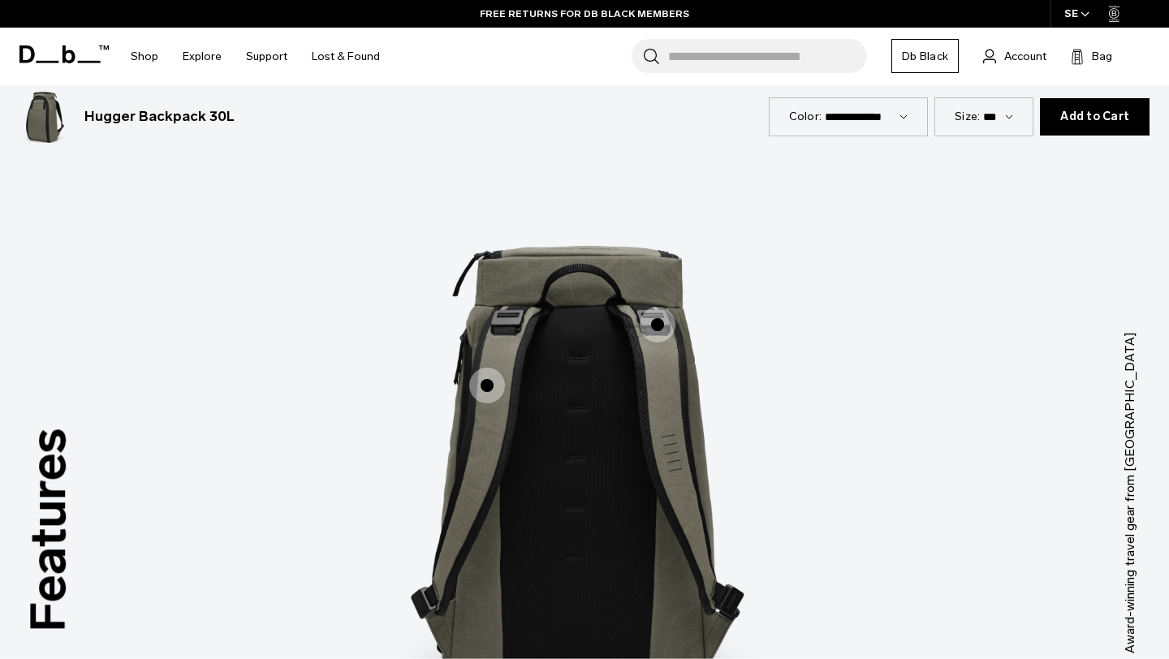
click at [651, 319] on span "2 / 3" at bounding box center [658, 325] width 36 height 36
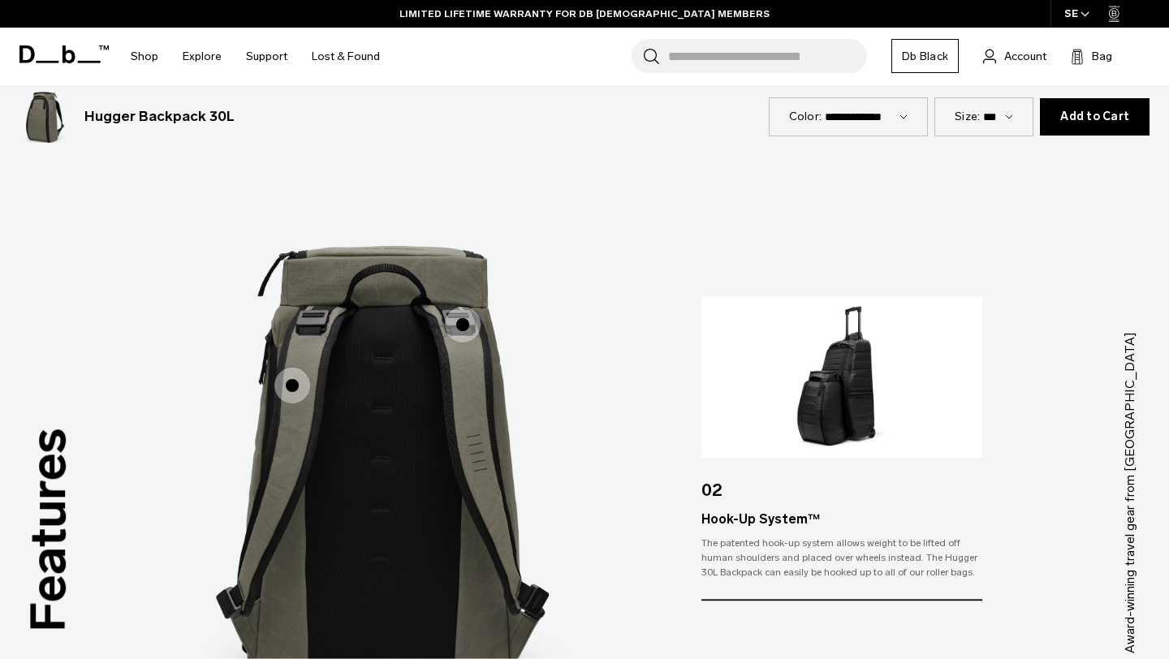
click at [296, 387] on span "2 / 3" at bounding box center [292, 386] width 36 height 36
